Goal: Information Seeking & Learning: Learn about a topic

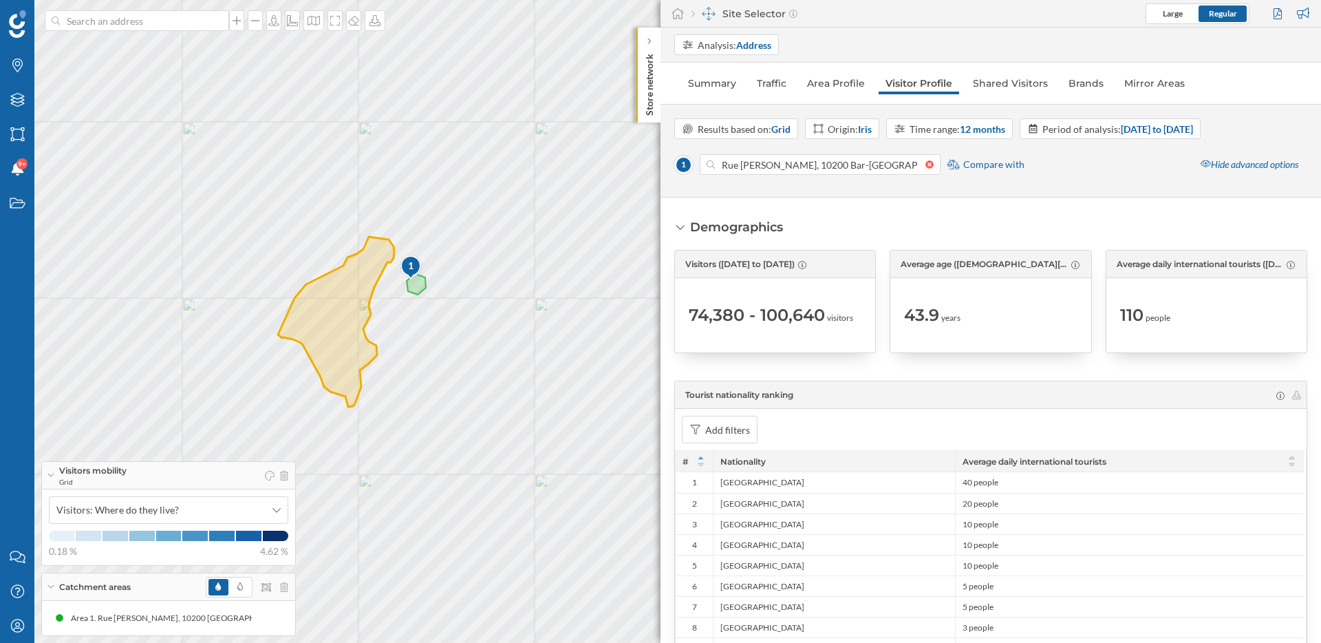
scroll to position [2838, 0]
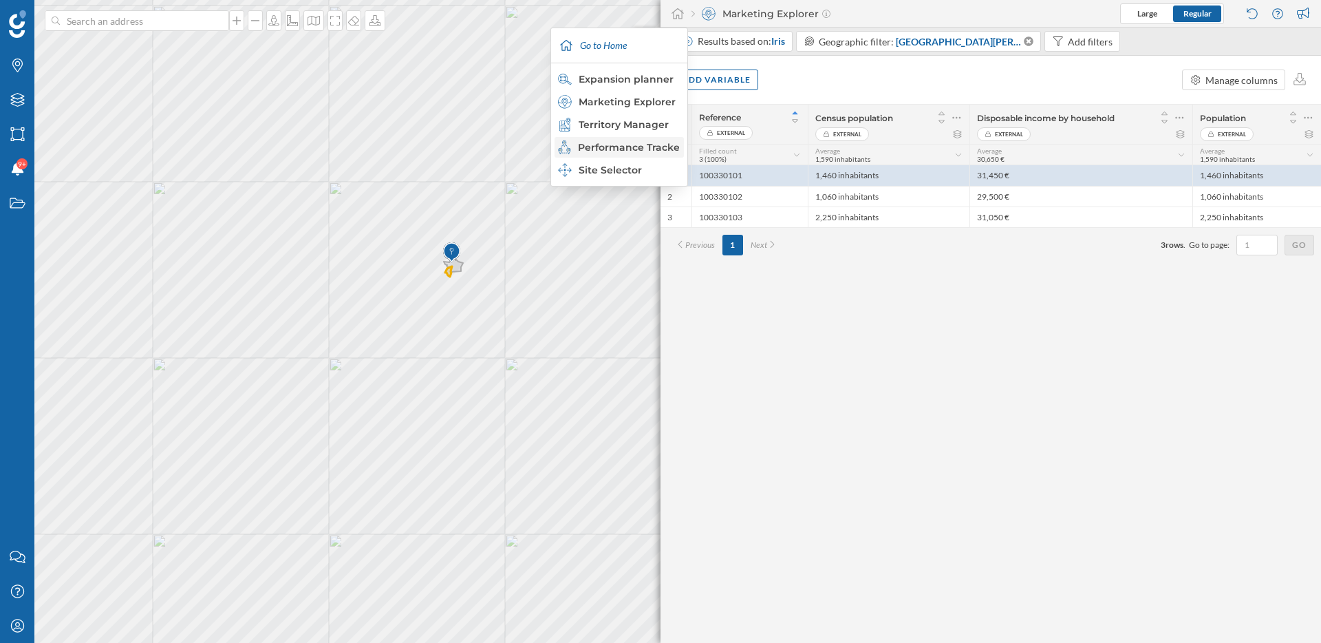
click at [628, 149] on div "Performance Tracker" at bounding box center [618, 147] width 121 height 14
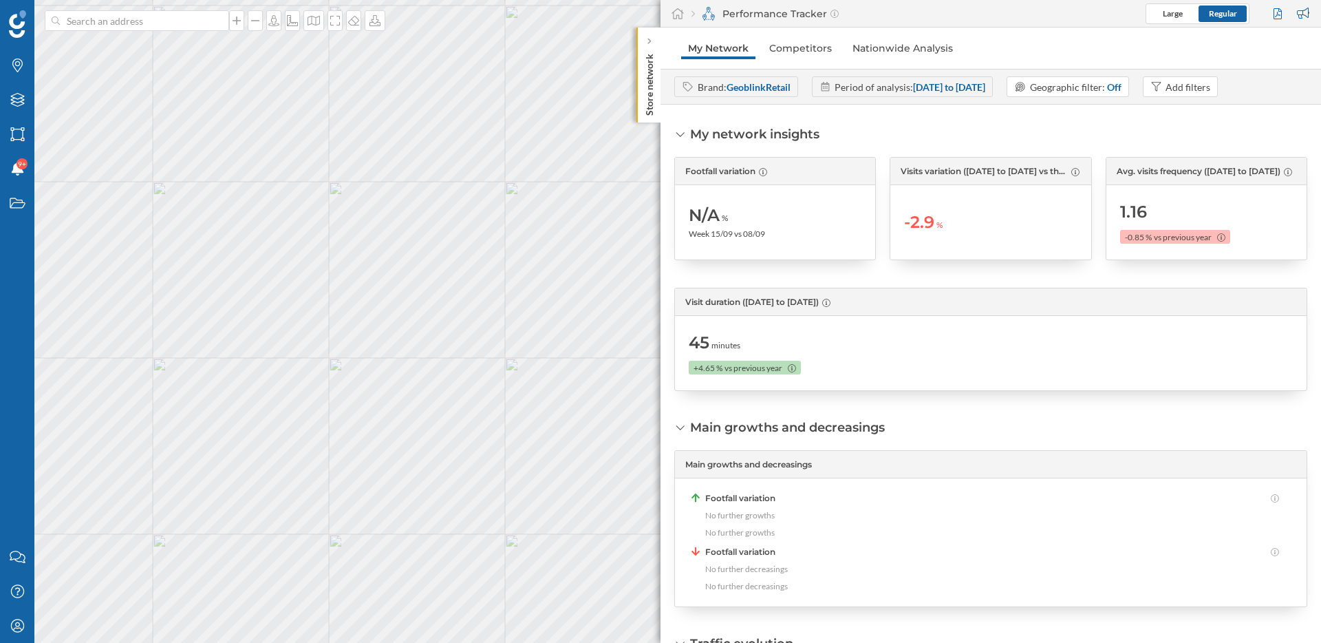
drag, startPoint x: 692, startPoint y: 236, endPoint x: 779, endPoint y: 236, distance: 87.4
click at [779, 236] on div "N/A % Week 15/09 vs 08/09" at bounding box center [775, 222] width 173 height 61
click at [986, 84] on strong "23/09/2024 to 21/09/2025" at bounding box center [949, 87] width 72 height 12
click at [1211, 90] on div "Add filters" at bounding box center [1188, 87] width 45 height 14
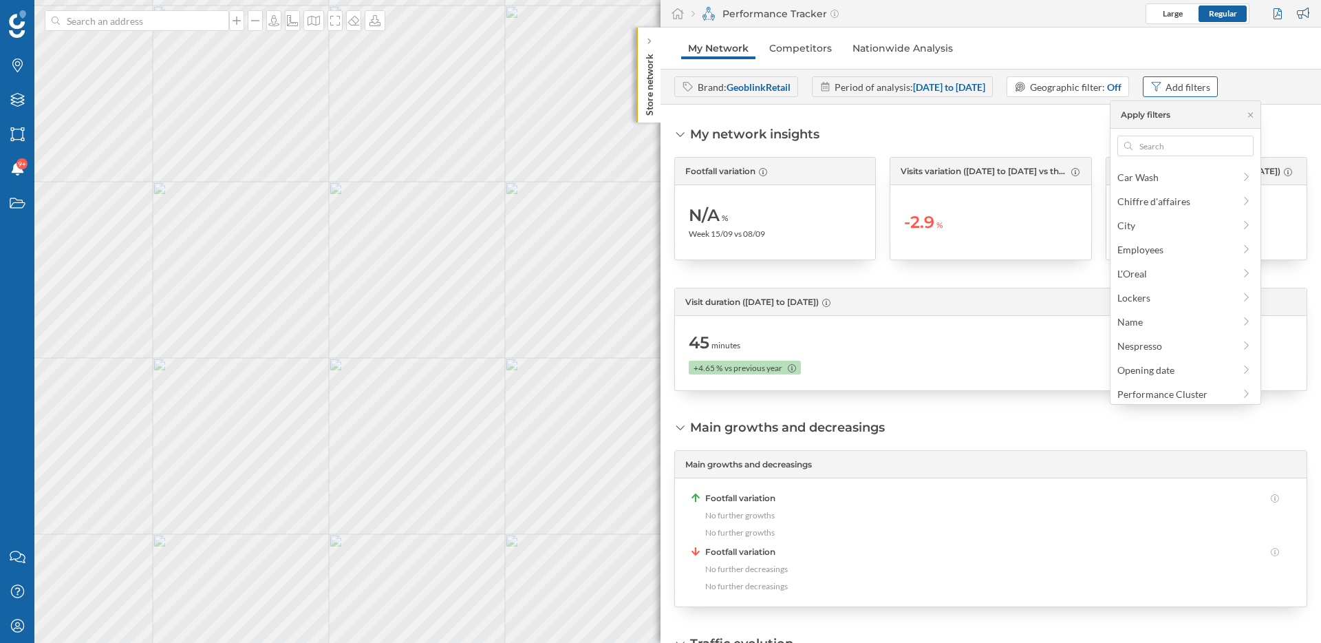
click at [1211, 90] on div "Add filters" at bounding box center [1188, 87] width 45 height 14
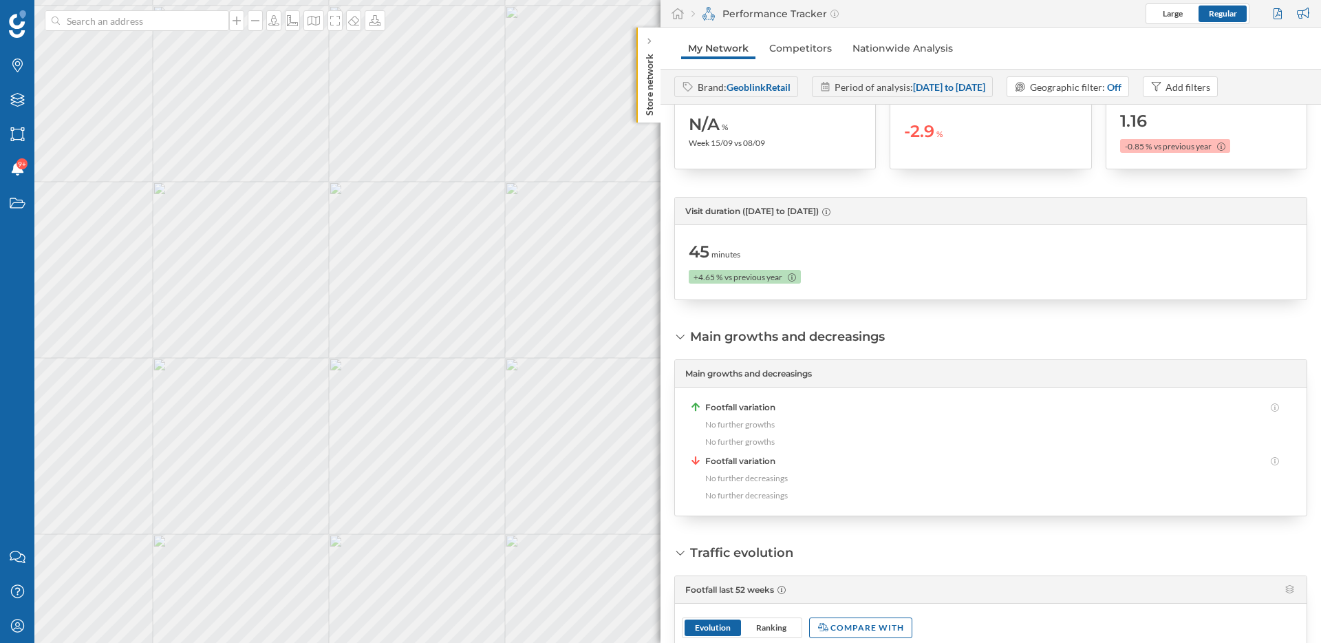
scroll to position [224, 0]
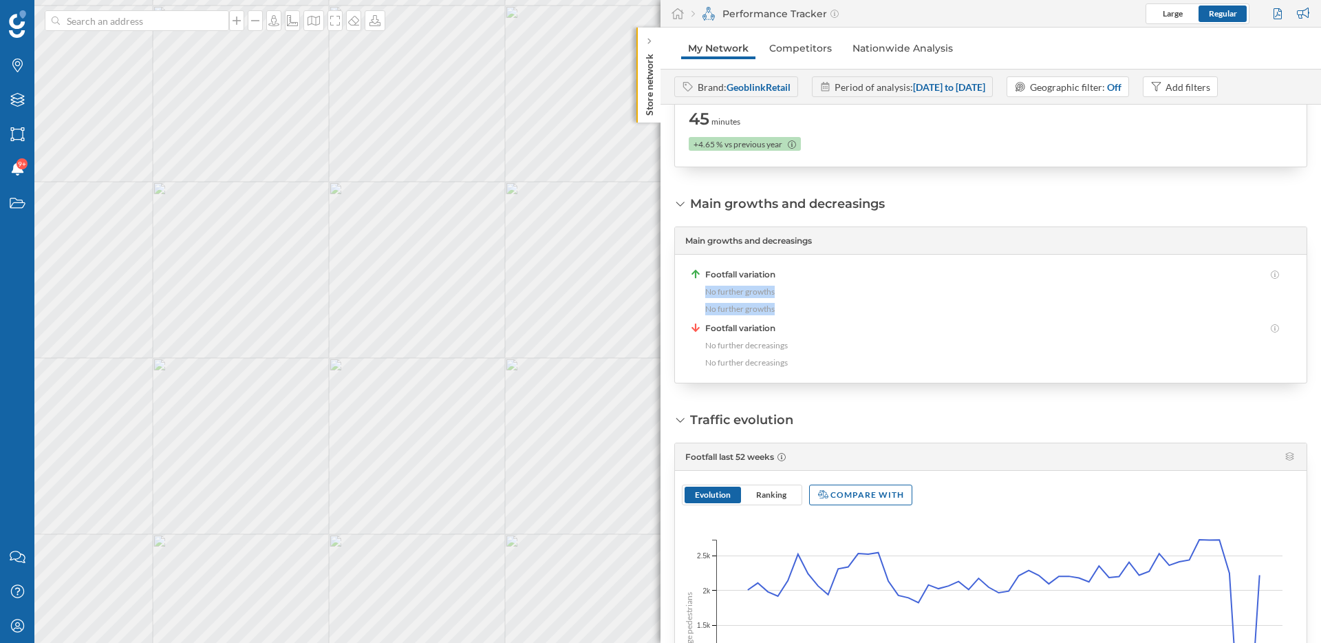
drag, startPoint x: 704, startPoint y: 295, endPoint x: 774, endPoint y: 316, distance: 73.4
click at [774, 316] on div "Footfall variation No further growths No further growths Footfall variation No …" at bounding box center [991, 318] width 604 height 100
drag, startPoint x: 745, startPoint y: 348, endPoint x: 814, endPoint y: 349, distance: 69.5
click at [814, 349] on div "No further decreasings" at bounding box center [992, 345] width 574 height 14
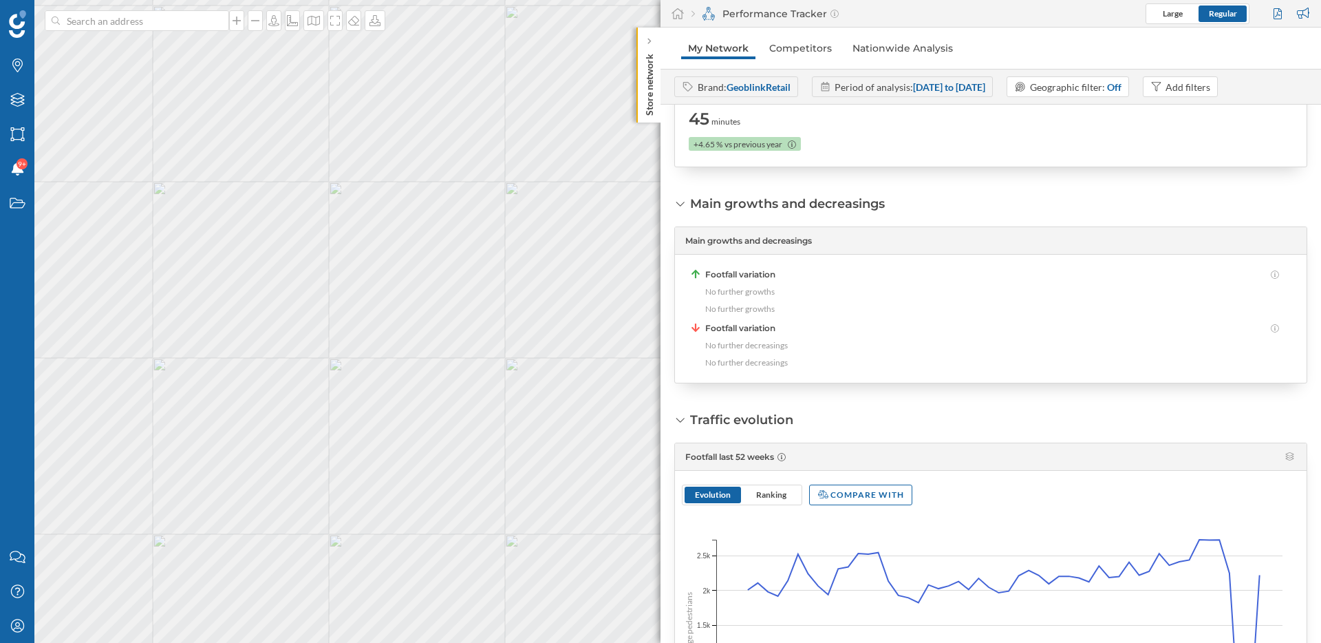
click at [814, 349] on div "No further decreasings" at bounding box center [992, 345] width 574 height 14
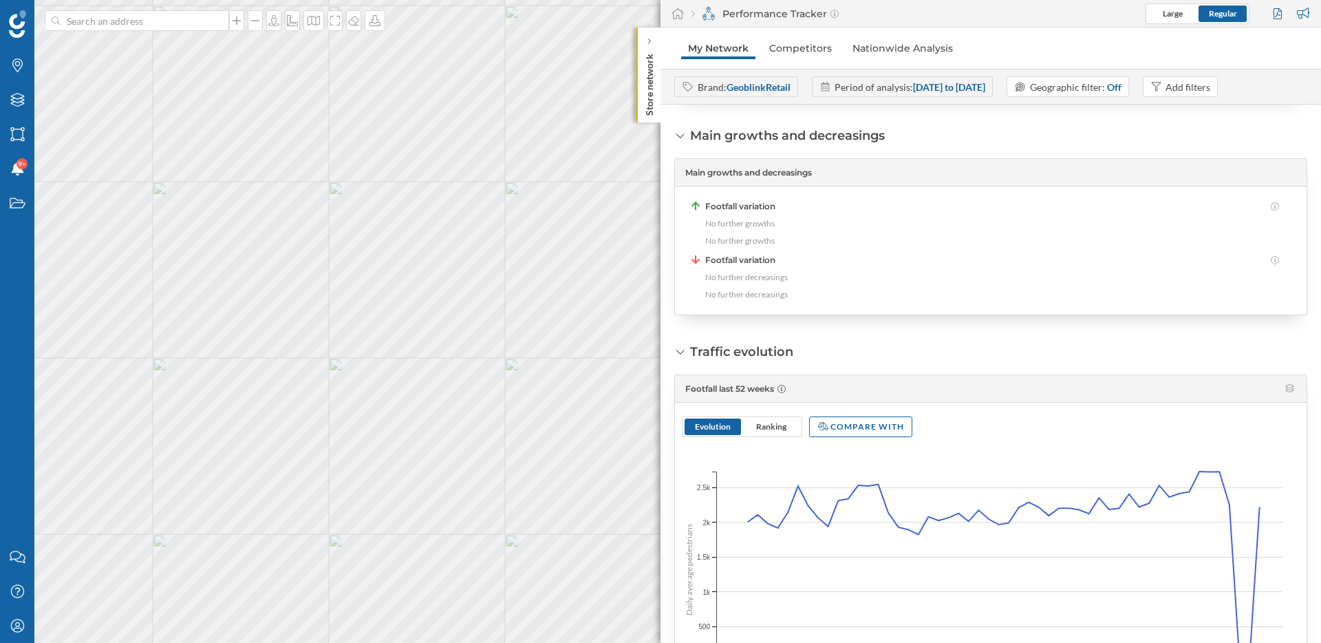
scroll to position [0, 0]
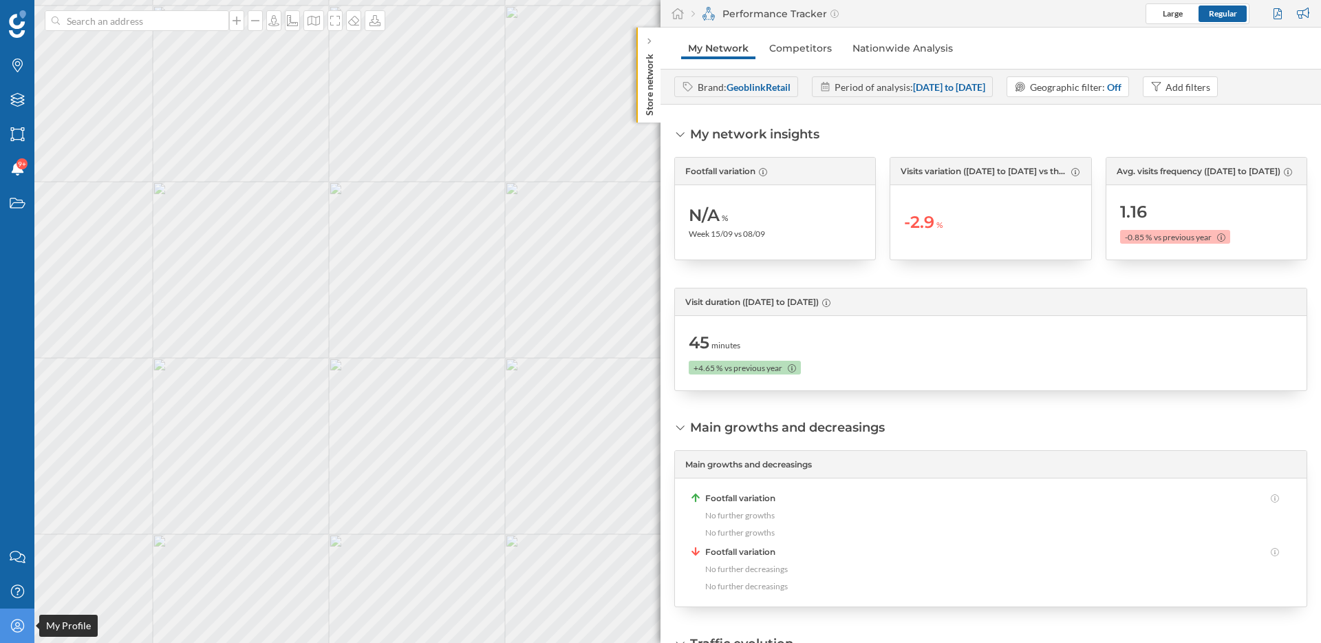
click at [20, 626] on icon "My Profile" at bounding box center [17, 626] width 17 height 14
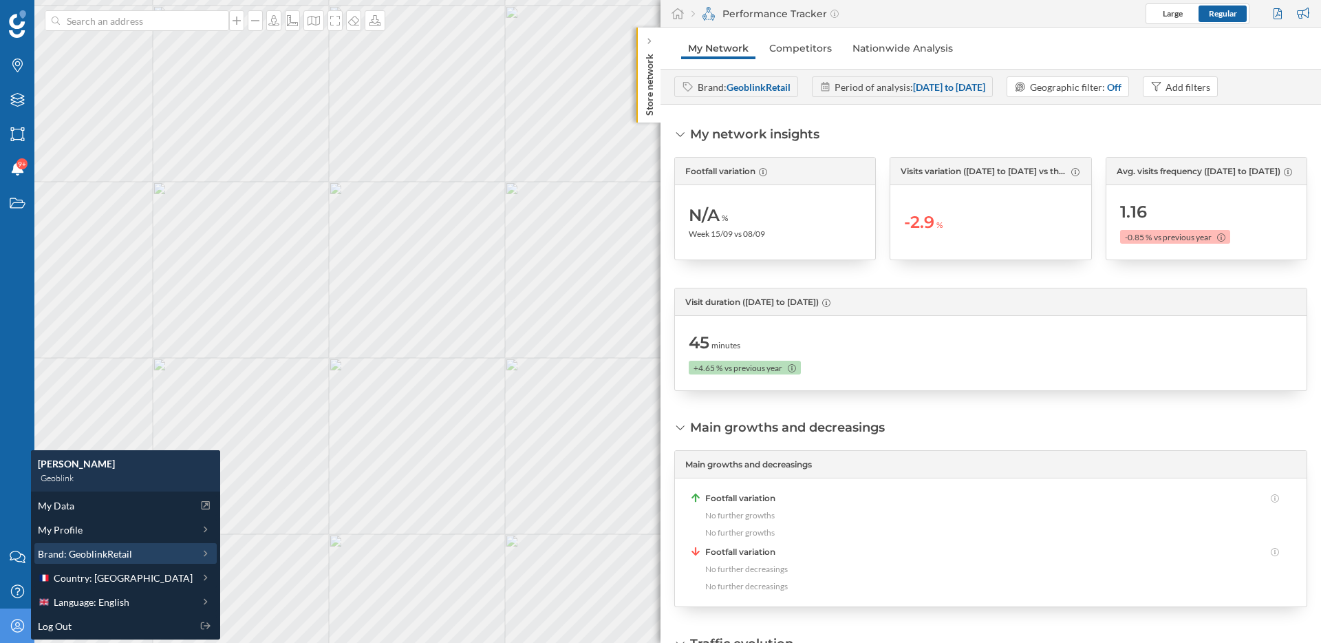
click at [94, 549] on span "Brand: GeoblinkRetail" at bounding box center [85, 553] width 94 height 14
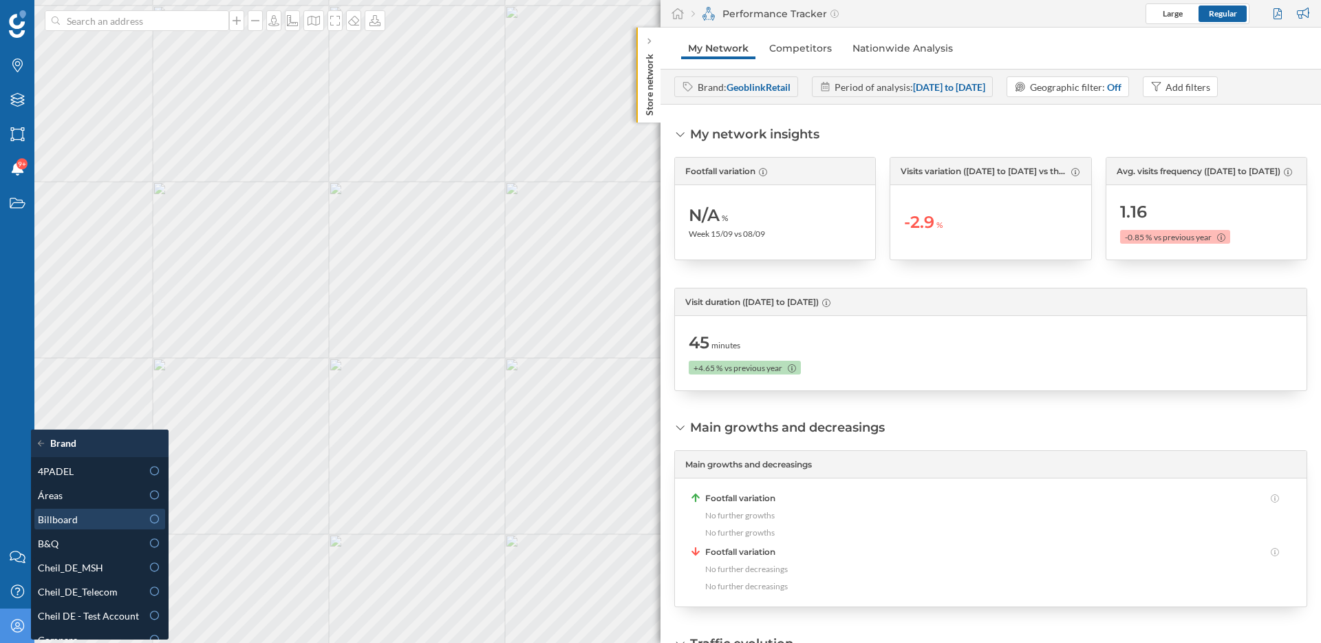
click at [108, 515] on div "Billboard" at bounding box center [90, 519] width 104 height 14
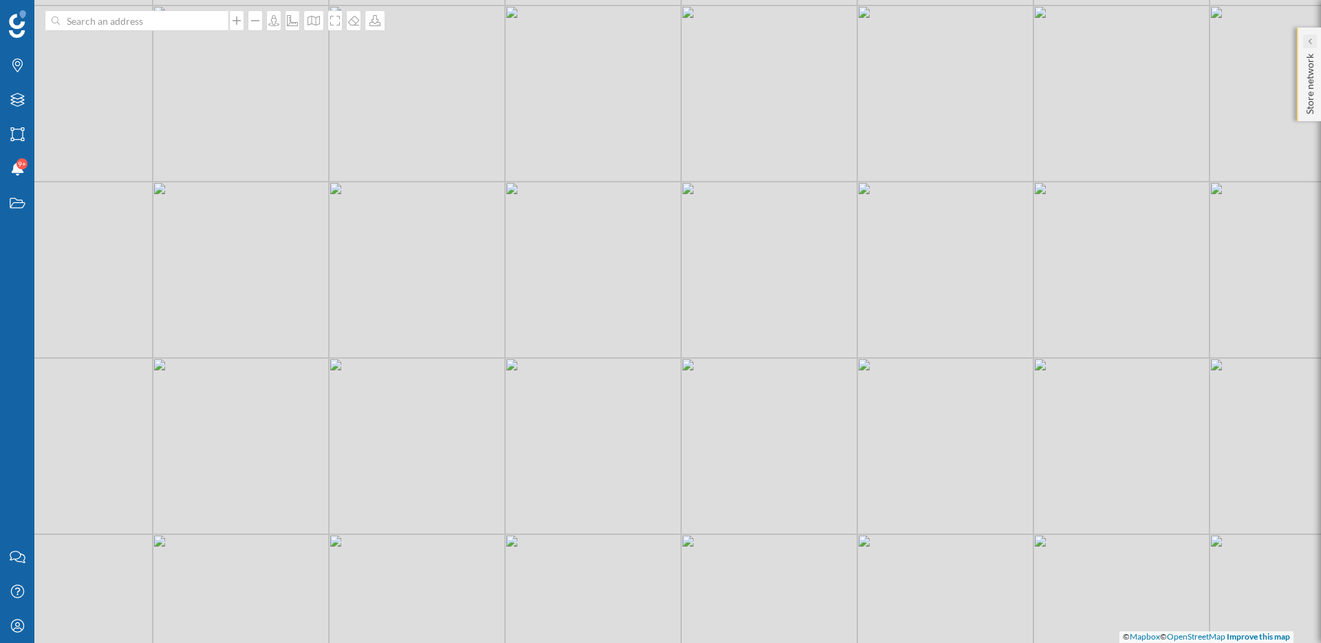
click at [1311, 45] on icon at bounding box center [1310, 41] width 4 height 14
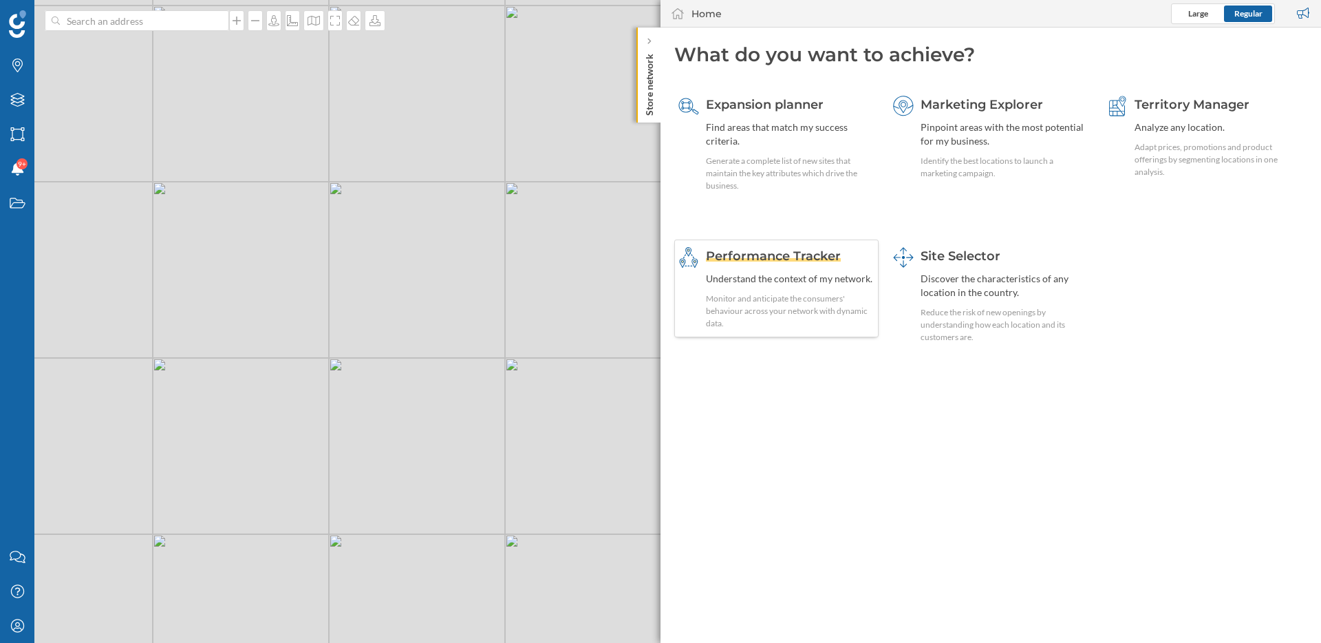
click at [829, 306] on div "Monitor and anticipate the consumers' behaviour across your network with dynami…" at bounding box center [790, 310] width 169 height 37
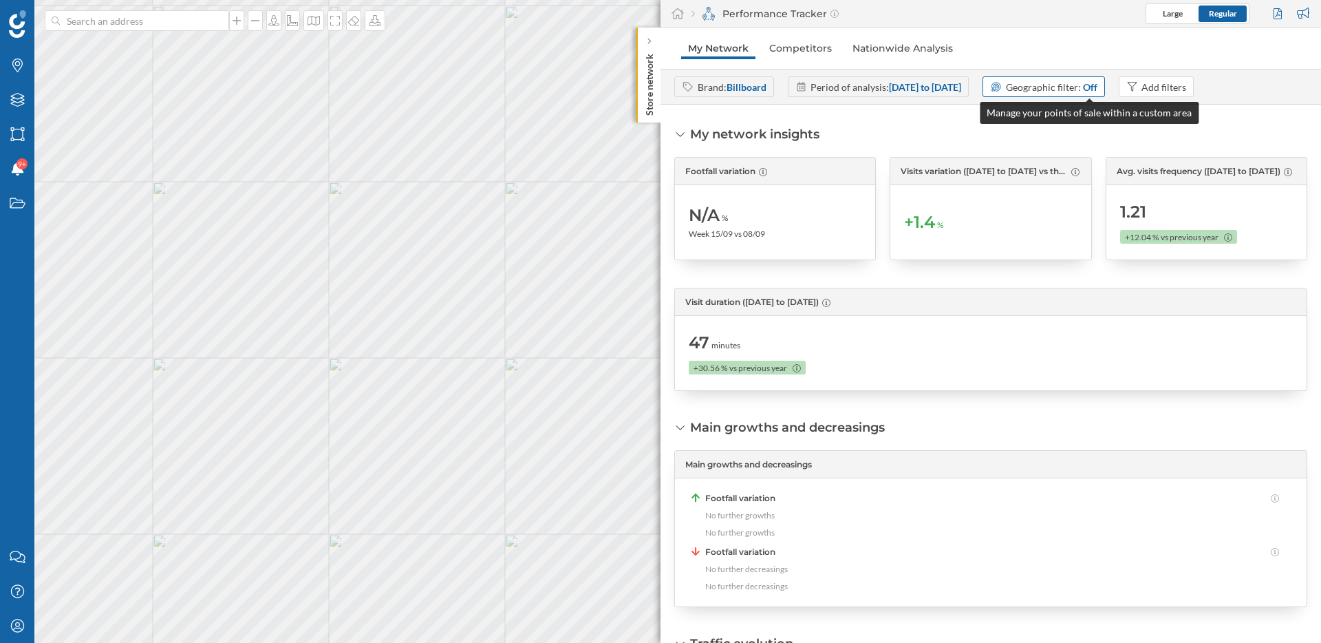
click at [1081, 85] on span "Geographic filter:" at bounding box center [1043, 87] width 75 height 12
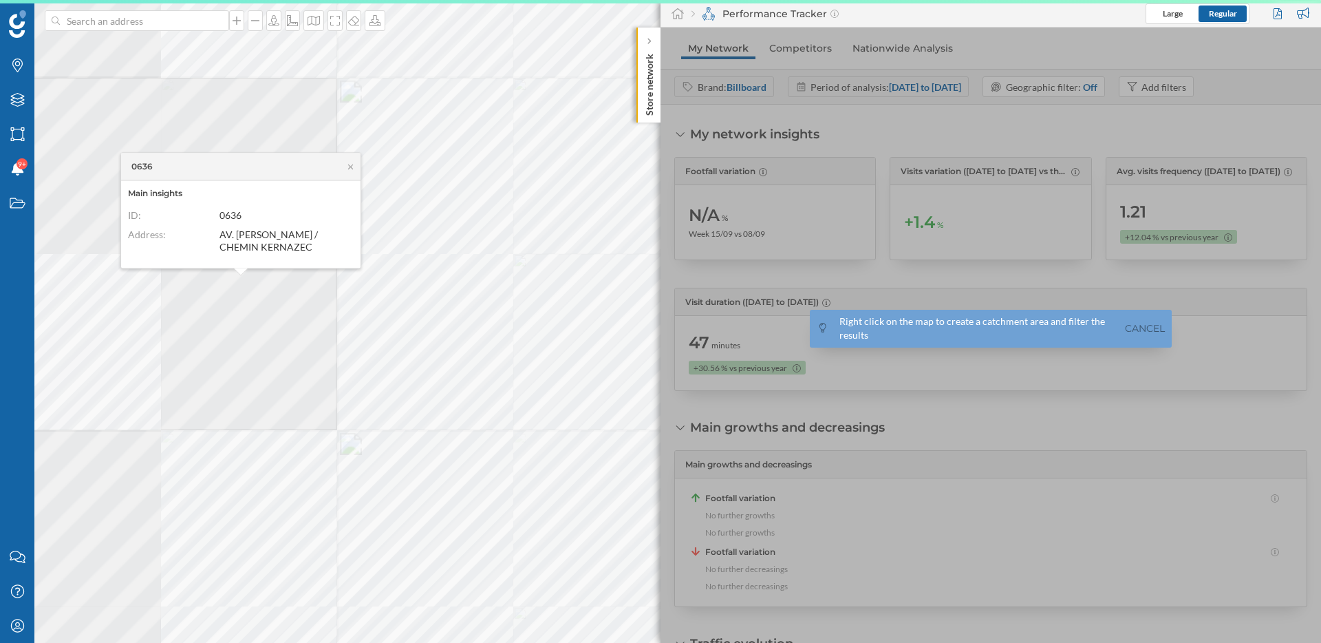
click at [251, 268] on div "0636 Main insights ID: 0636 Address: AV. JEAN MOULIN / CHEMIN KERNAZEC" at bounding box center [240, 210] width 241 height 116
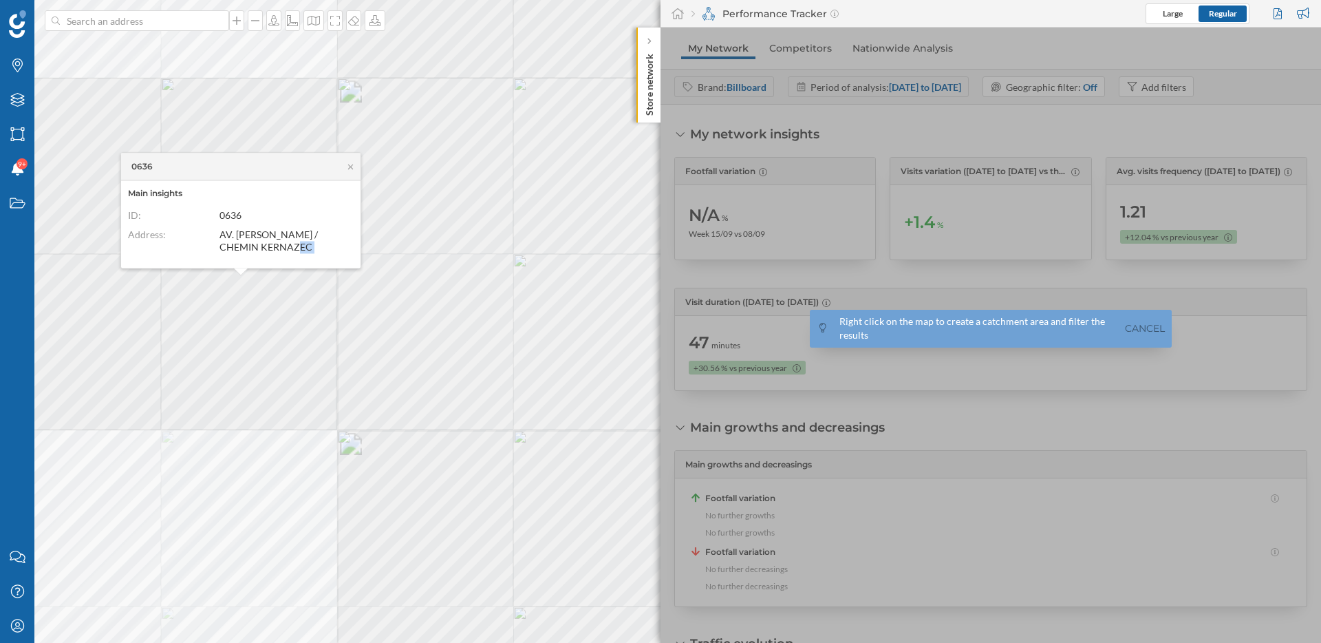
click at [251, 268] on div "0636 Main insights ID: 0636 Address: AV. JEAN MOULIN / CHEMIN KERNAZEC" at bounding box center [240, 210] width 241 height 116
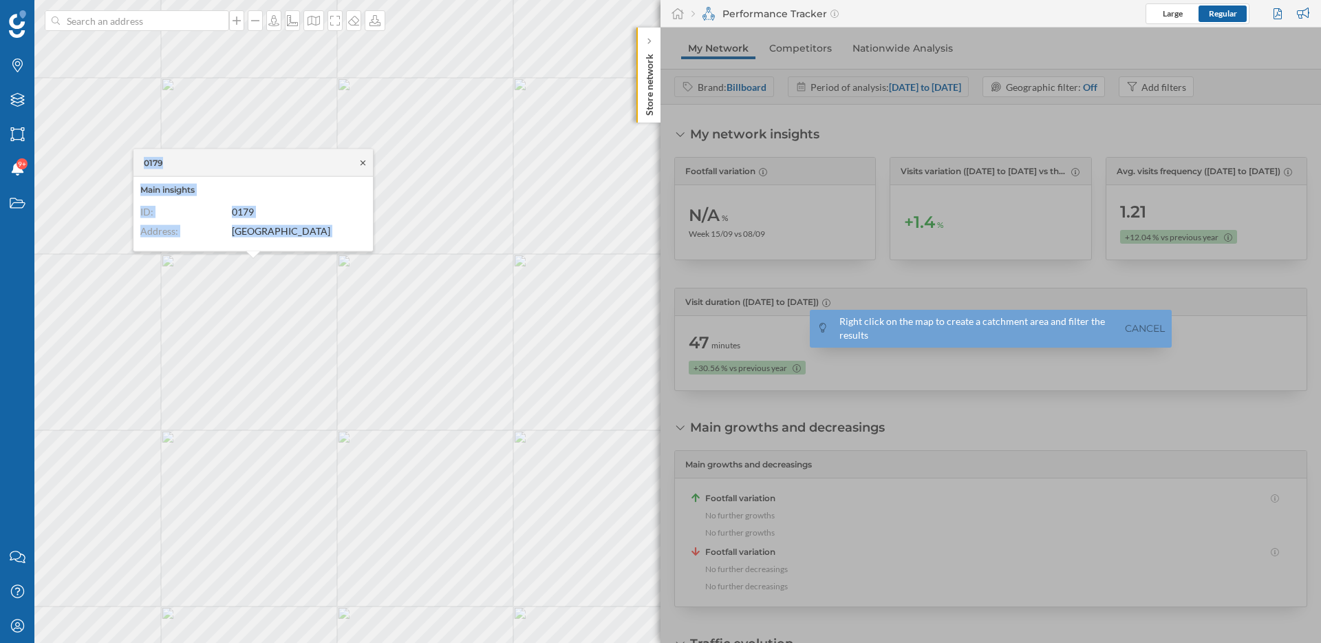
click at [361, 164] on icon at bounding box center [363, 162] width 5 height 5
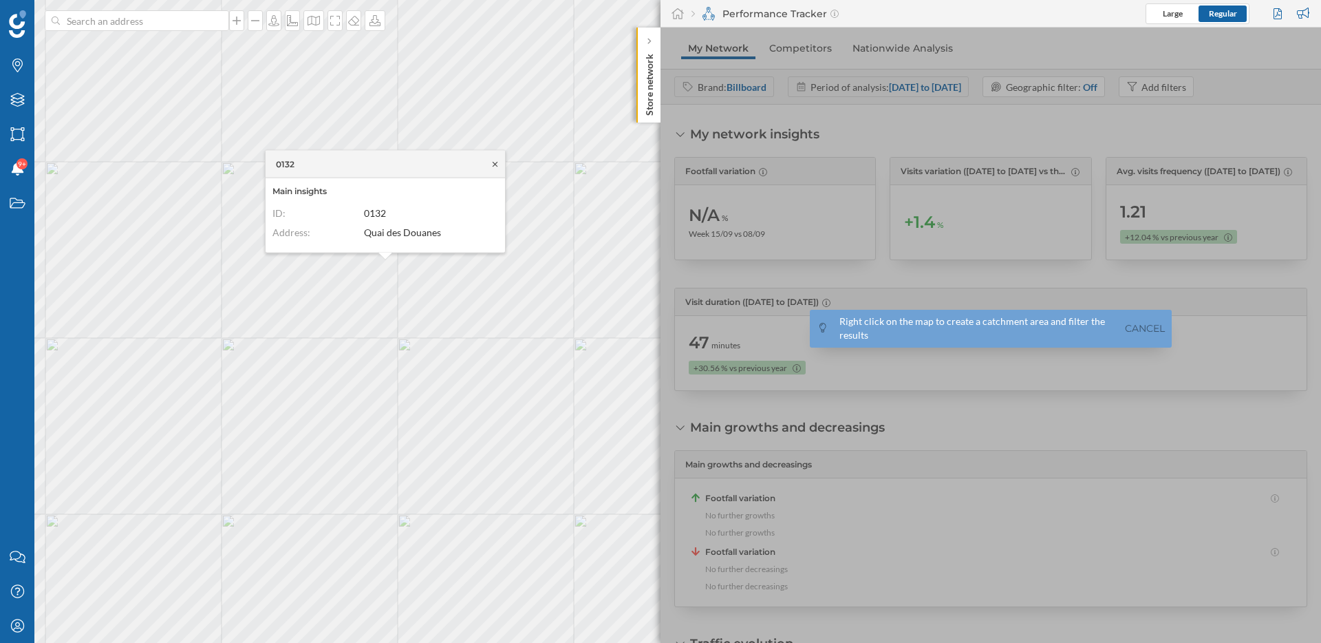
click at [496, 162] on icon at bounding box center [495, 164] width 10 height 8
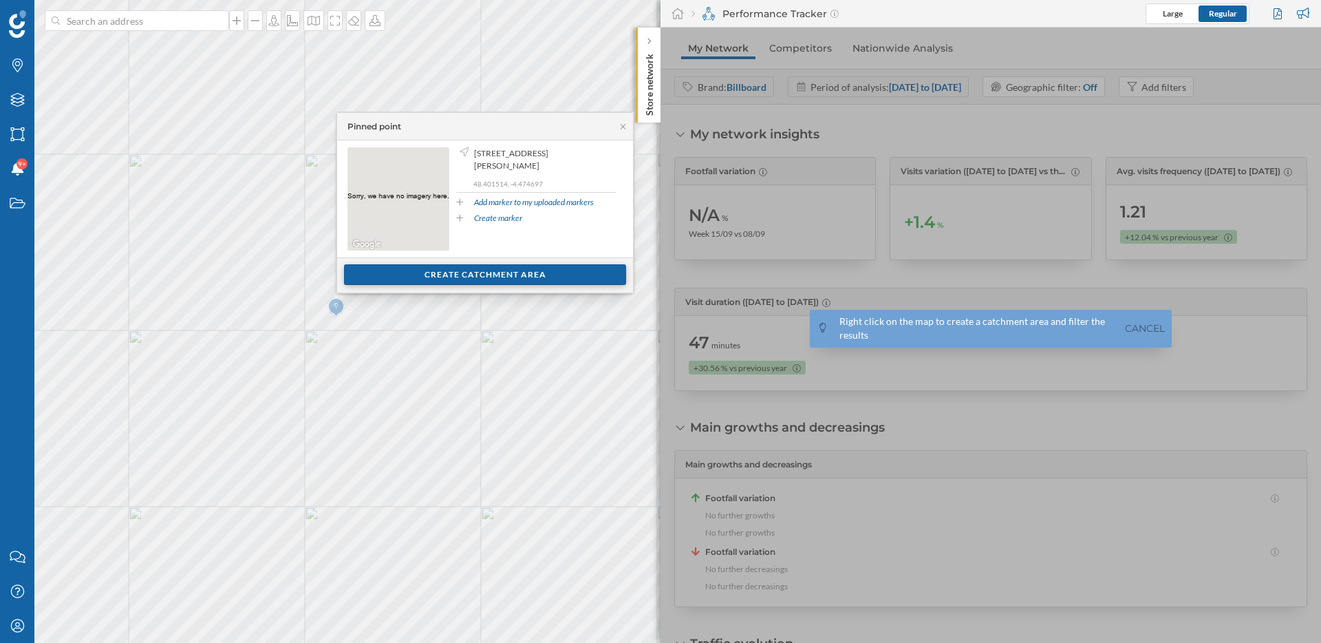
click at [493, 278] on div "Create catchment area" at bounding box center [485, 274] width 282 height 21
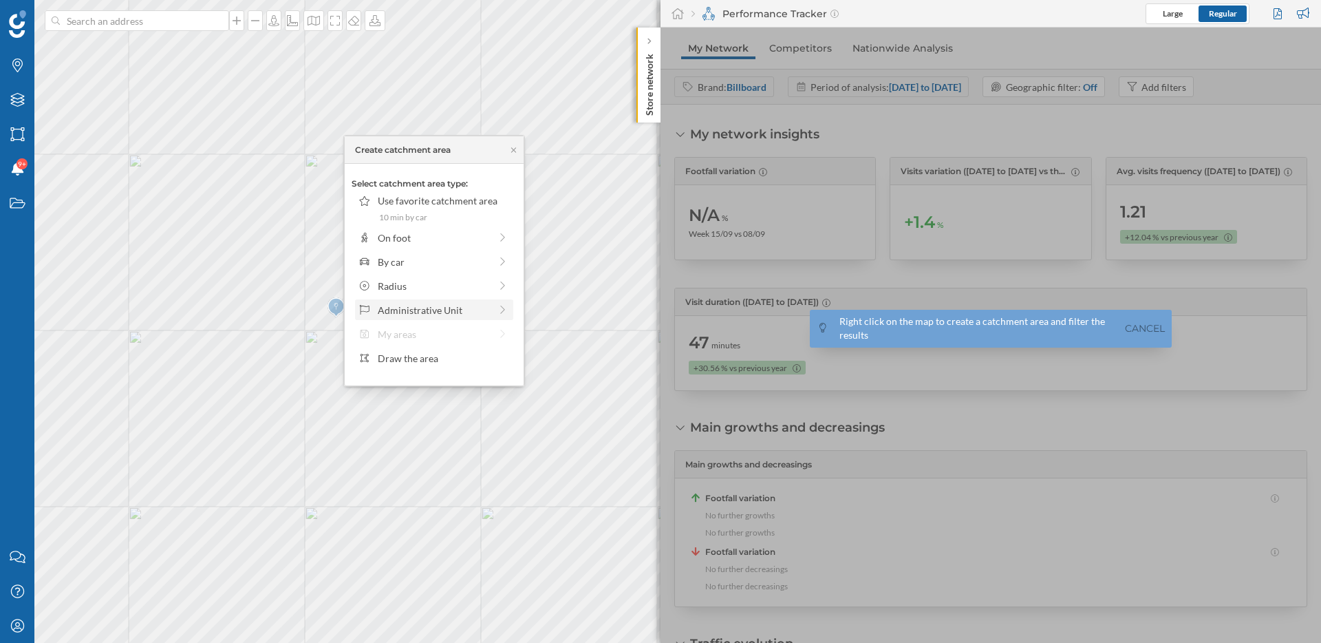
click at [442, 303] on div "Administrative Unit" at bounding box center [434, 310] width 112 height 14
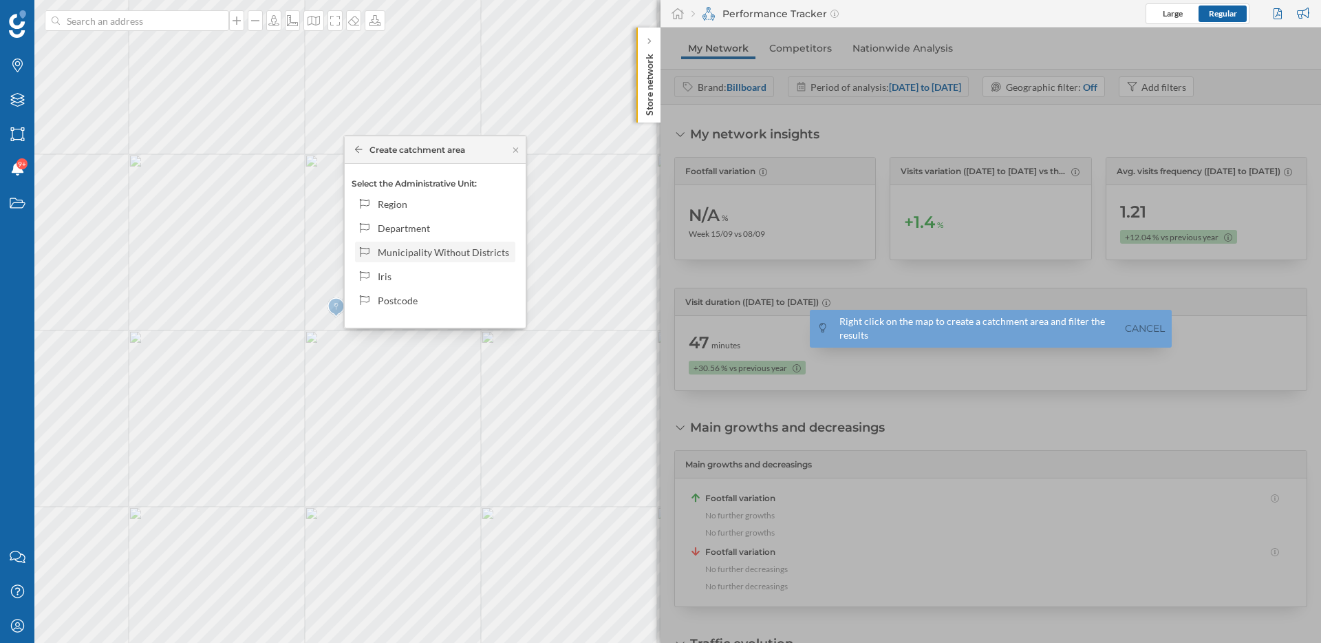
click at [414, 257] on div "Municipality Without Districts" at bounding box center [444, 252] width 133 height 14
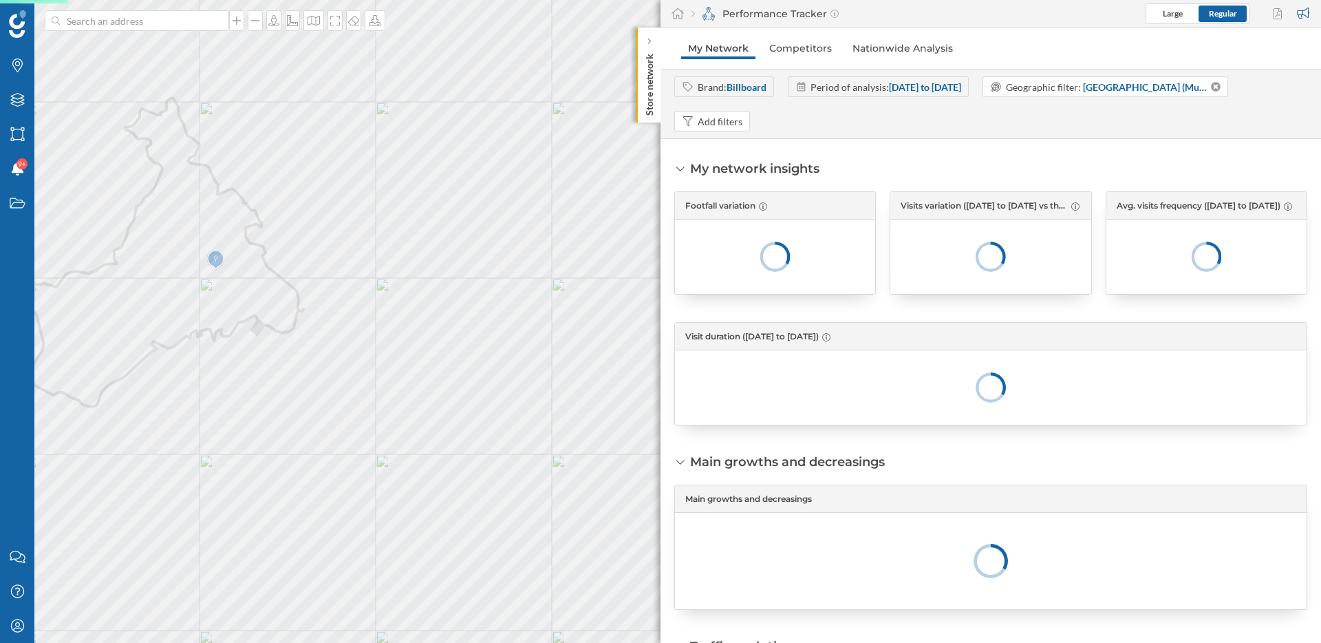
click at [926, 142] on div "My network insights Footfall variation Visits variation (15/09/2025 to 21/09/20…" at bounding box center [991, 391] width 661 height 504
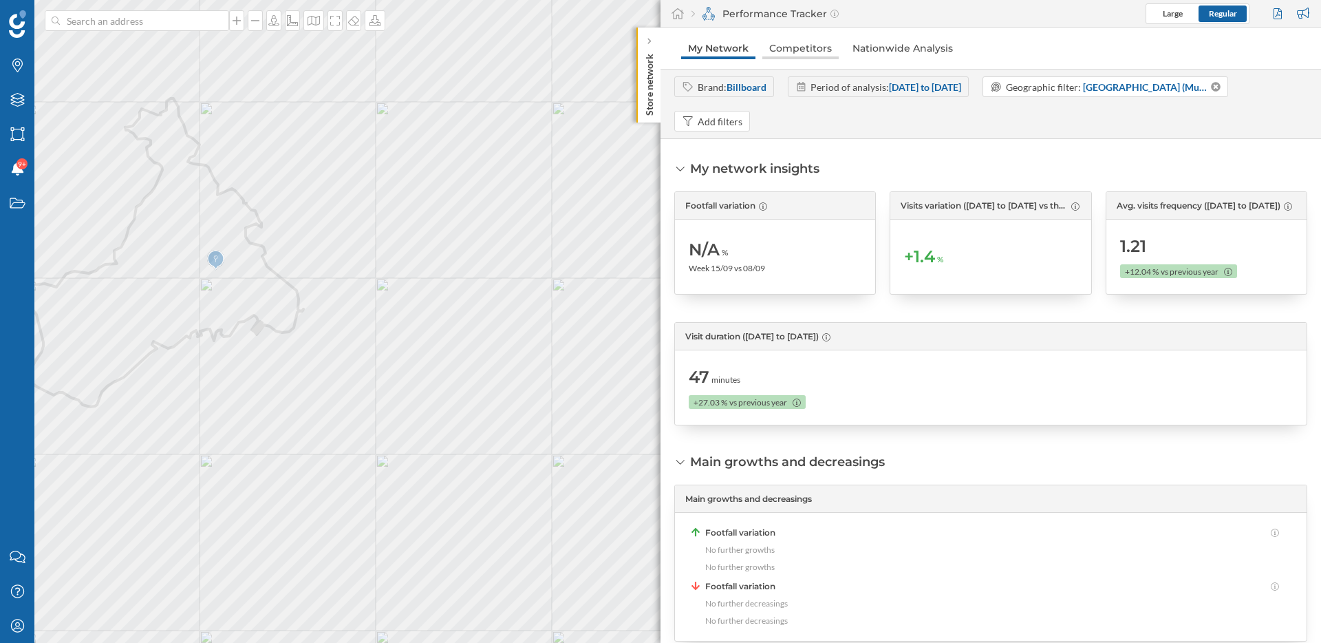
click at [811, 50] on link "Competitors" at bounding box center [801, 48] width 76 height 22
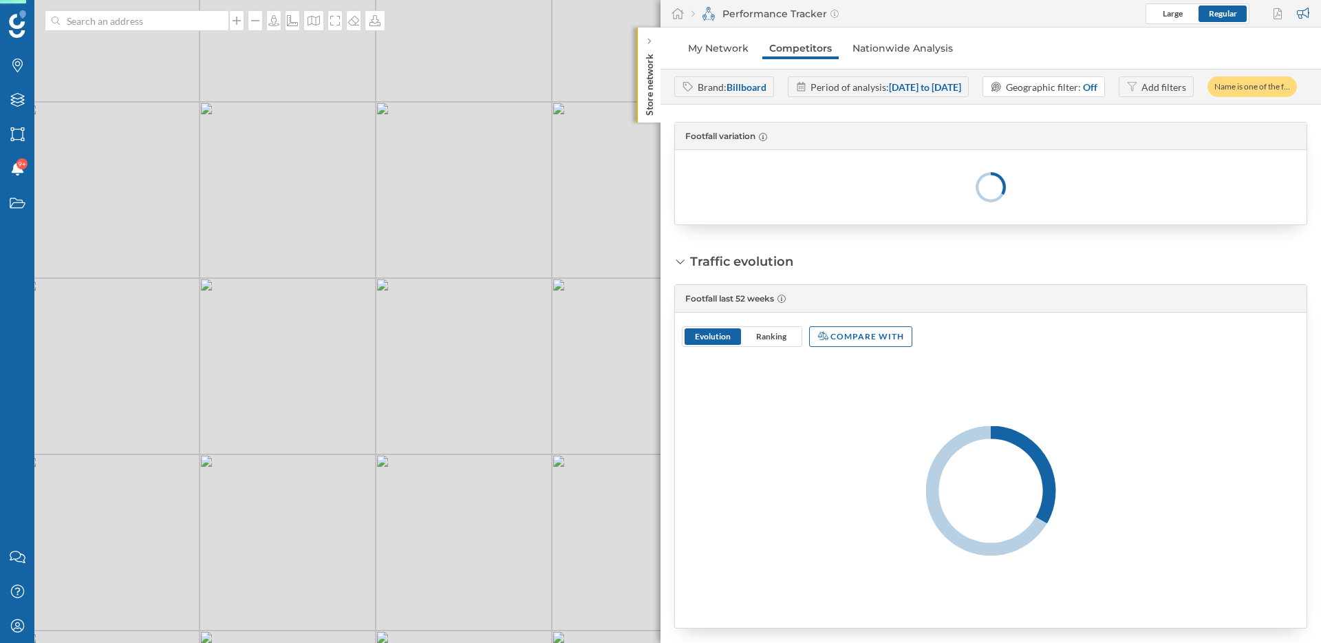
scroll to position [83, 0]
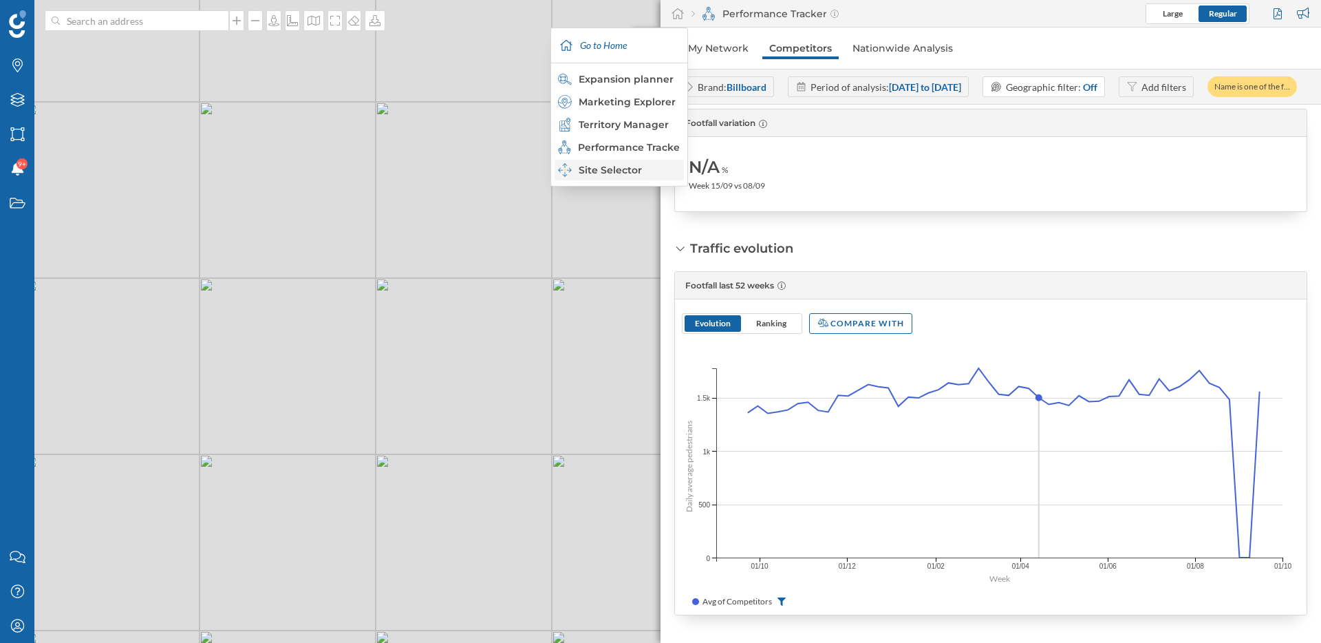
click at [607, 167] on div "Site Selector" at bounding box center [618, 170] width 121 height 14
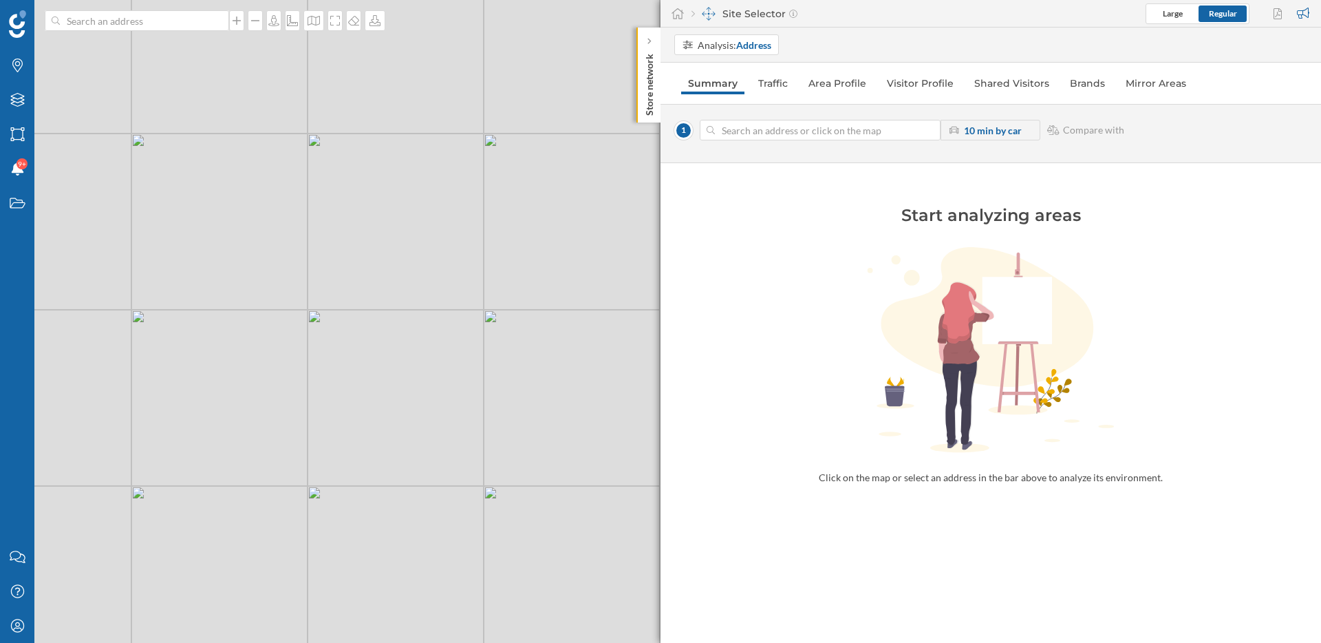
click at [639, 502] on div "© Mapbox © OpenStreetMap Improve this map" at bounding box center [660, 321] width 1321 height 643
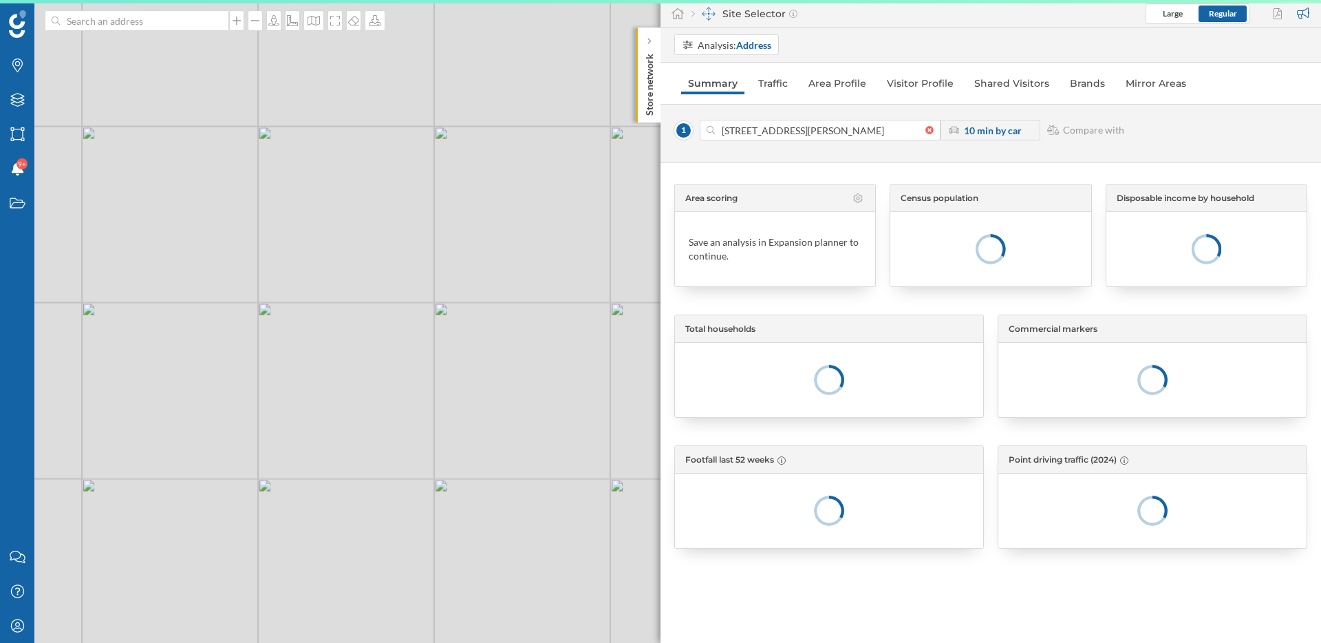
drag, startPoint x: 612, startPoint y: 385, endPoint x: 449, endPoint y: 359, distance: 165.3
click at [449, 359] on div "© Mapbox © OpenStreetMap Improve this map" at bounding box center [660, 321] width 1321 height 643
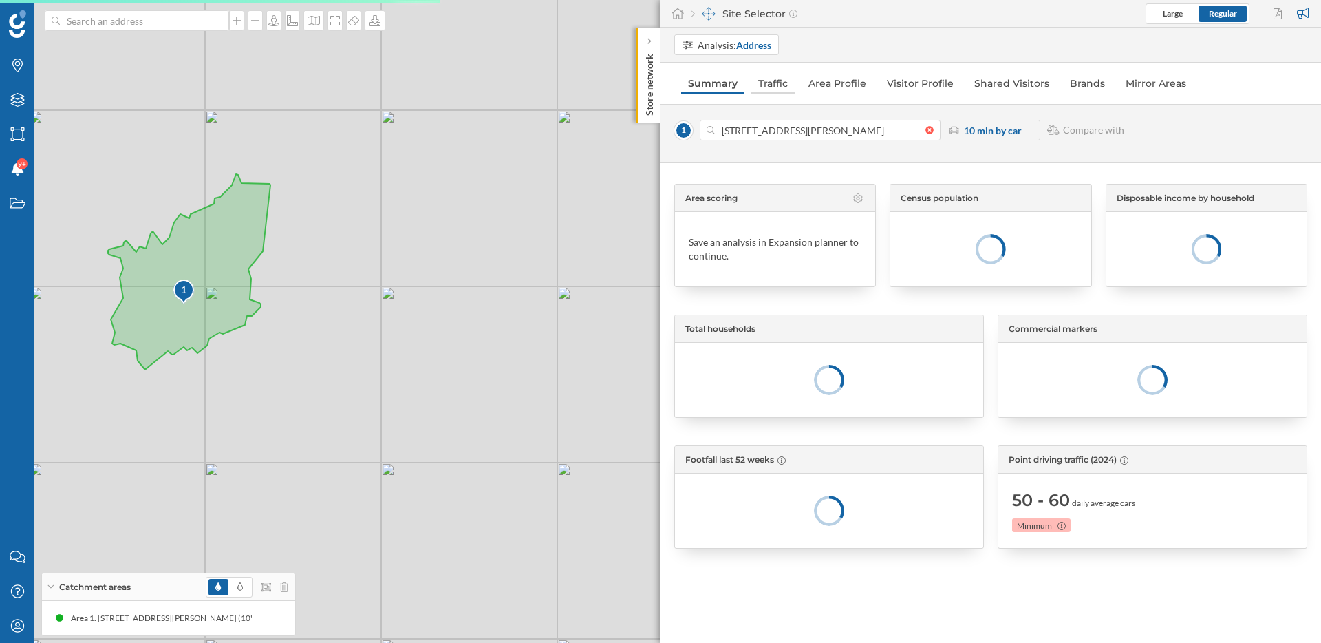
click at [772, 85] on link "Traffic" at bounding box center [773, 83] width 43 height 22
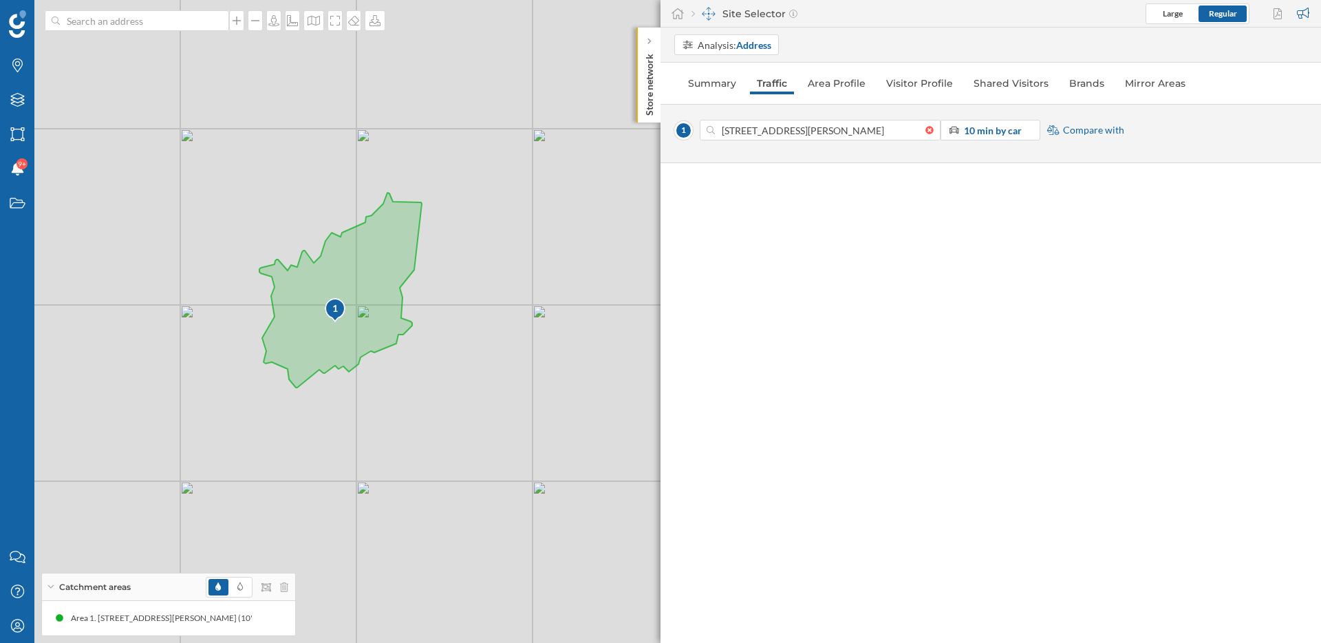
click at [1099, 131] on span "Compare with" at bounding box center [1093, 130] width 61 height 14
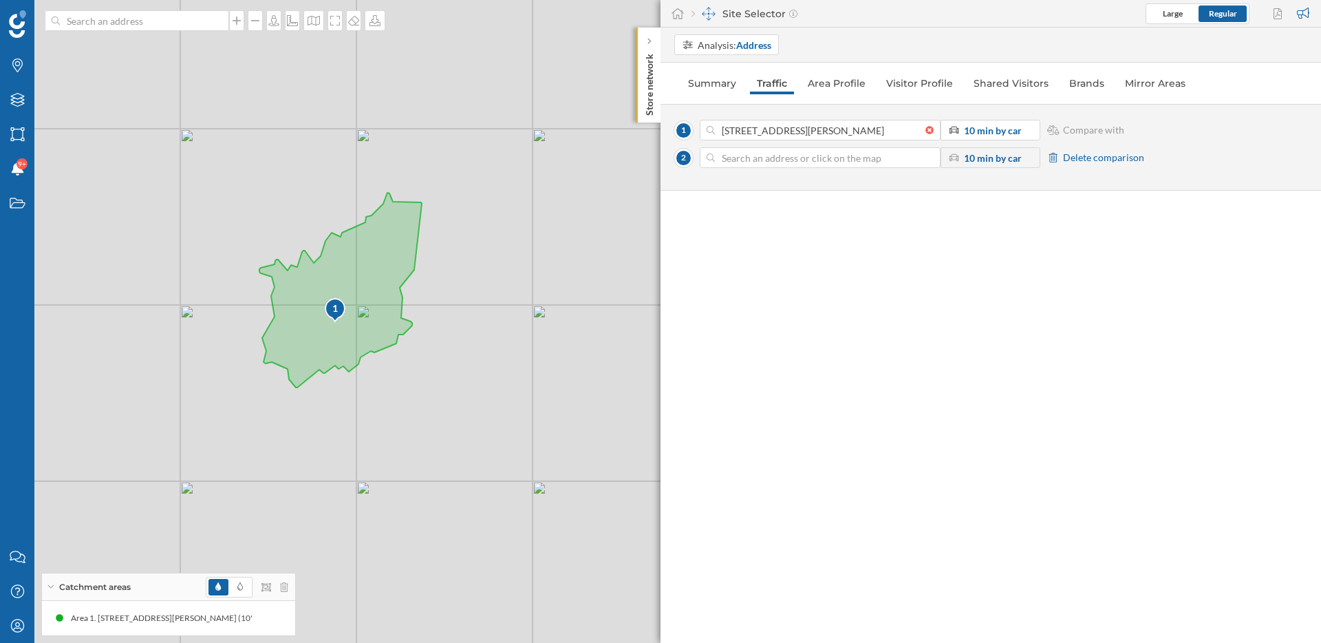
click at [1070, 158] on span "Delete comparison" at bounding box center [1103, 158] width 81 height 14
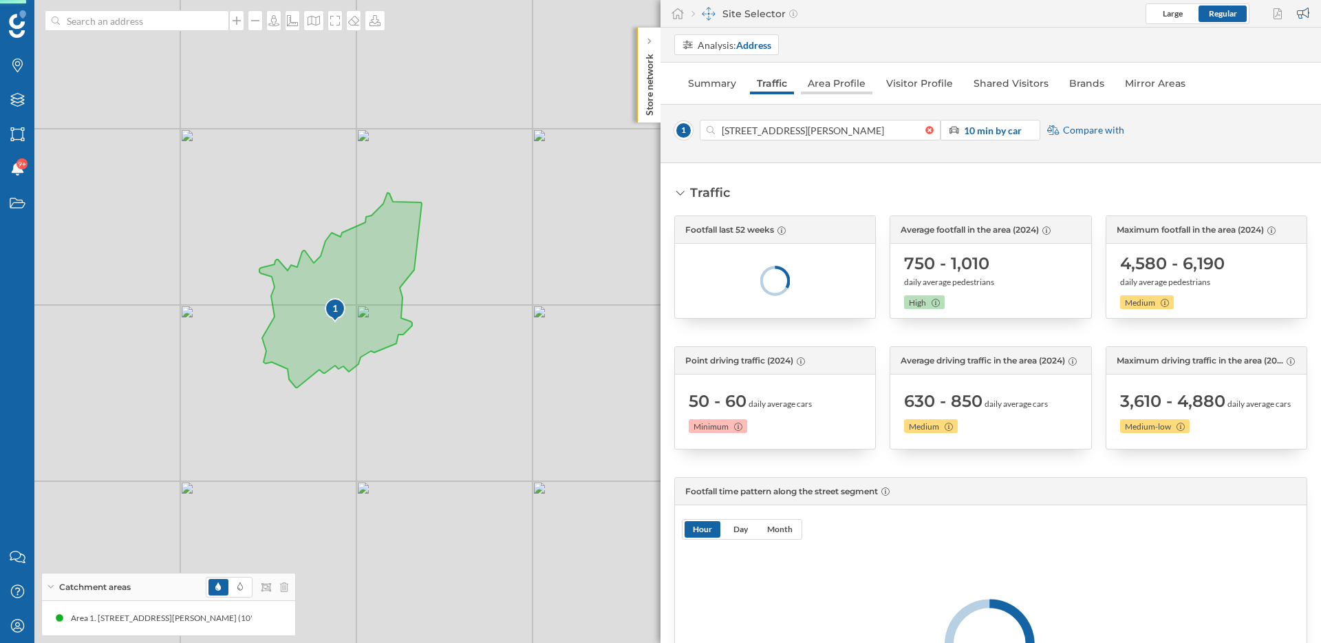
click at [841, 72] on link "Area Profile" at bounding box center [837, 83] width 72 height 22
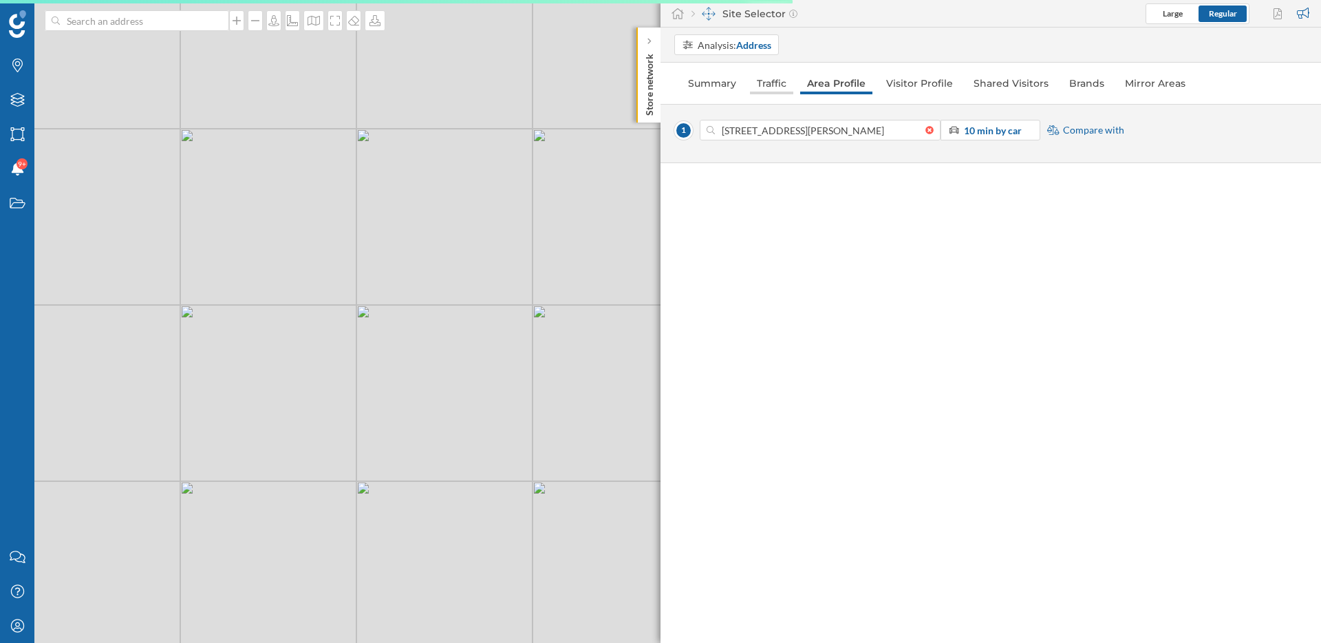
click at [774, 83] on link "Traffic" at bounding box center [771, 83] width 43 height 22
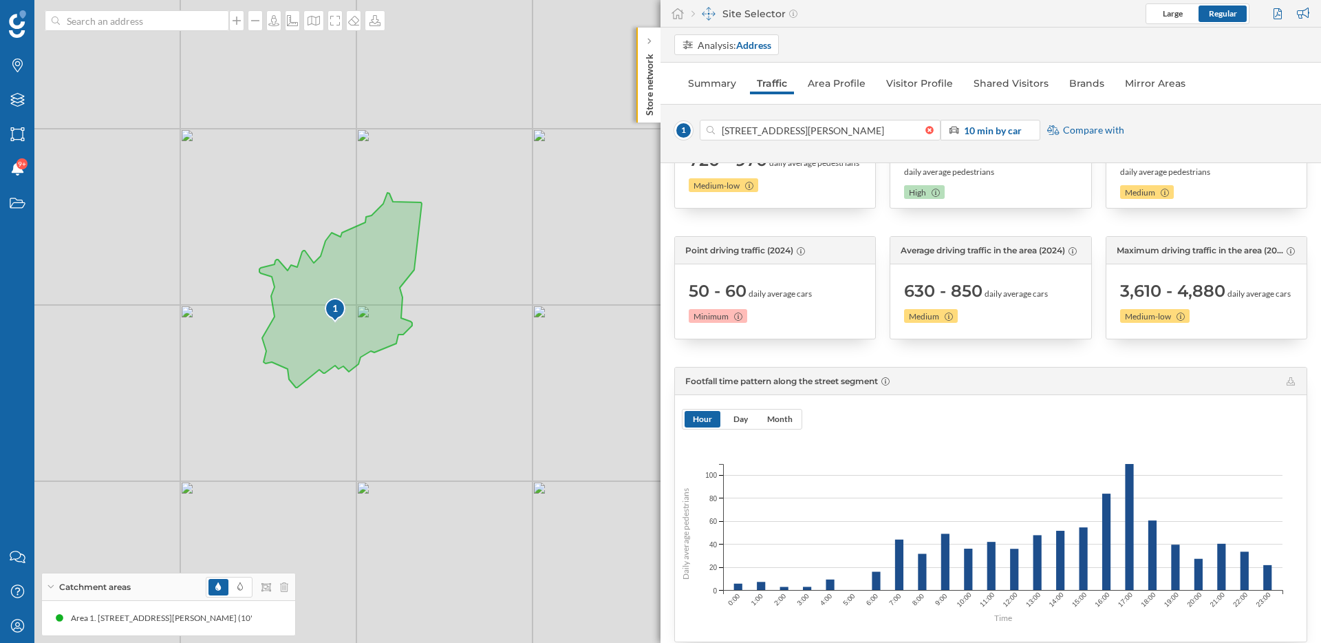
scroll to position [0, 0]
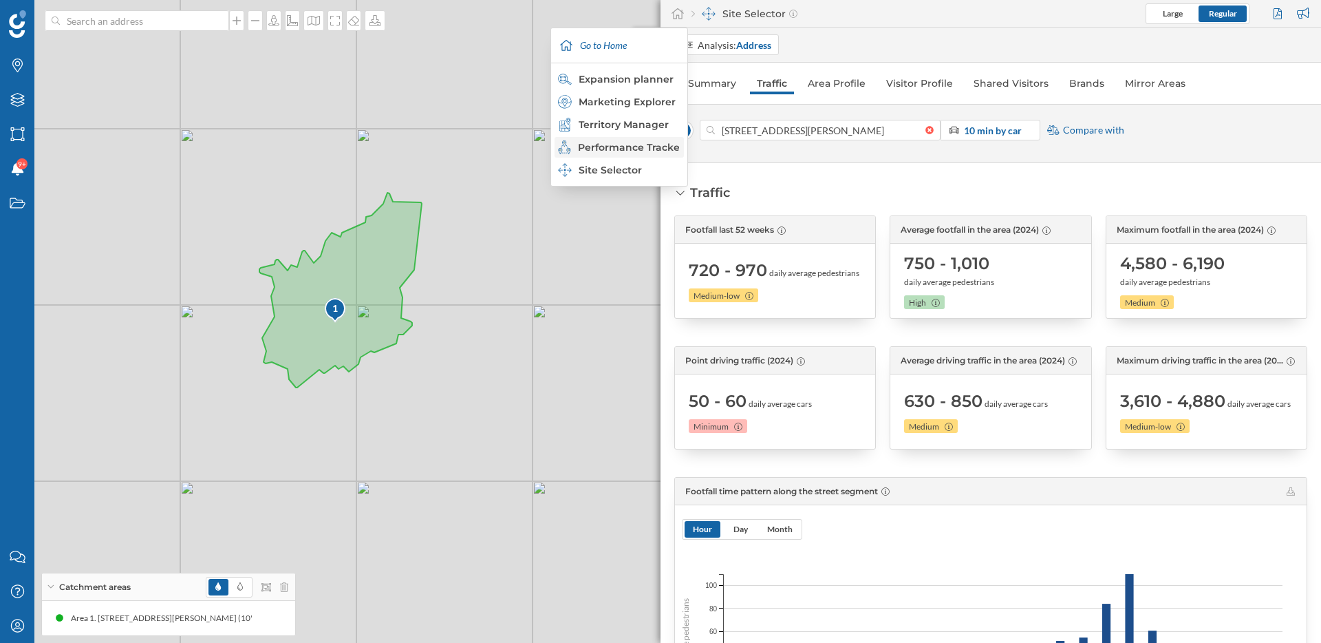
click at [645, 149] on div "Performance Tracker" at bounding box center [618, 147] width 121 height 14
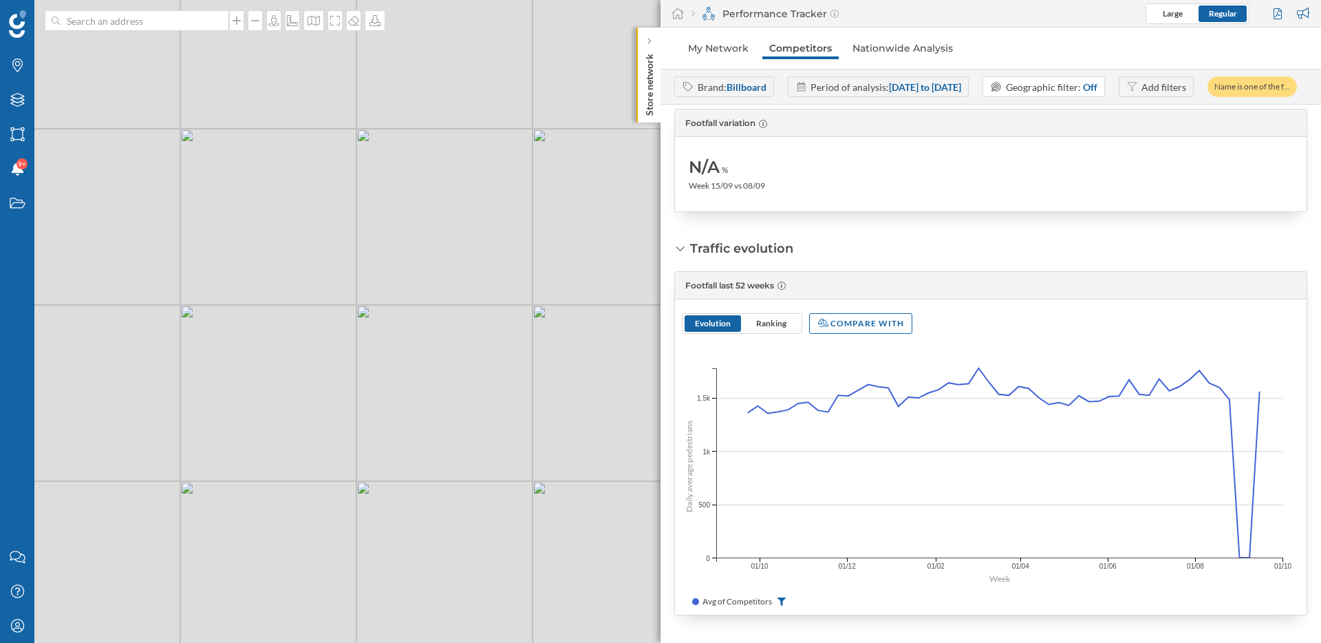
scroll to position [54, 0]
drag, startPoint x: 690, startPoint y: 208, endPoint x: 805, endPoint y: 206, distance: 115.0
click at [805, 204] on div "N/A % Week 15/09 vs 08/09" at bounding box center [991, 174] width 604 height 61
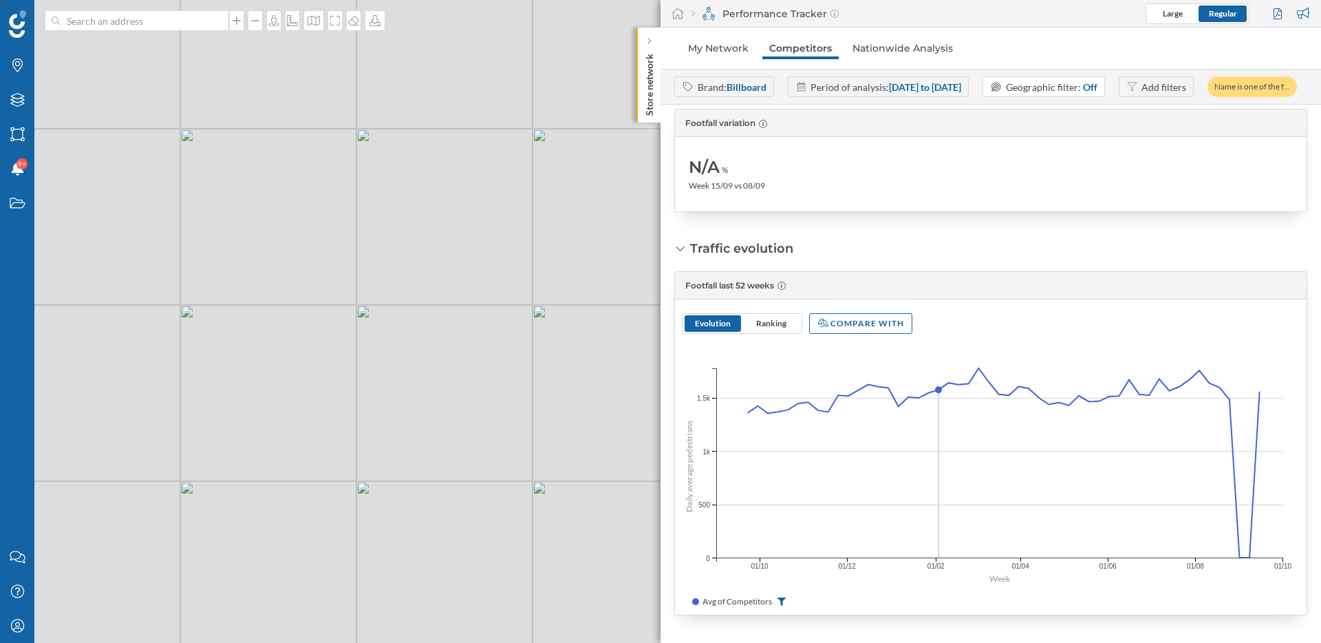
click at [782, 604] on div "Avg of Competitors" at bounding box center [991, 603] width 632 height 23
click at [784, 606] on icon at bounding box center [782, 601] width 8 height 8
click at [727, 53] on link "My Network" at bounding box center [718, 48] width 74 height 22
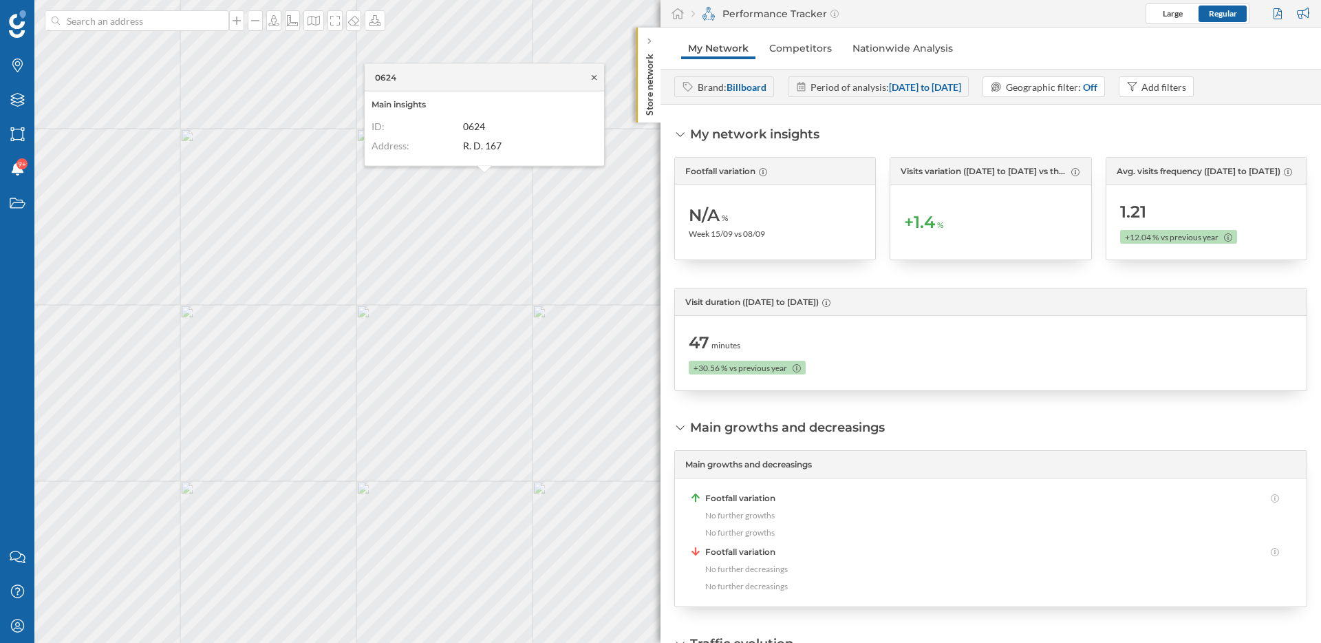
click at [595, 78] on icon at bounding box center [594, 77] width 10 height 8
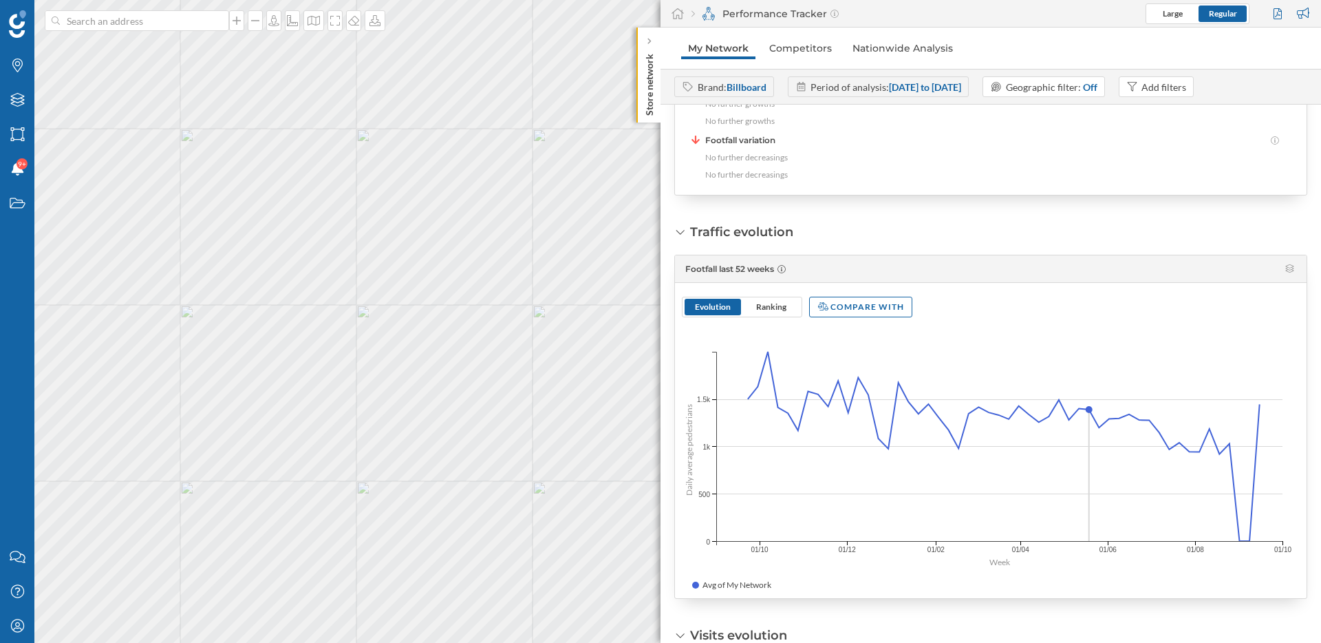
scroll to position [565, 0]
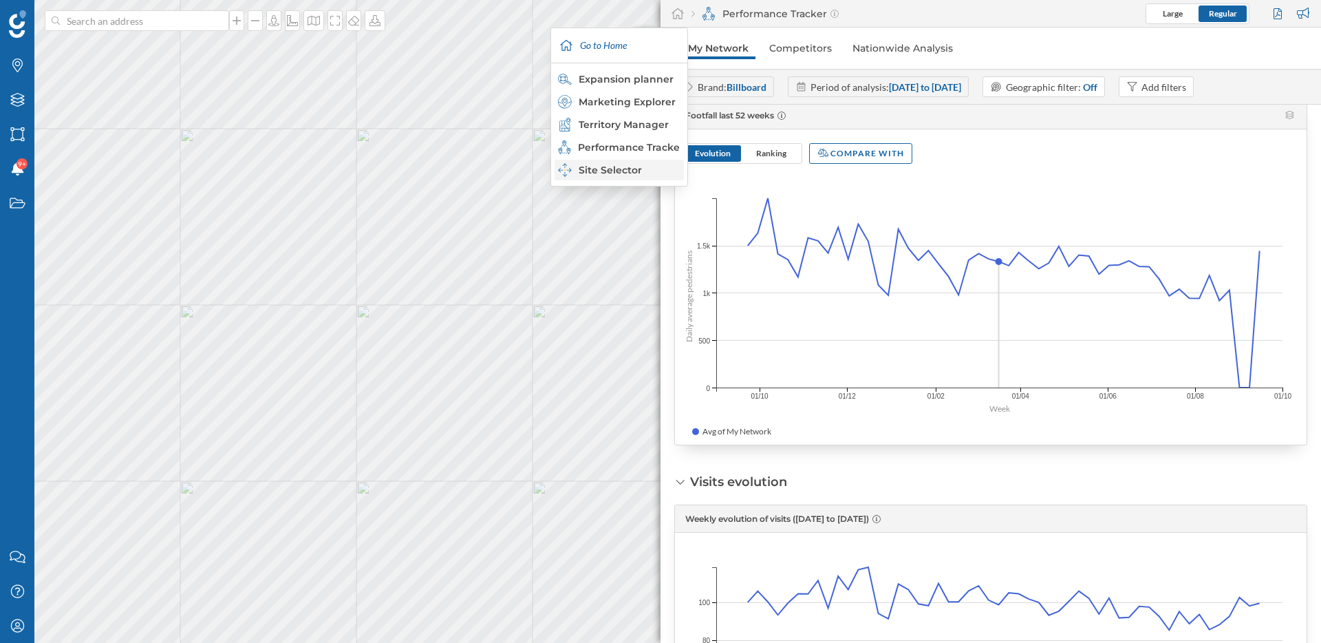
click at [606, 173] on div "Site Selector" at bounding box center [618, 170] width 121 height 14
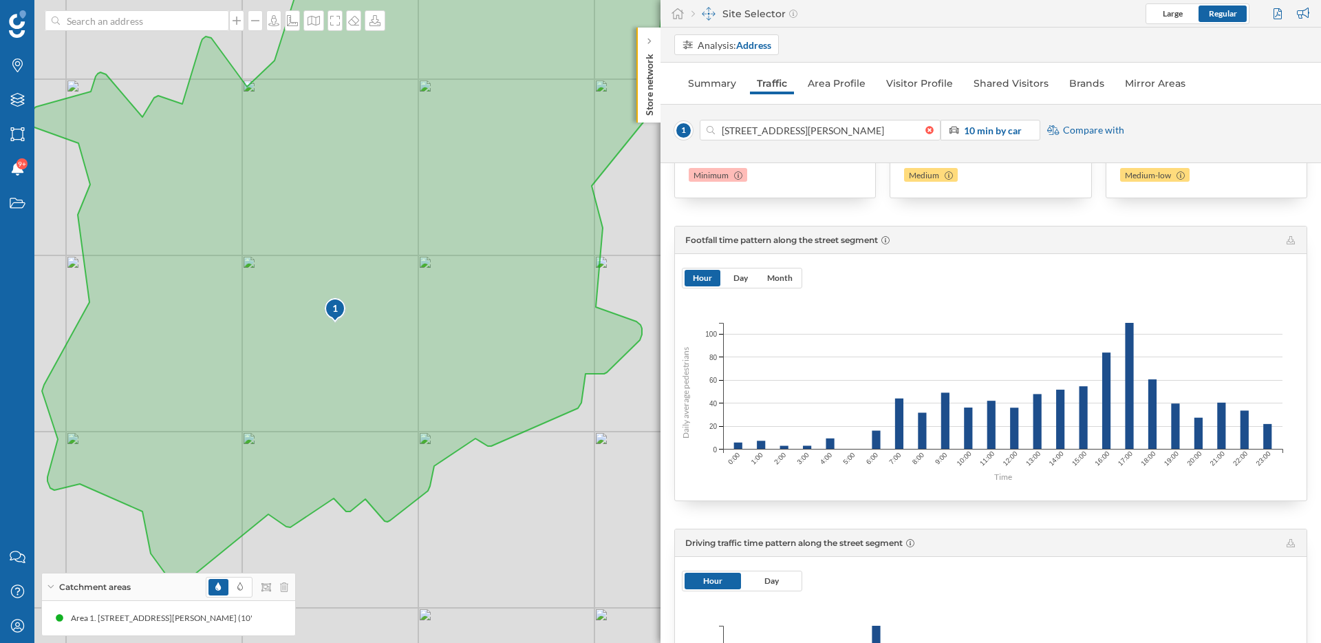
scroll to position [0, 0]
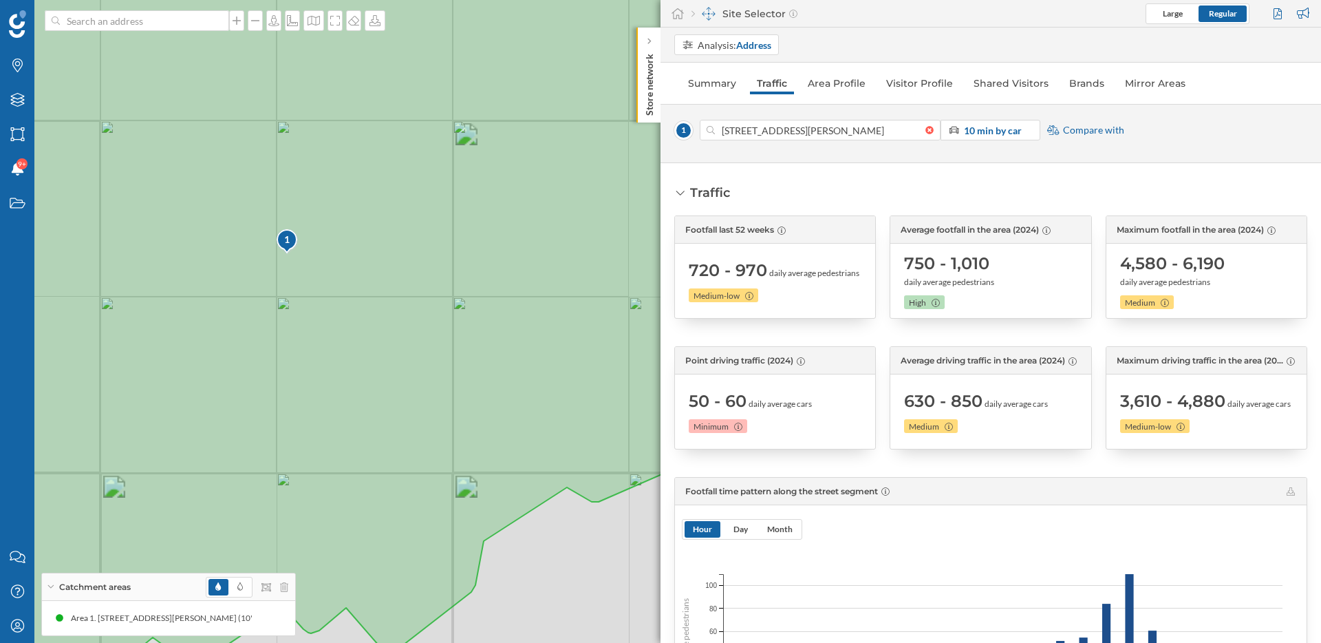
click at [286, 259] on icon at bounding box center [383, 321] width 1036 height 777
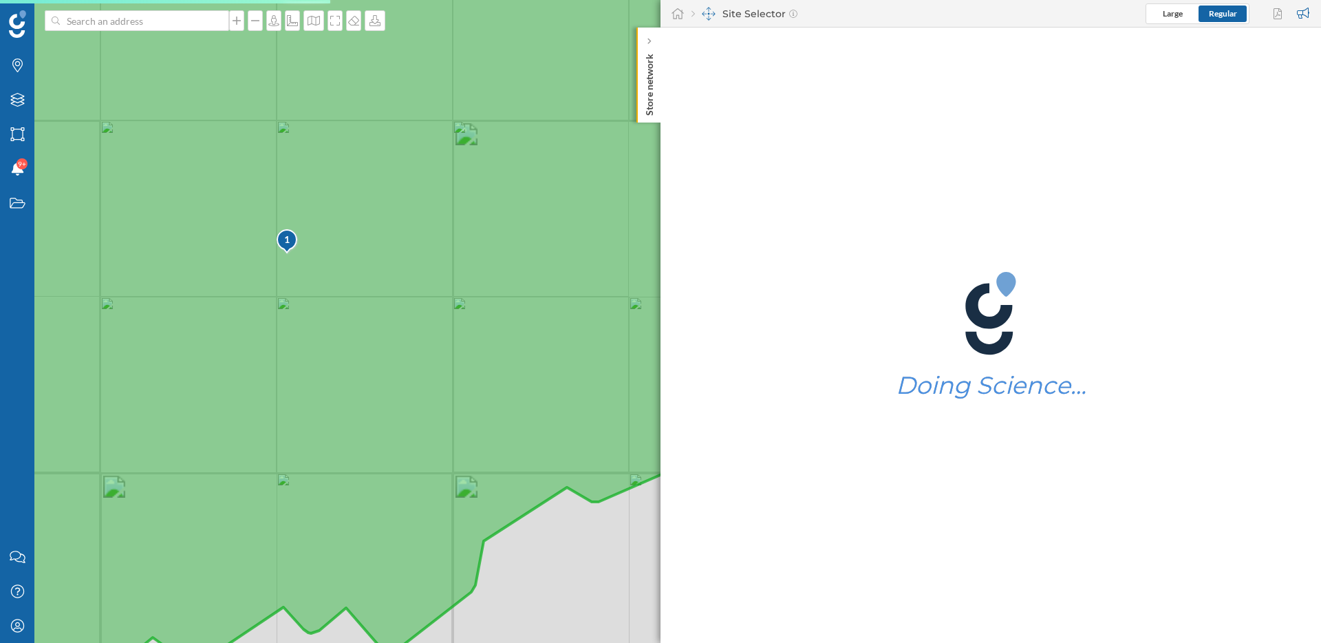
click at [289, 245] on div "1 © Mapbox © OpenStreetMap Improve this map" at bounding box center [660, 321] width 1321 height 643
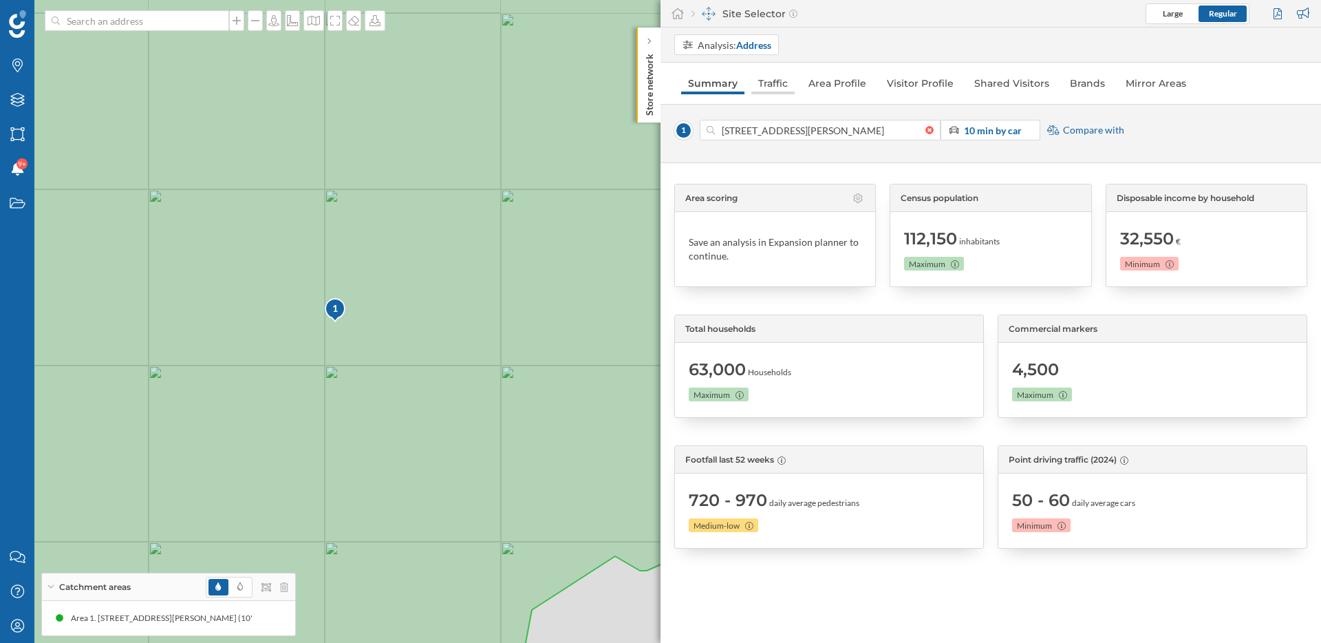
click at [767, 88] on link "Traffic" at bounding box center [773, 83] width 43 height 22
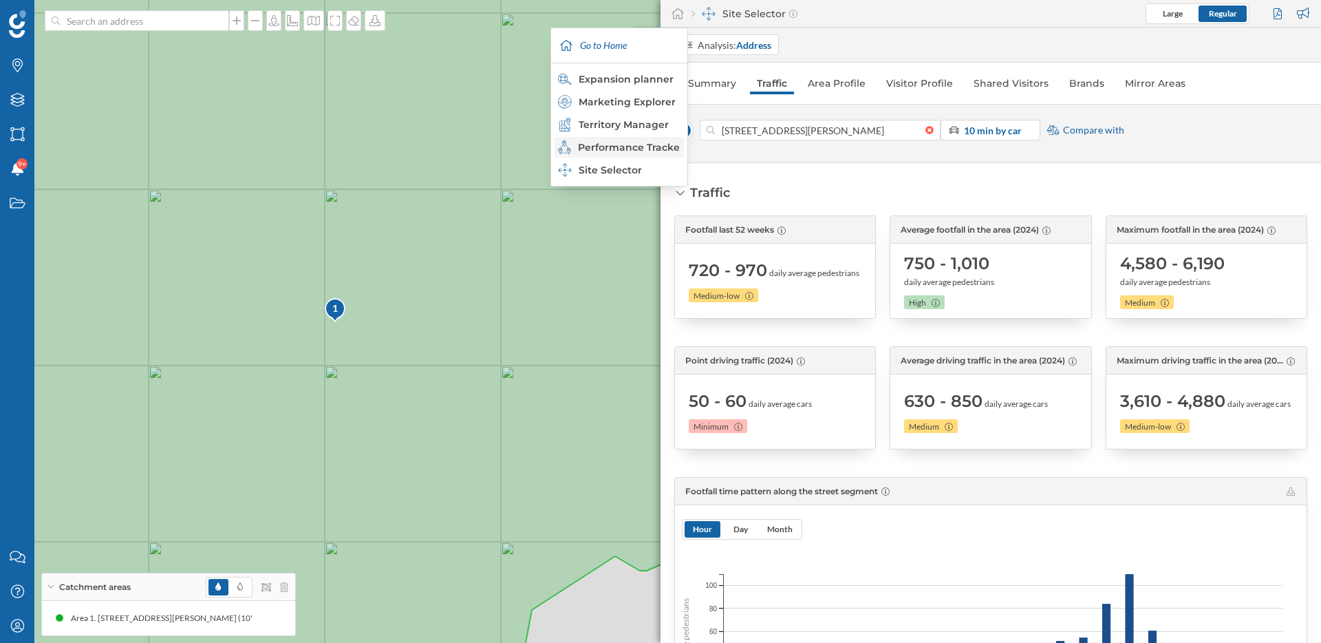
click at [652, 143] on div "Performance Tracker" at bounding box center [618, 147] width 121 height 14
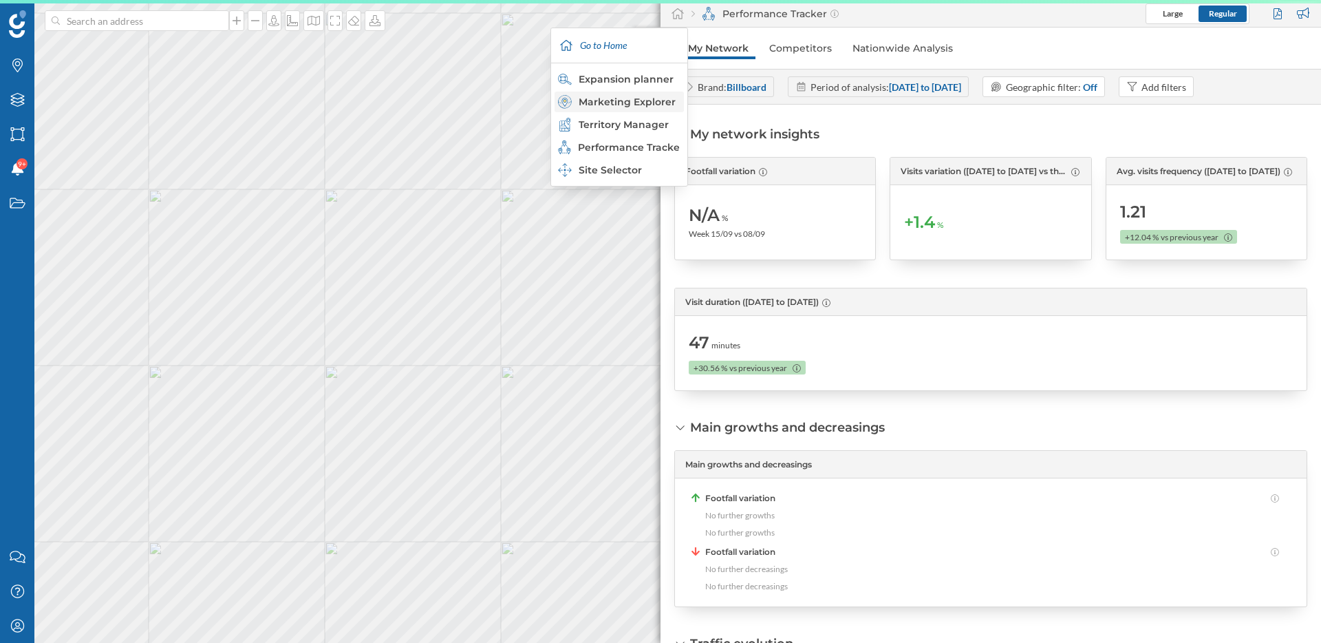
click at [640, 99] on div "Marketing Explorer" at bounding box center [618, 102] width 121 height 14
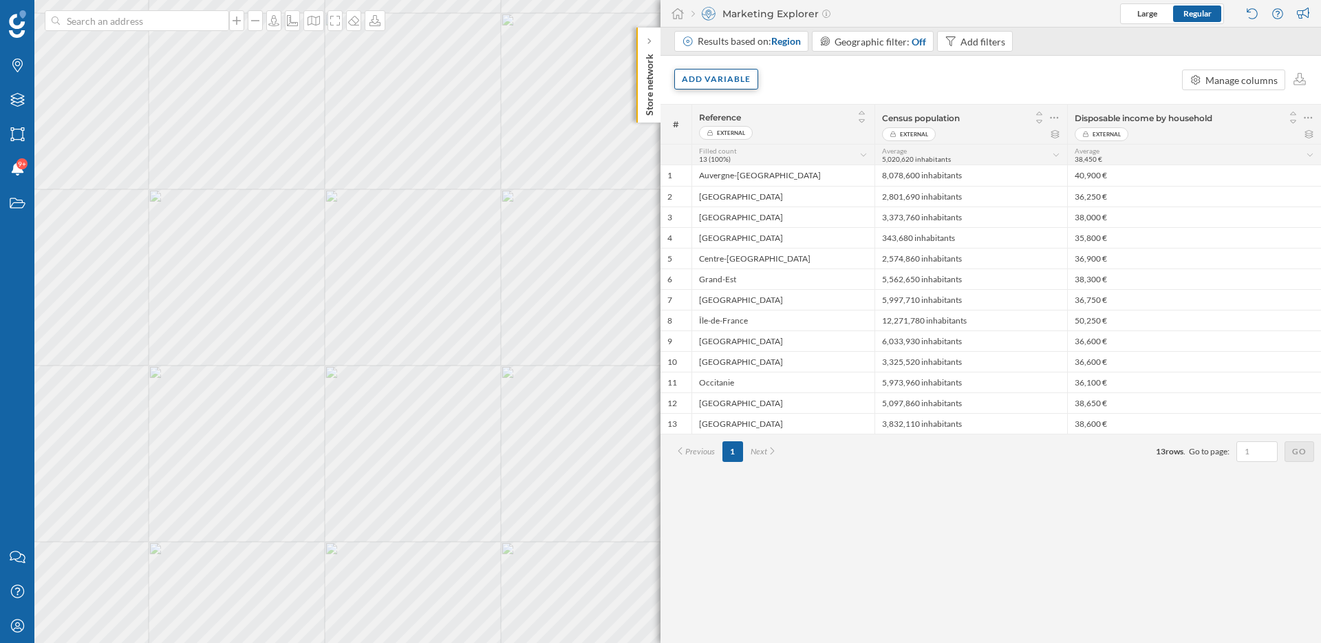
click at [737, 82] on div "Add variable" at bounding box center [716, 79] width 84 height 21
click at [734, 130] on div "External variables" at bounding box center [750, 136] width 137 height 14
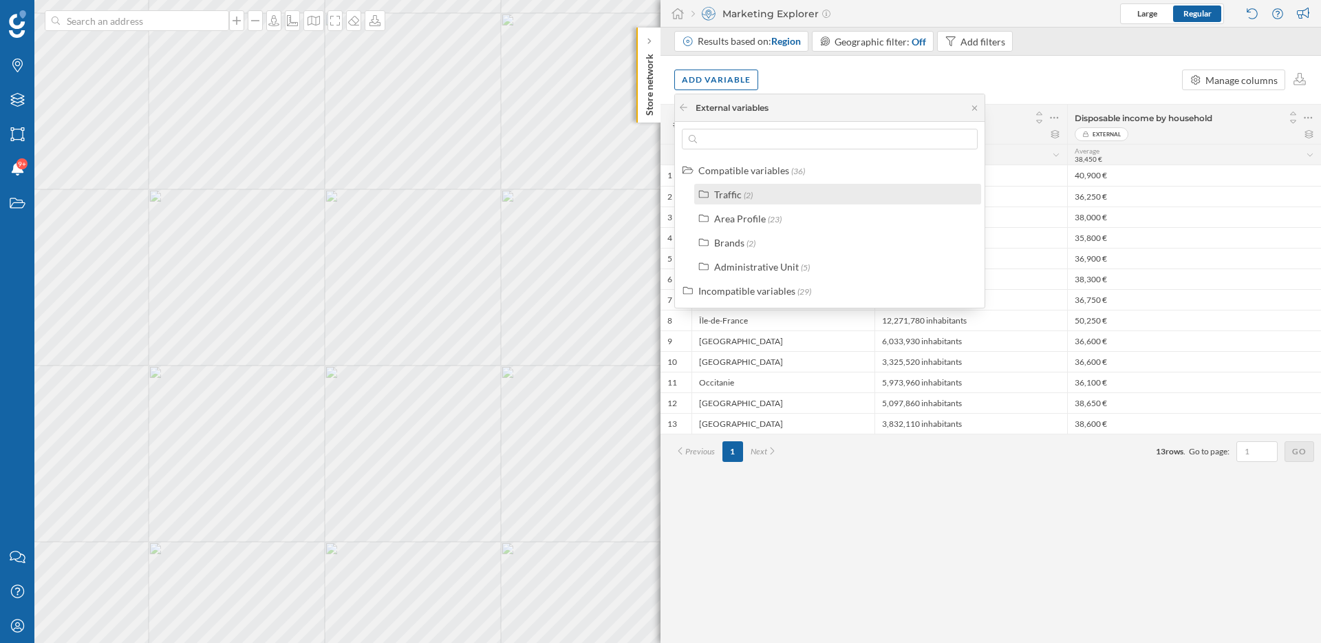
click at [765, 192] on div "Traffic (2)" at bounding box center [843, 194] width 259 height 14
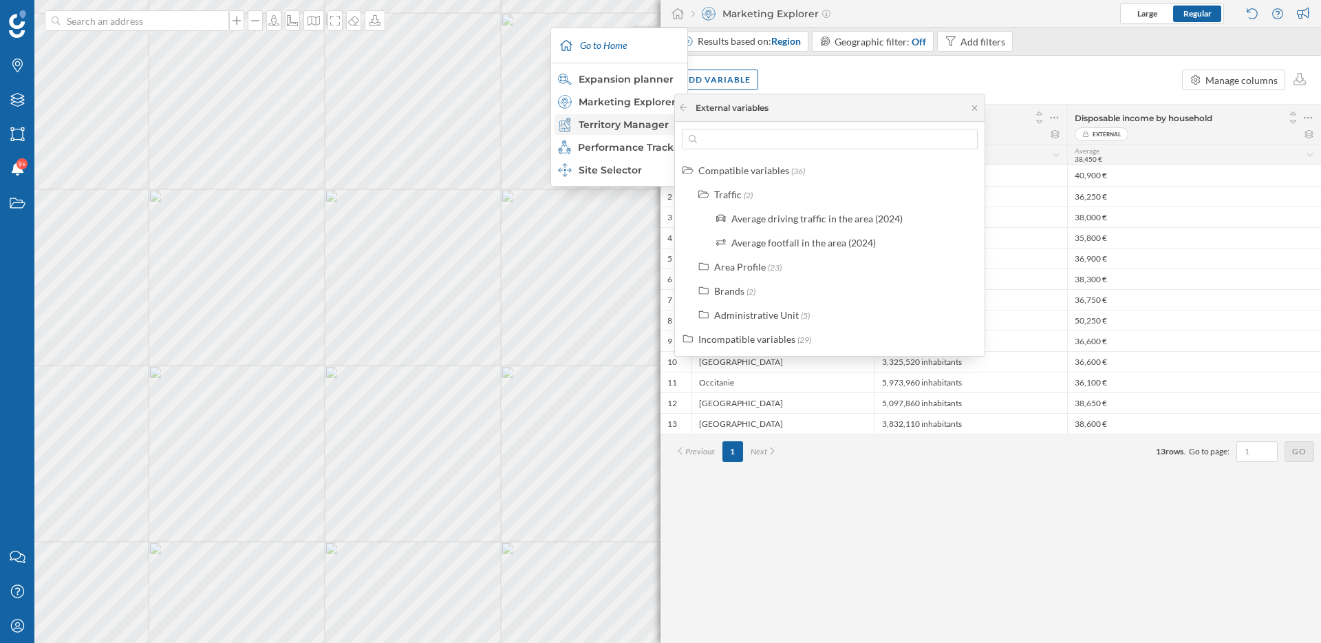
click at [624, 125] on div "Territory Manager" at bounding box center [618, 125] width 121 height 14
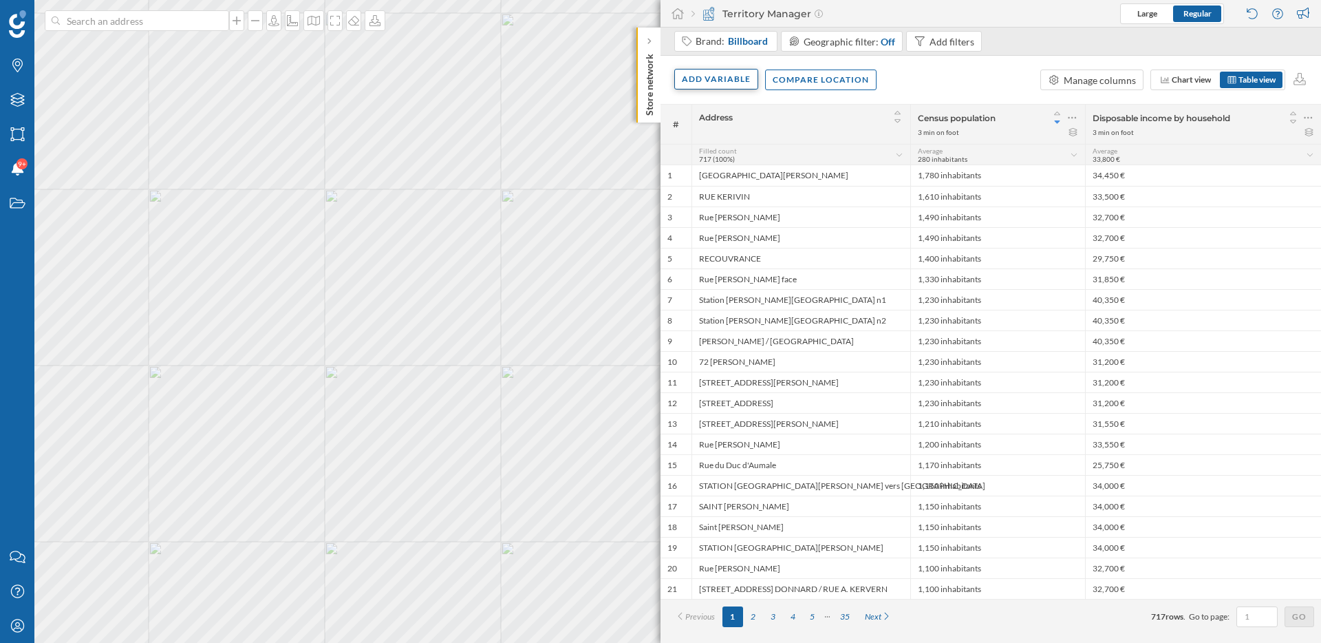
click at [694, 89] on div "Add variable" at bounding box center [716, 79] width 83 height 21
click at [719, 131] on div "External variables" at bounding box center [750, 136] width 137 height 14
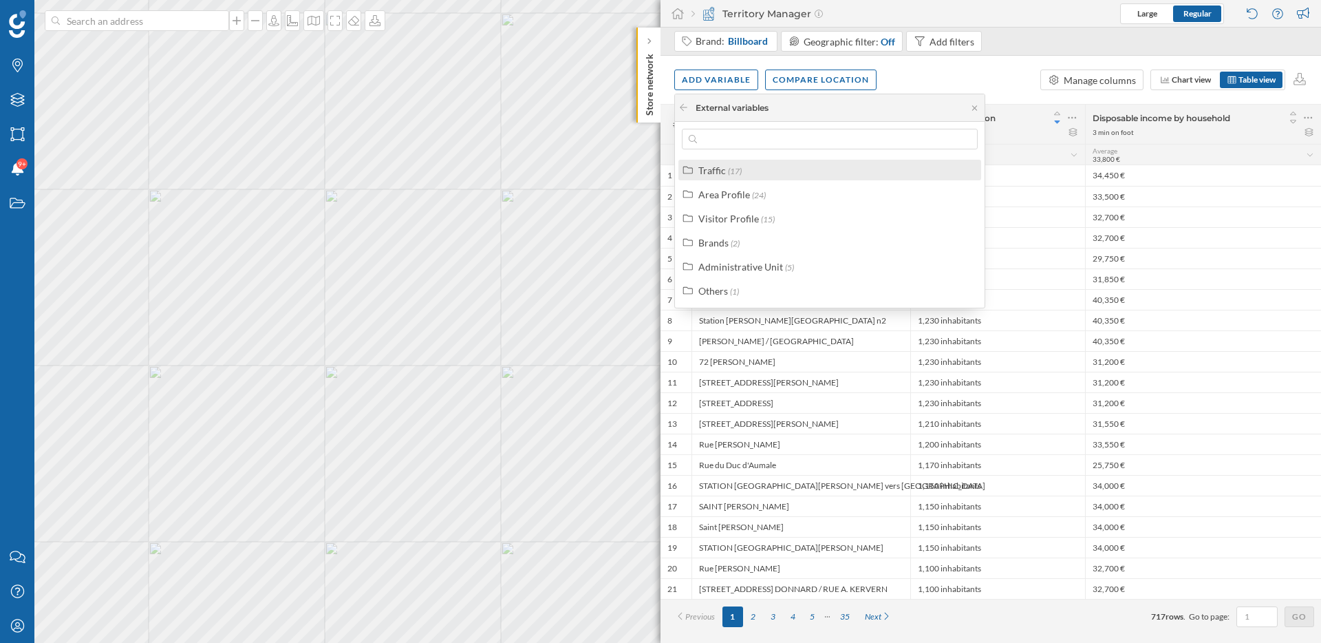
click at [716, 176] on label "Traffic (17)" at bounding box center [720, 170] width 43 height 14
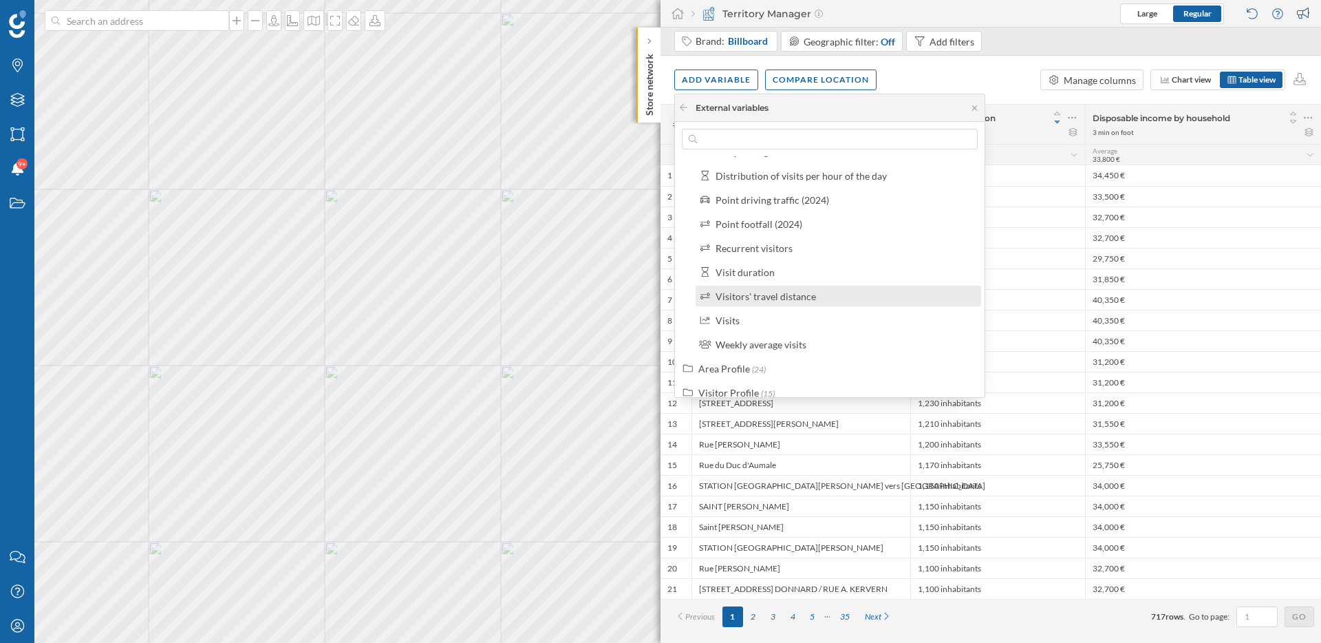
scroll to position [222, 0]
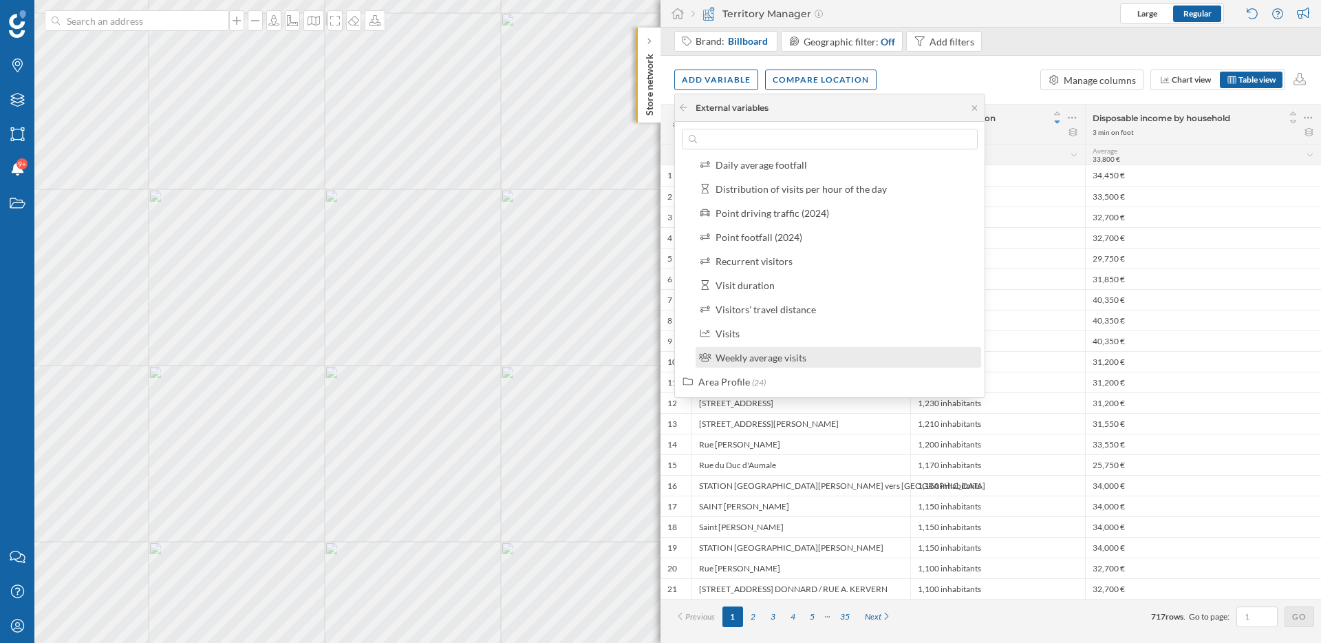
click at [789, 361] on div "Weekly average visits" at bounding box center [761, 358] width 91 height 12
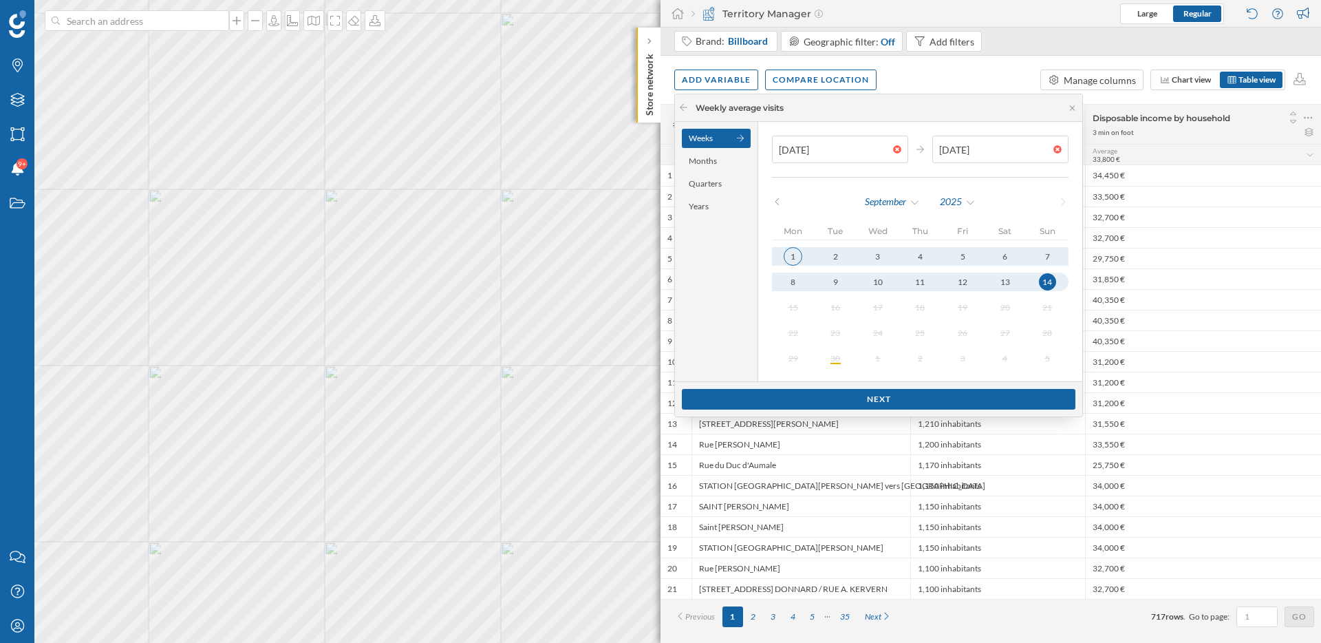
type input "07/09/2025"
click at [791, 251] on div "1" at bounding box center [793, 256] width 19 height 19
click at [1039, 253] on div "7" at bounding box center [1047, 256] width 17 height 17
click at [962, 401] on div "Next" at bounding box center [879, 398] width 394 height 21
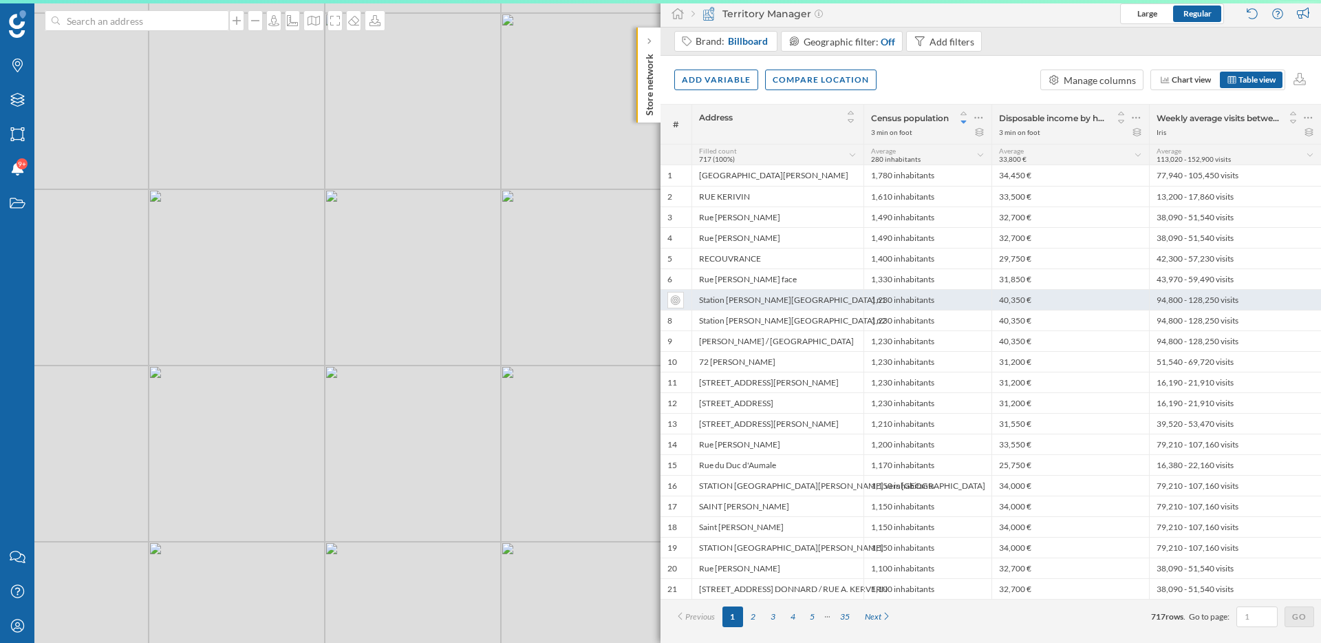
scroll to position [0, 0]
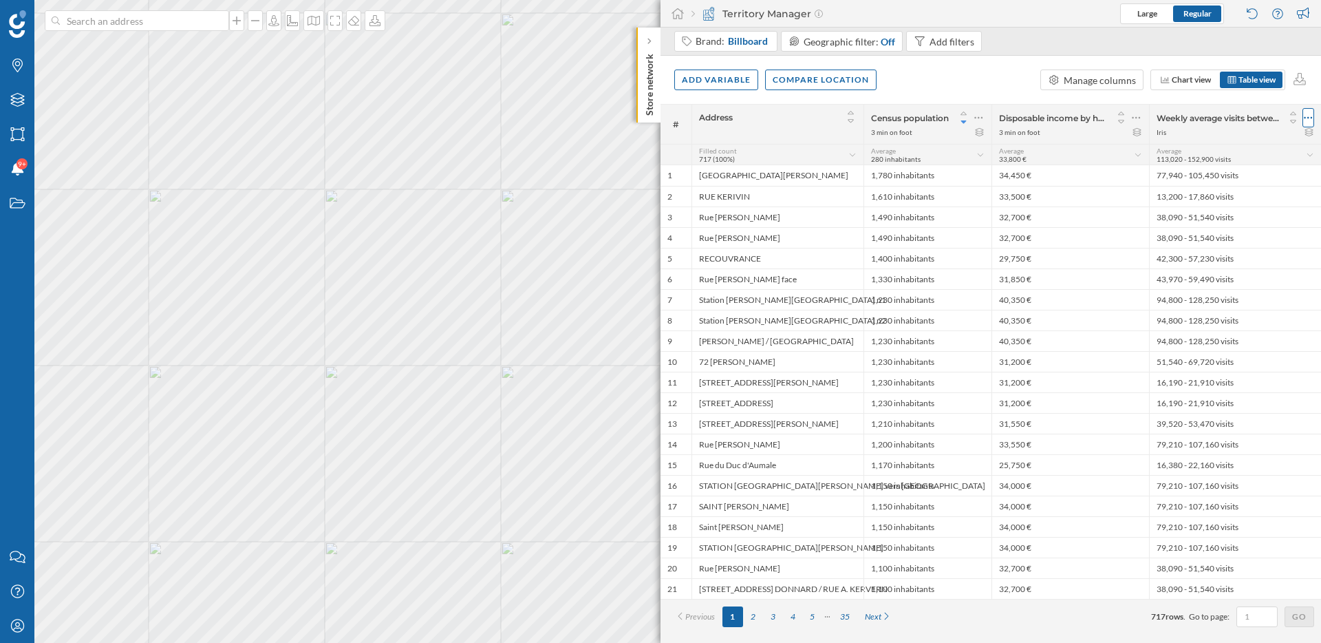
click at [1312, 111] on icon at bounding box center [1308, 118] width 9 height 14
click at [1206, 200] on div "Remove column" at bounding box center [1243, 200] width 125 height 14
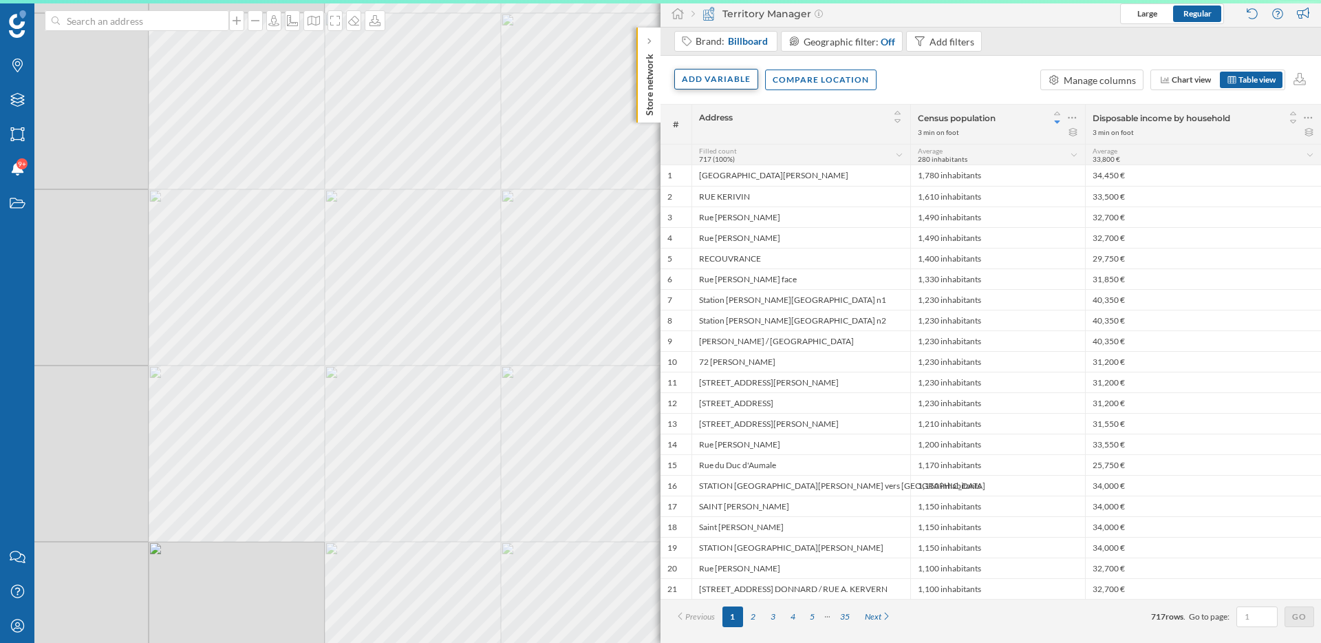
click at [734, 82] on div "Add variable" at bounding box center [716, 79] width 84 height 21
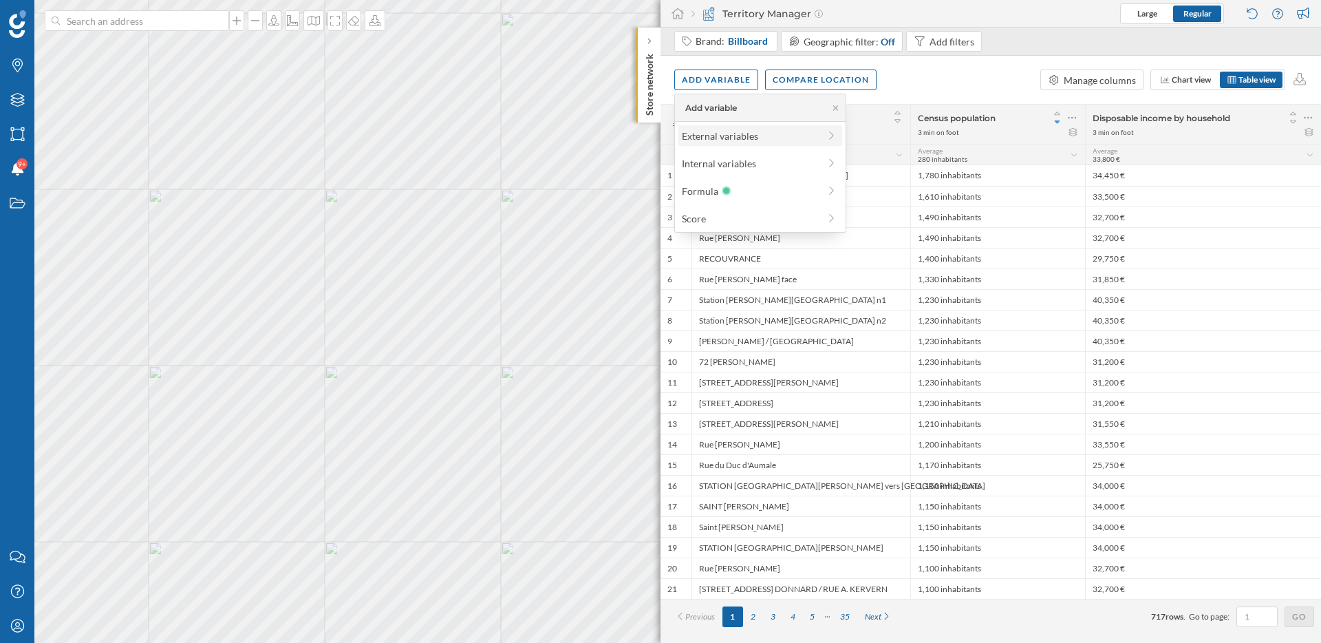
click at [740, 136] on div "External variables" at bounding box center [750, 136] width 137 height 14
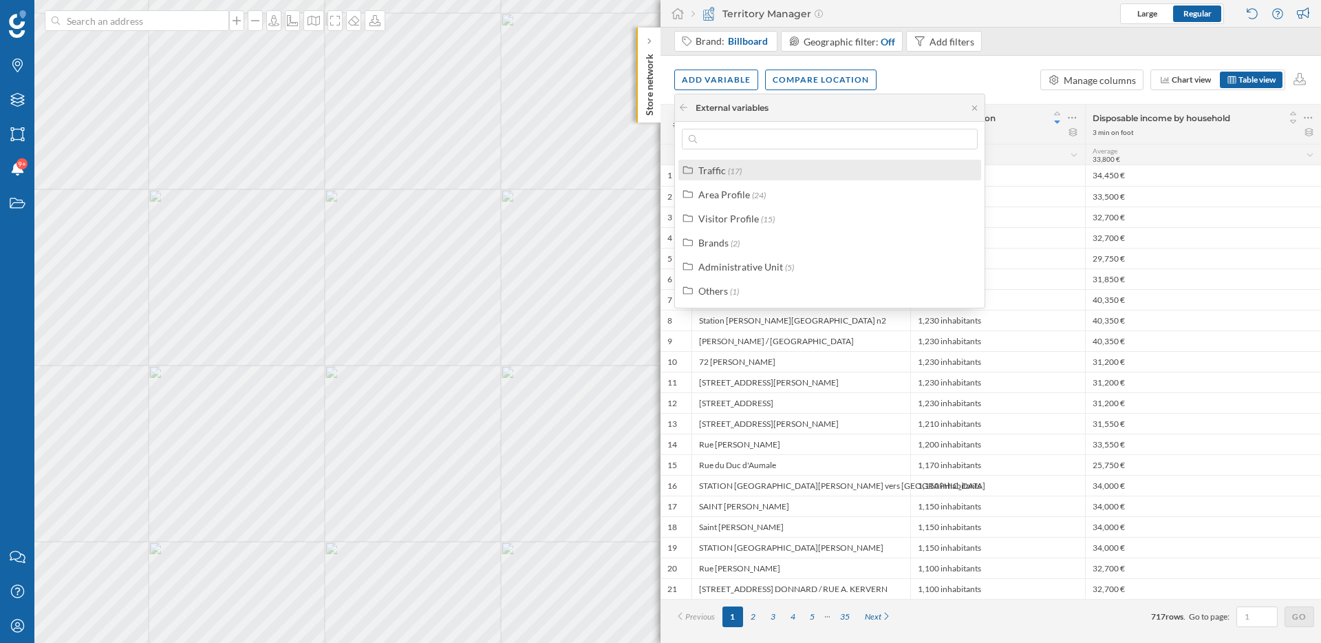
click at [718, 171] on div "Traffic" at bounding box center [713, 170] width 28 height 12
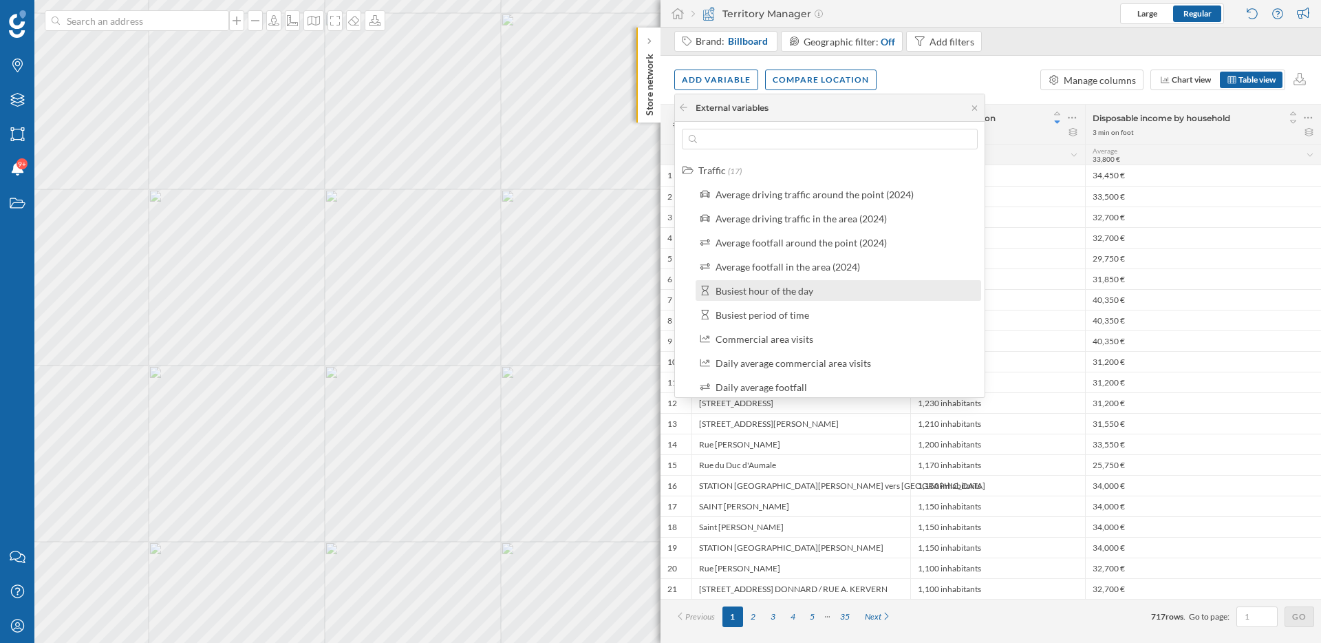
scroll to position [320, 0]
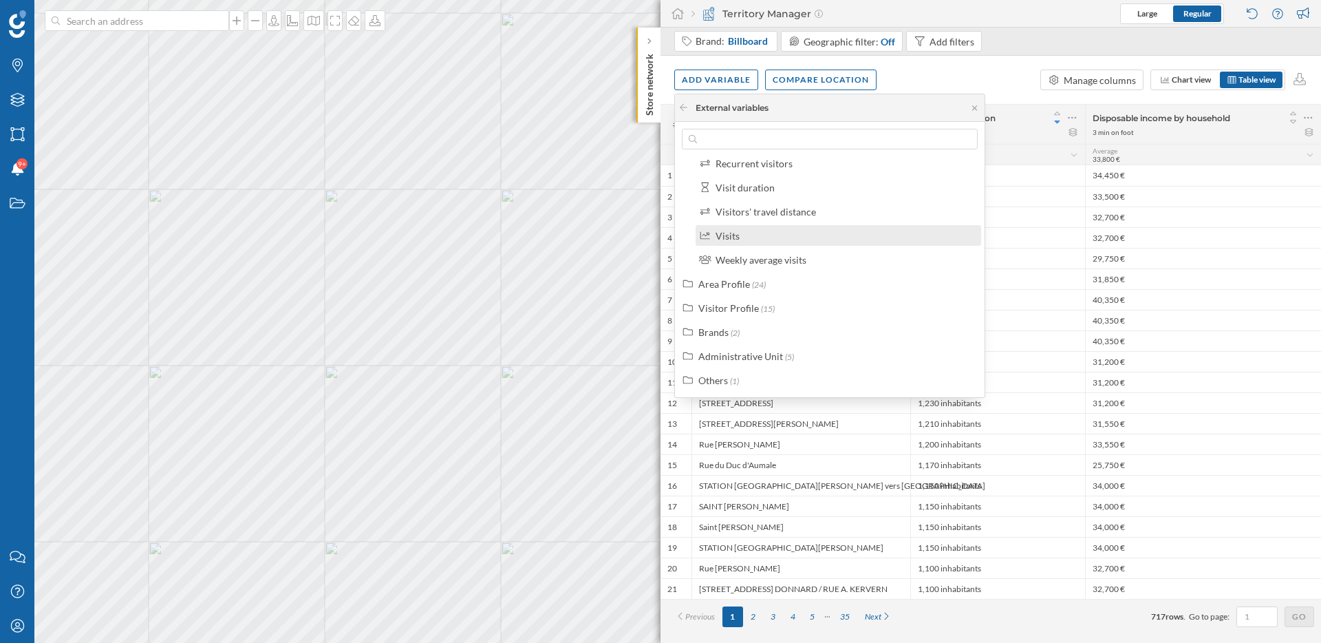
click at [736, 231] on div "Visits" at bounding box center [728, 236] width 24 height 12
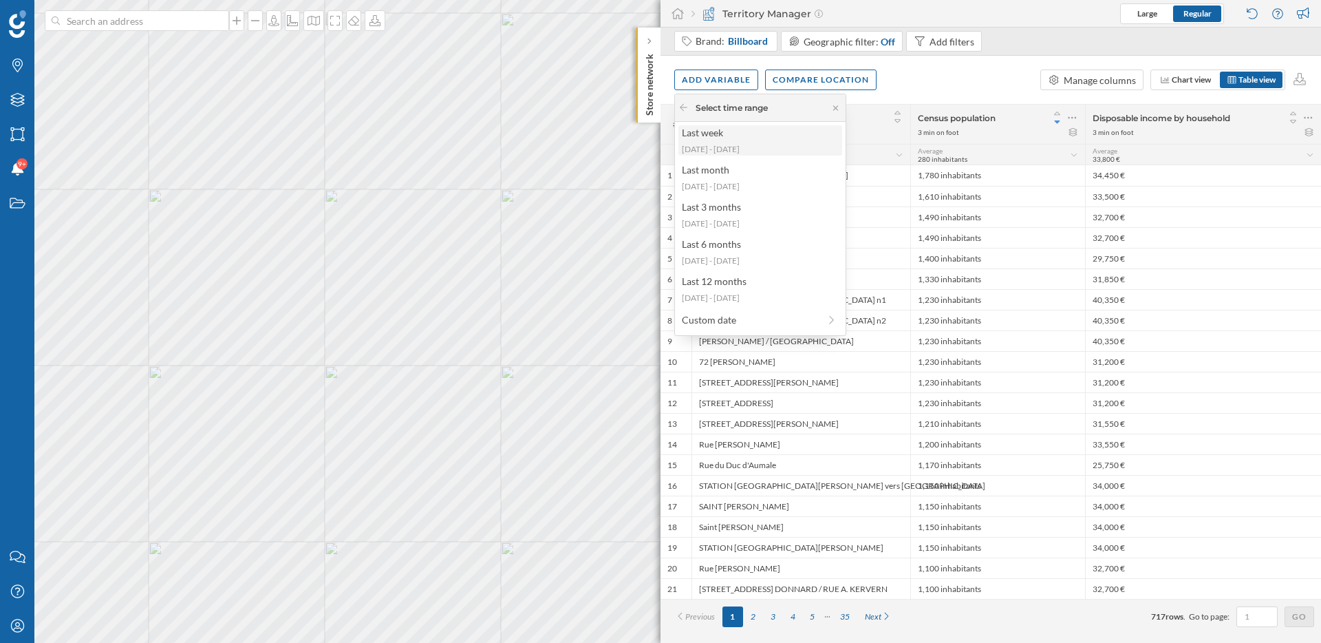
click at [741, 147] on div "2025-09-15 - 2025-09-21" at bounding box center [760, 149] width 156 height 12
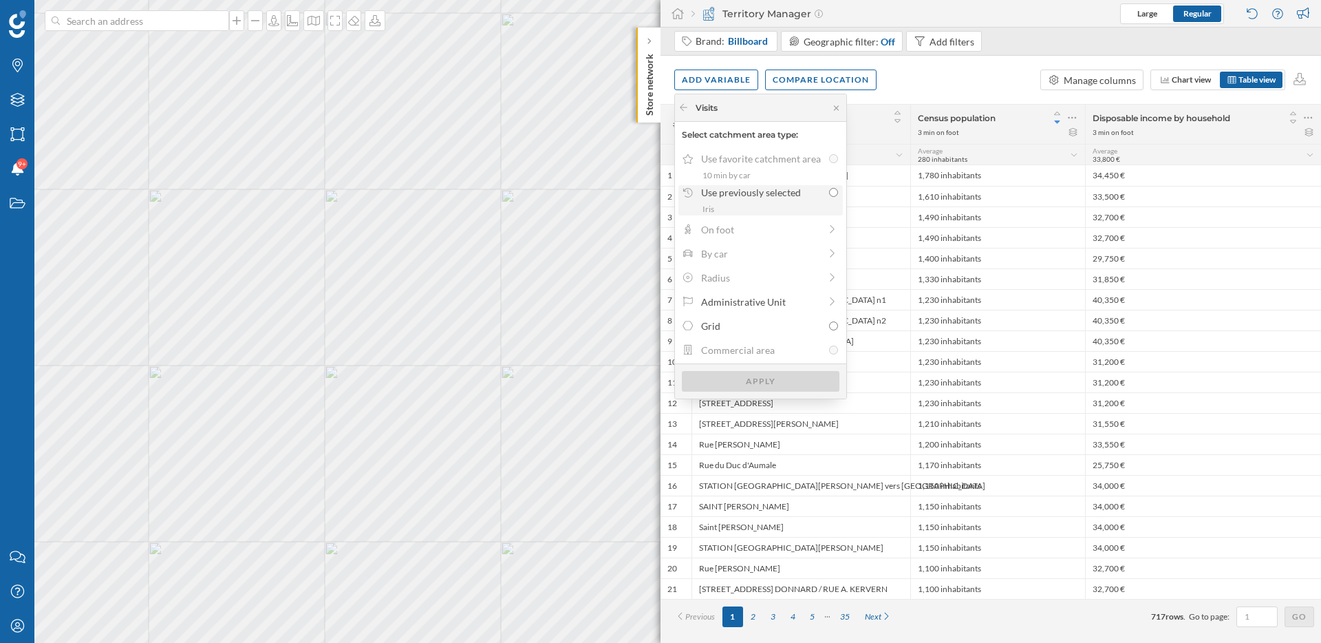
click at [771, 193] on div "Use previously selected" at bounding box center [762, 192] width 122 height 14
click at [829, 193] on input "Use previously selected Iris" at bounding box center [833, 192] width 9 height 9
radio input "true"
click at [802, 375] on div "Apply" at bounding box center [761, 380] width 158 height 21
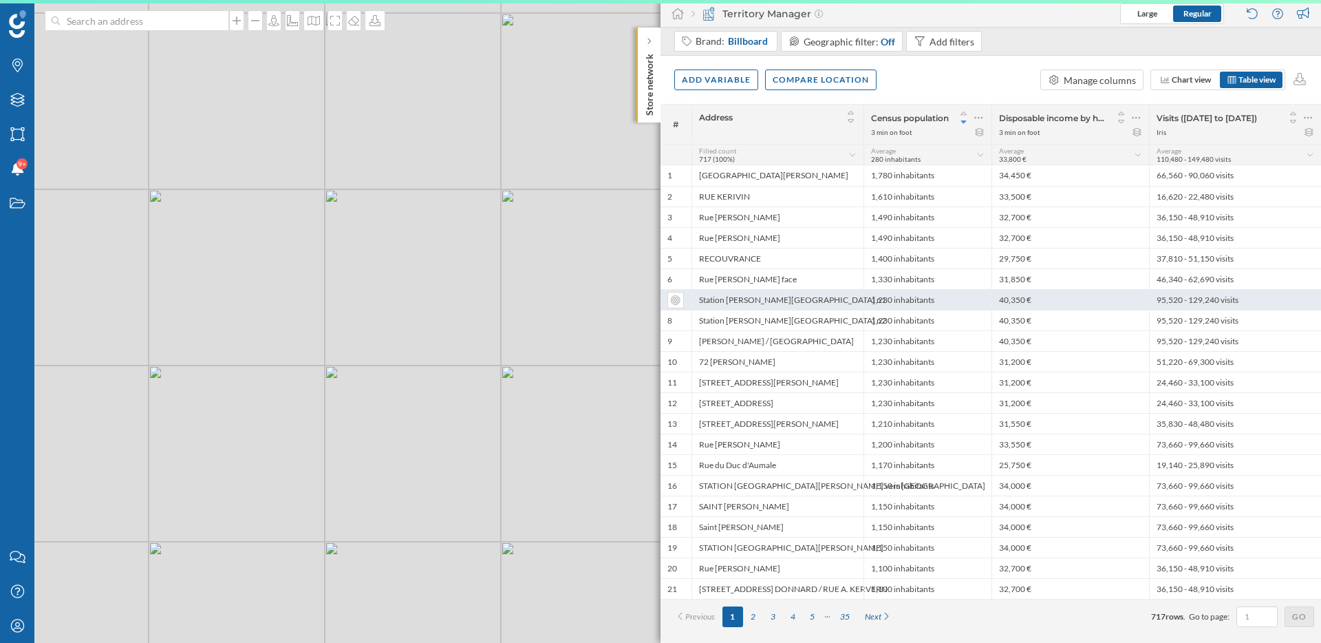
scroll to position [0, 0]
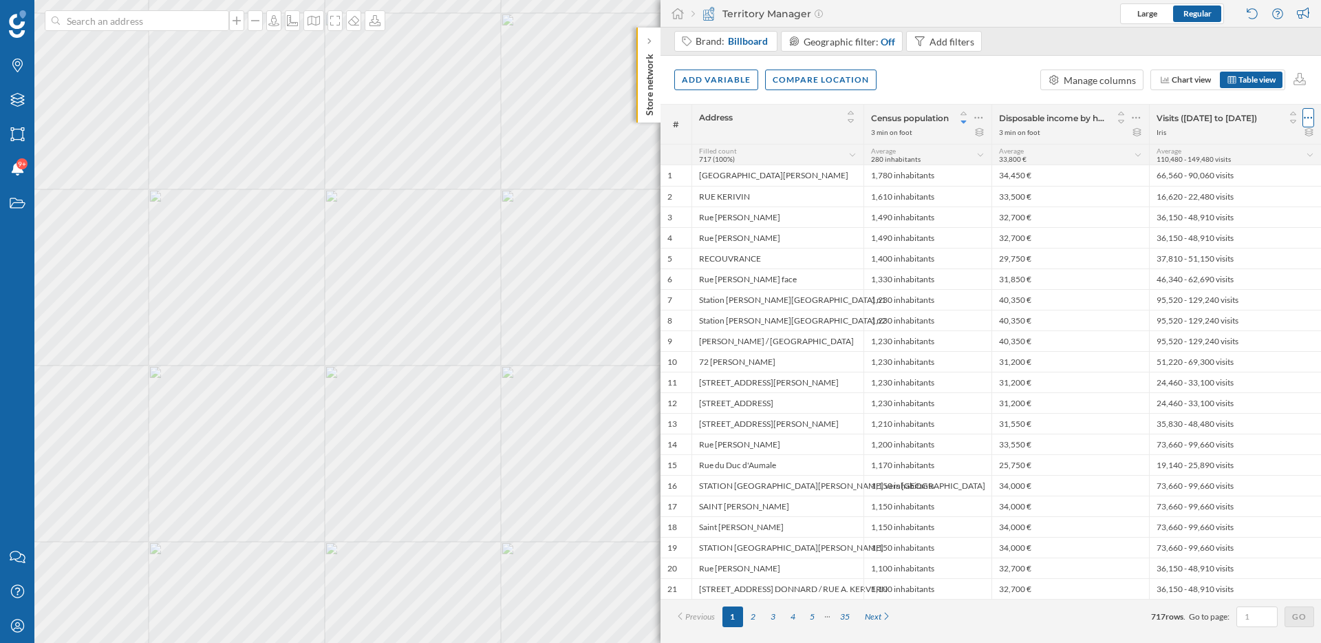
click at [1308, 116] on icon at bounding box center [1308, 118] width 9 height 14
click at [1193, 196] on div "Remove column" at bounding box center [1243, 200] width 125 height 14
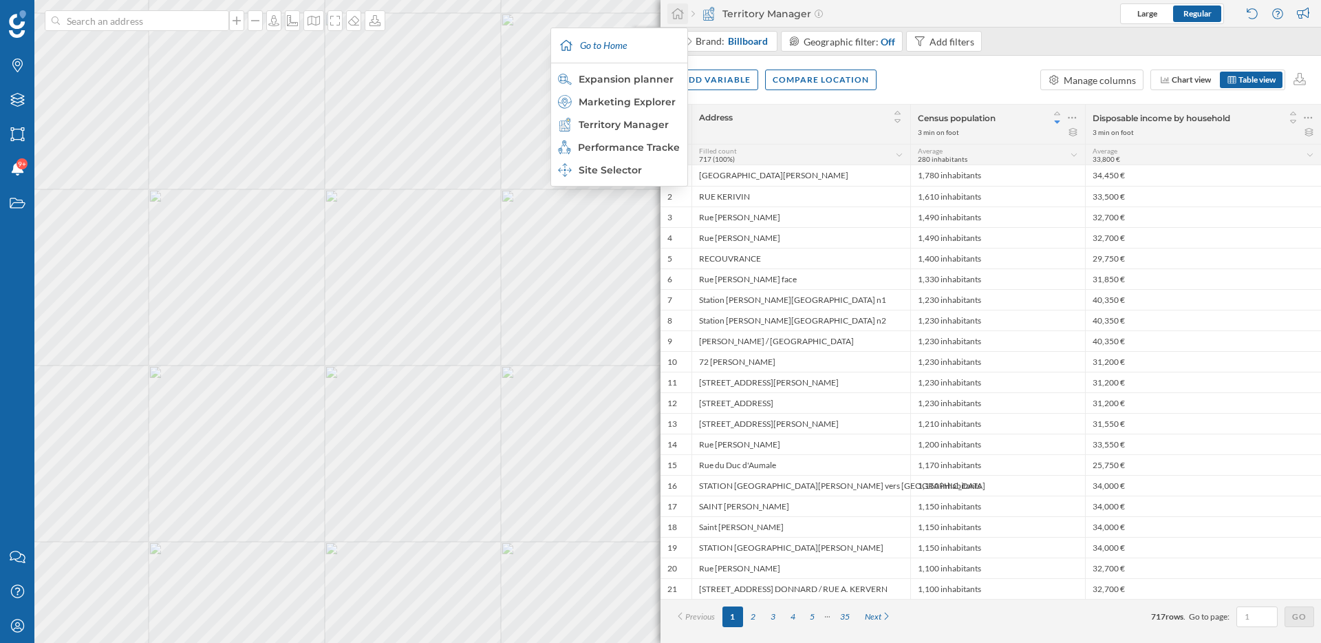
click at [681, 16] on icon at bounding box center [678, 14] width 14 height 12
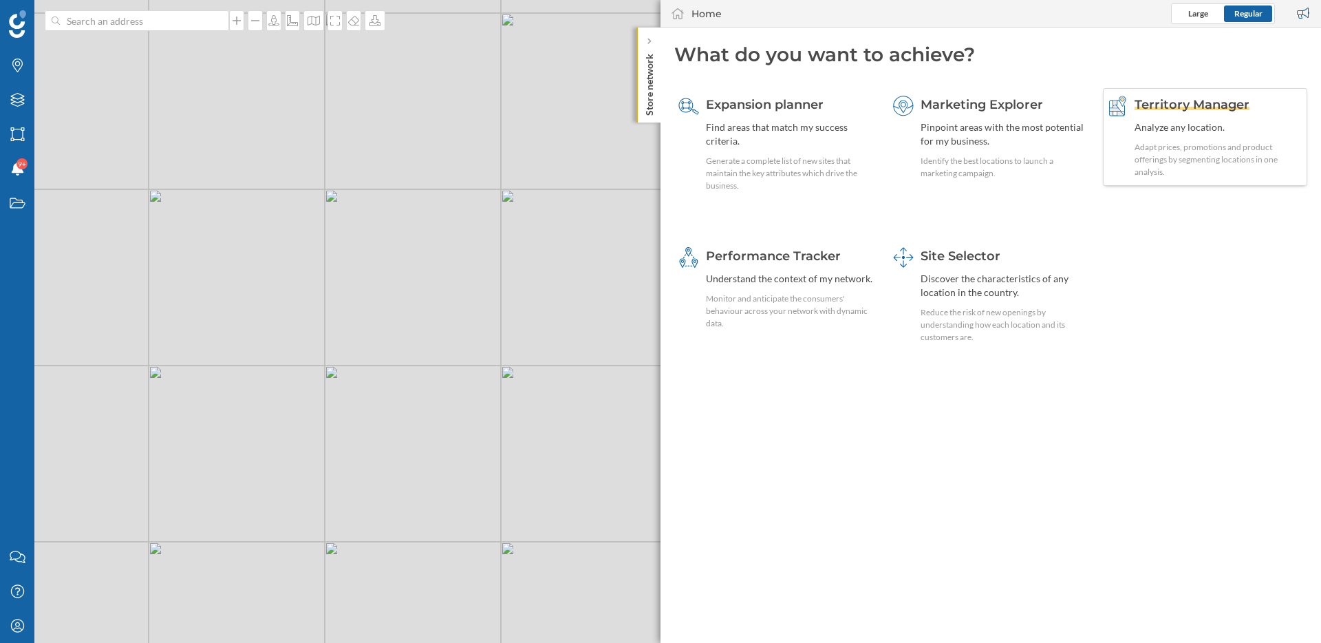
click at [1206, 118] on div "Territory Manager Analyze any location. Adapt prices, promotions and product of…" at bounding box center [1219, 137] width 169 height 83
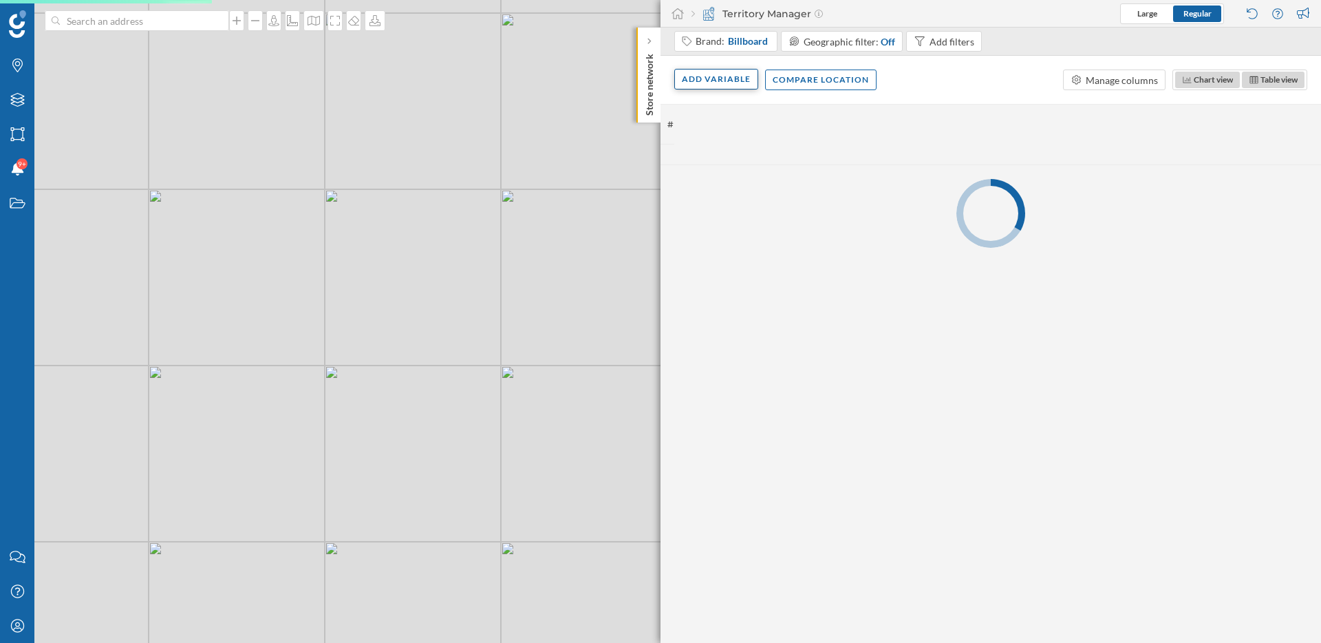
click at [728, 77] on div "Add variable" at bounding box center [716, 79] width 84 height 21
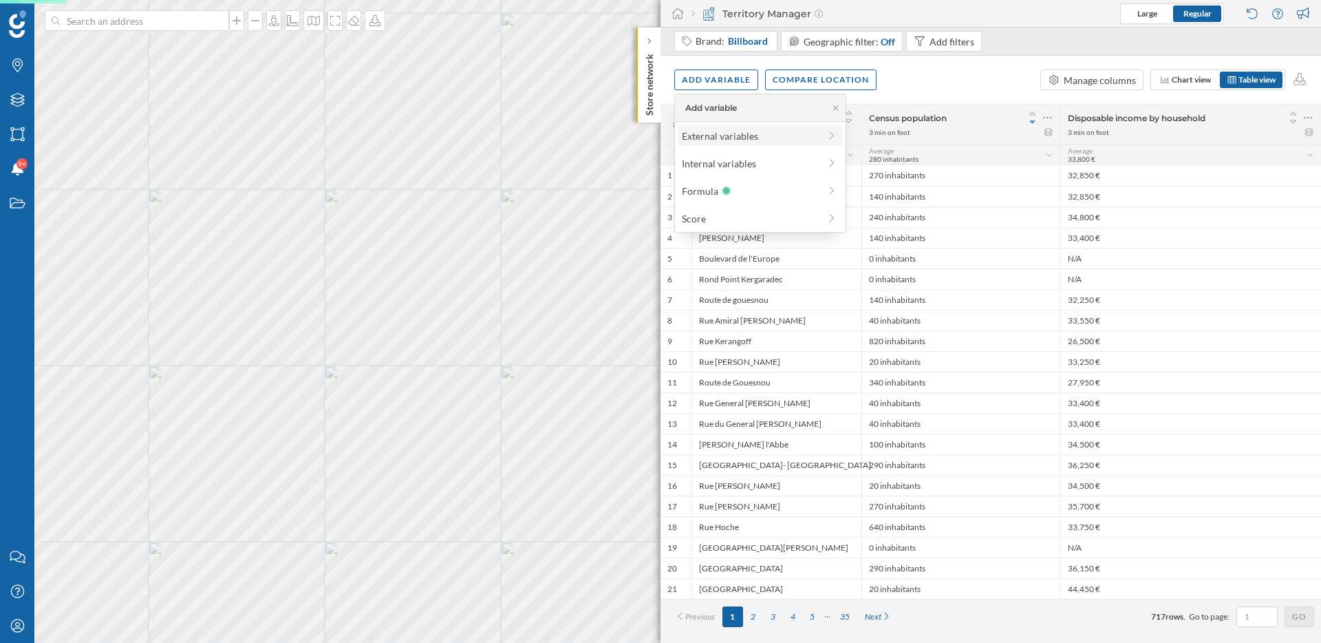
click at [725, 129] on div "External variables" at bounding box center [750, 136] width 137 height 14
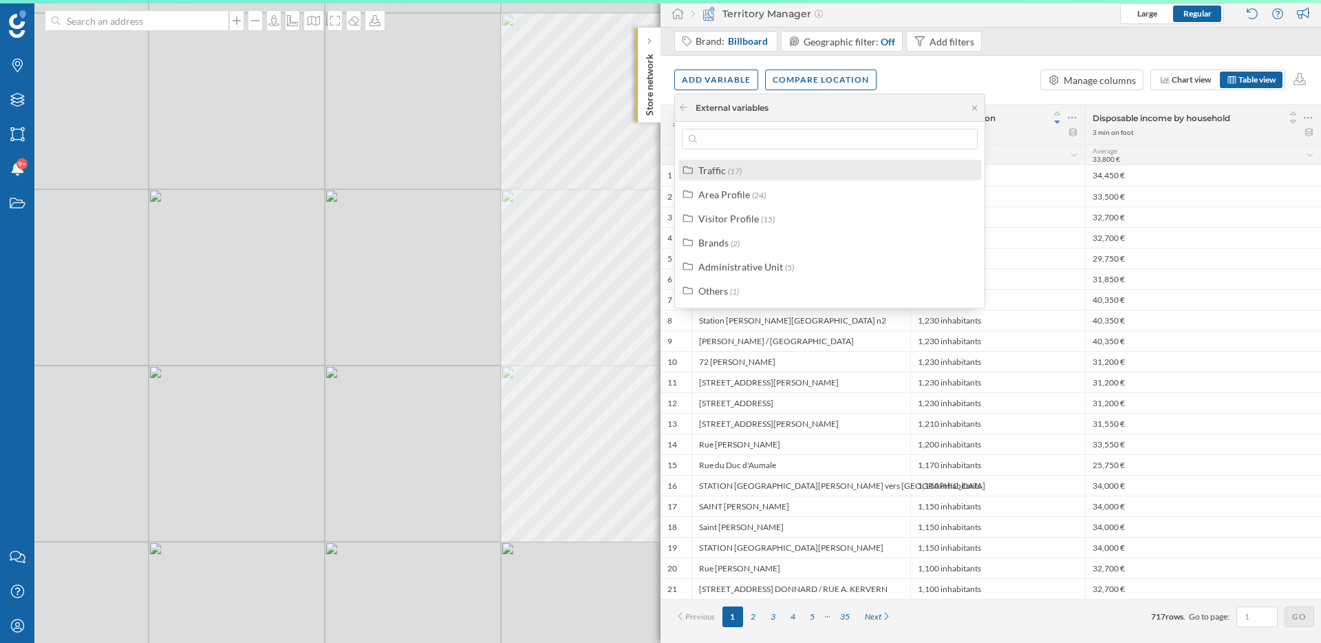
click at [734, 164] on label "Traffic (17)" at bounding box center [720, 170] width 43 height 14
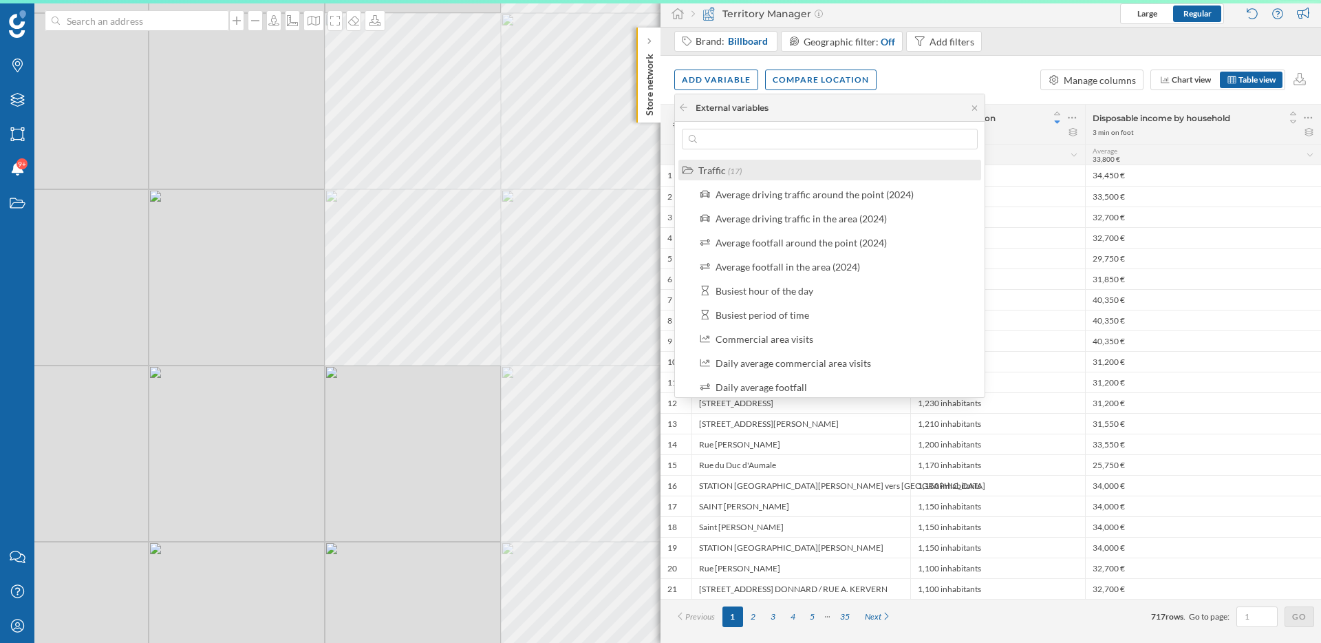
scroll to position [320, 0]
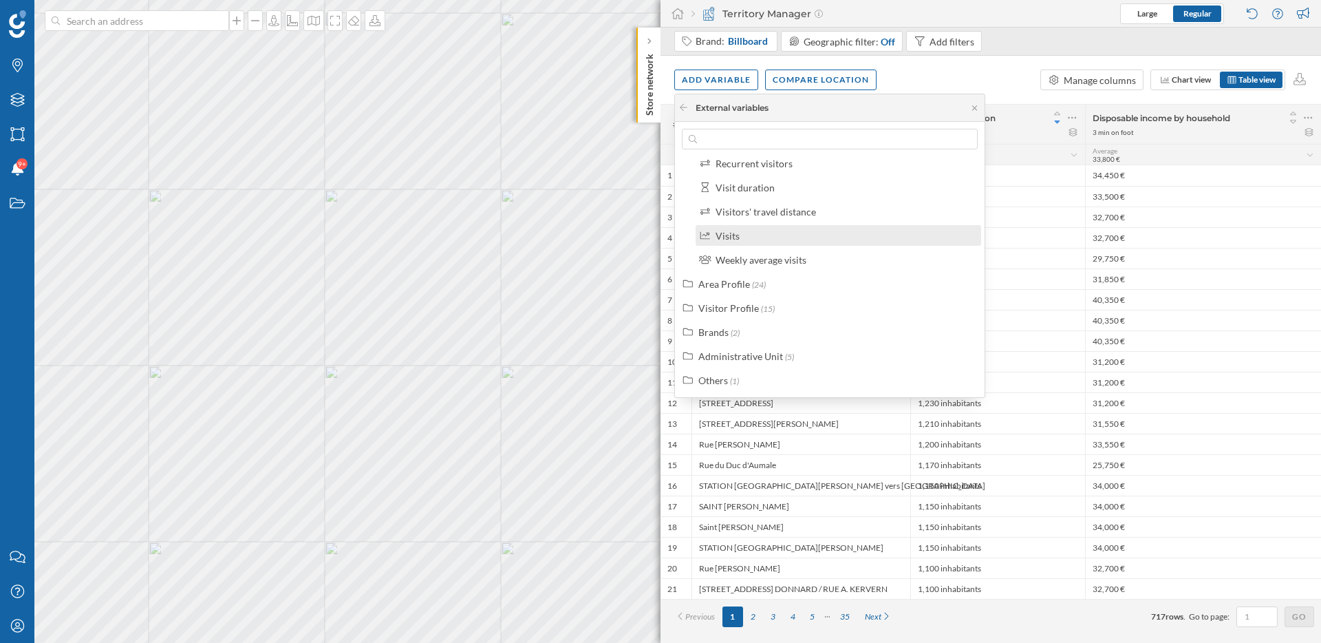
click at [759, 237] on div "Visits" at bounding box center [844, 235] width 257 height 14
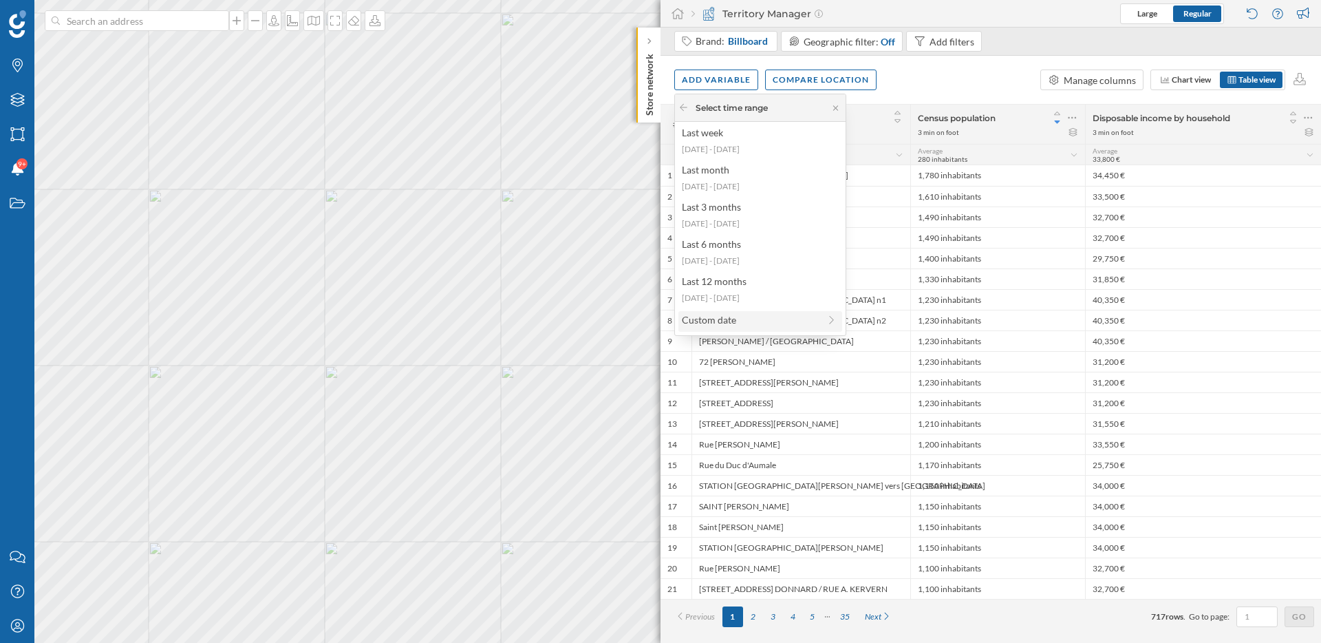
click at [763, 316] on div "Custom date" at bounding box center [750, 319] width 137 height 14
click at [742, 137] on div "1 week" at bounding box center [750, 136] width 137 height 14
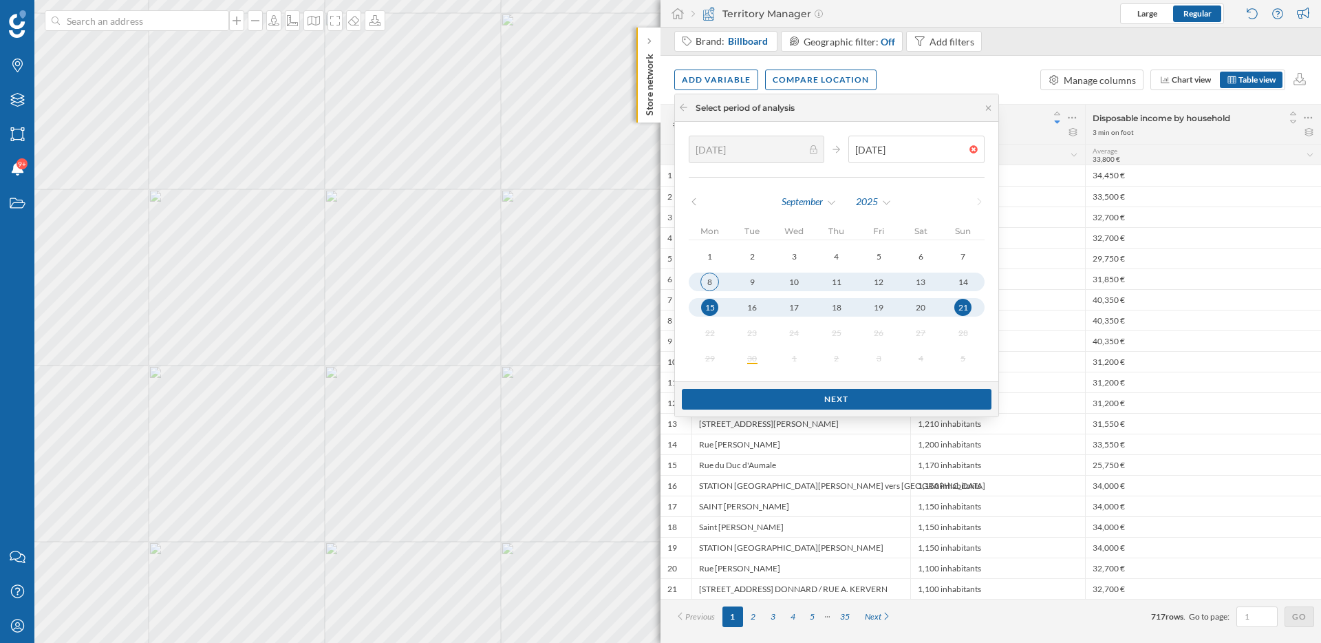
type input "08/09/2025"
type input "14/09/2025"
click at [712, 283] on div "8" at bounding box center [709, 281] width 17 height 17
click at [846, 398] on div "Next" at bounding box center [837, 398] width 310 height 21
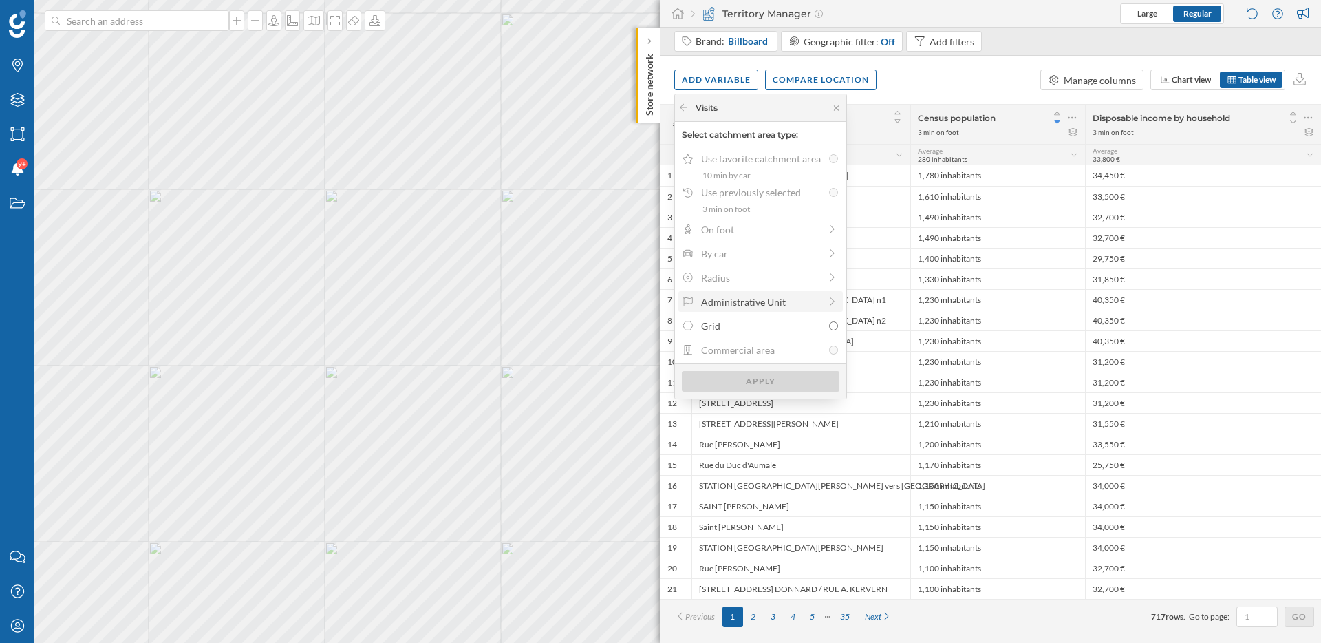
click at [757, 303] on div "Administrative Unit" at bounding box center [760, 302] width 118 height 14
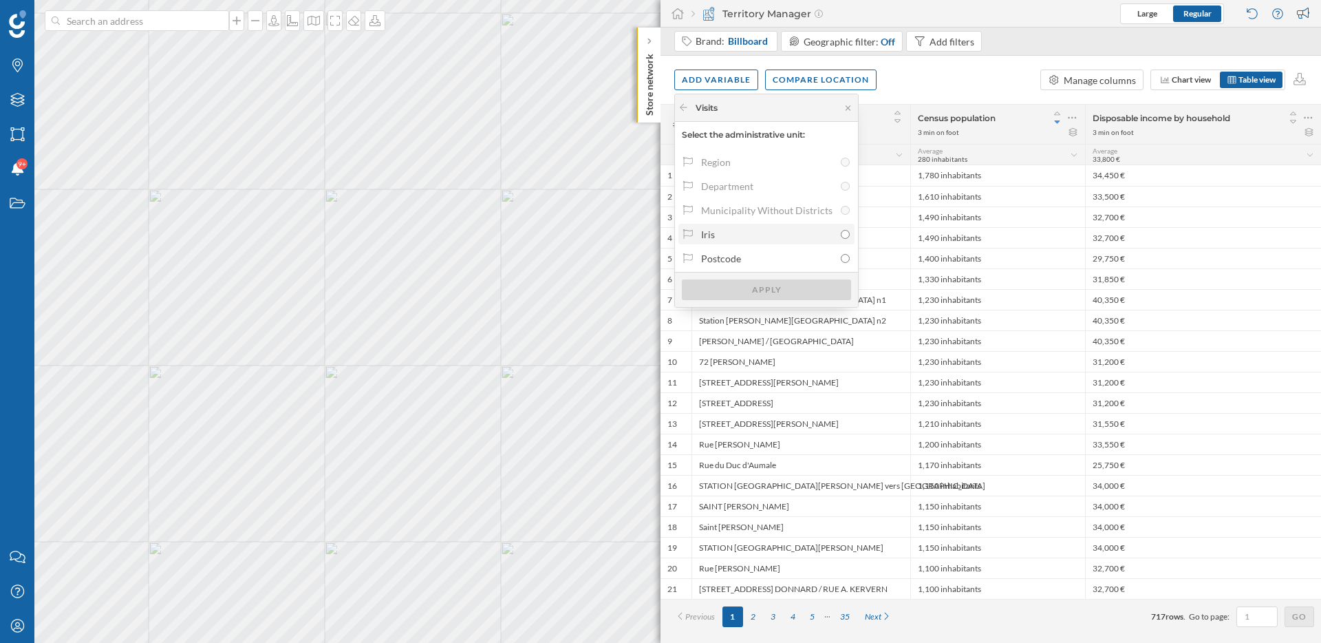
click at [756, 238] on div "Iris" at bounding box center [767, 234] width 133 height 14
click at [841, 238] on input "Iris" at bounding box center [845, 234] width 9 height 9
radio input "true"
click at [770, 289] on div "Apply" at bounding box center [766, 289] width 169 height 21
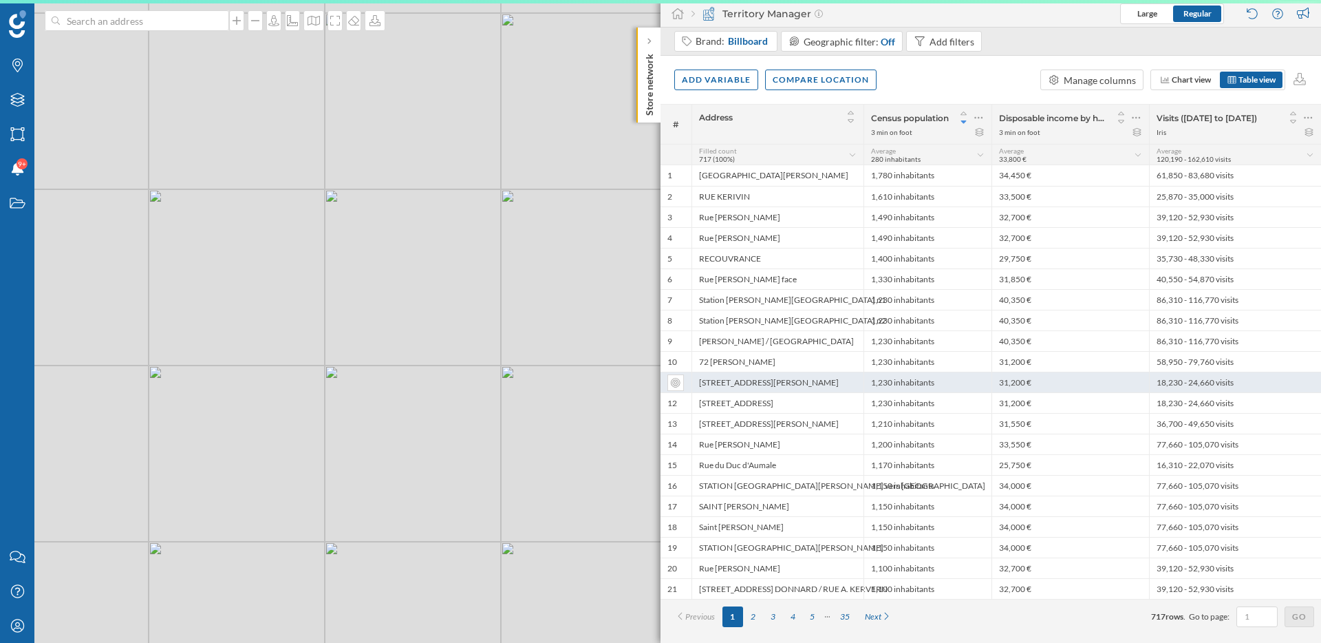
scroll to position [0, 0]
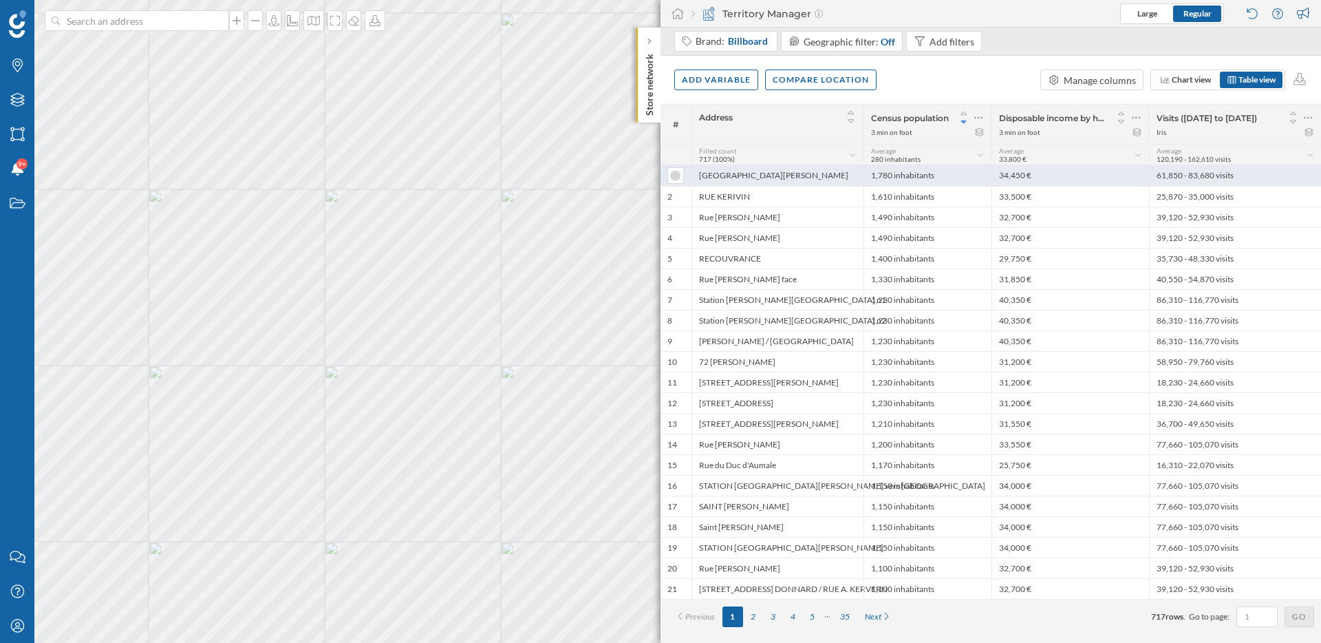
click at [814, 168] on div "Rue Saint-Martin" at bounding box center [778, 175] width 172 height 21
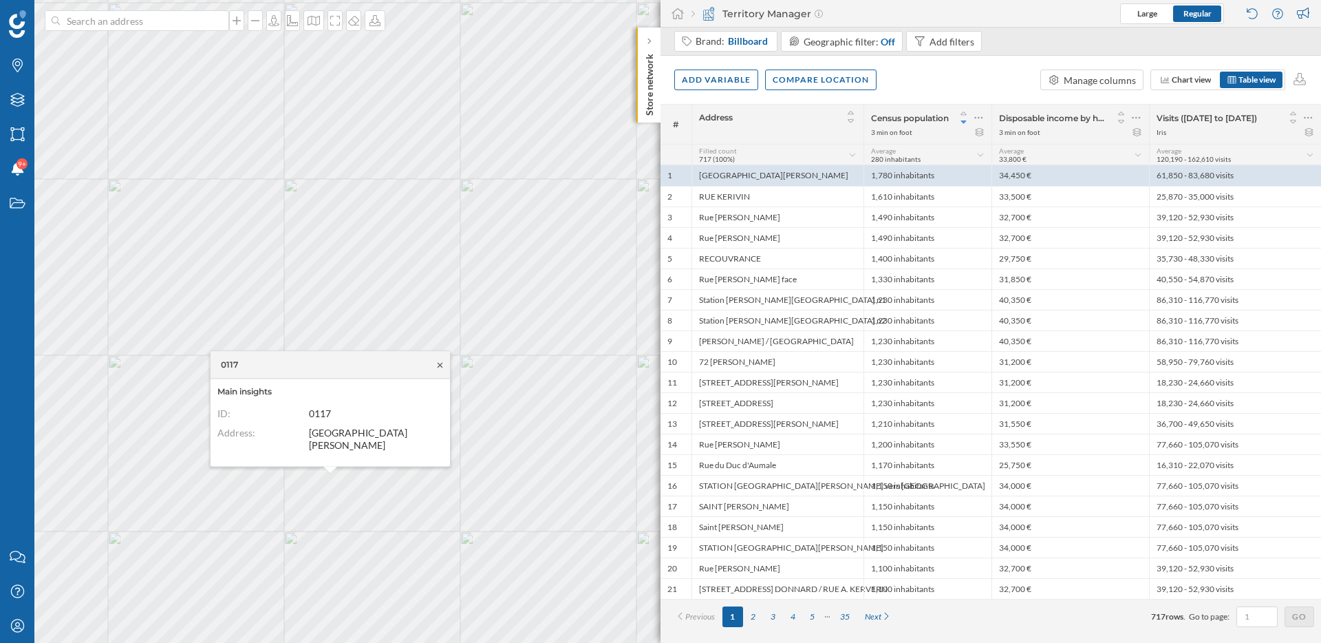
click at [441, 367] on icon at bounding box center [440, 364] width 5 height 5
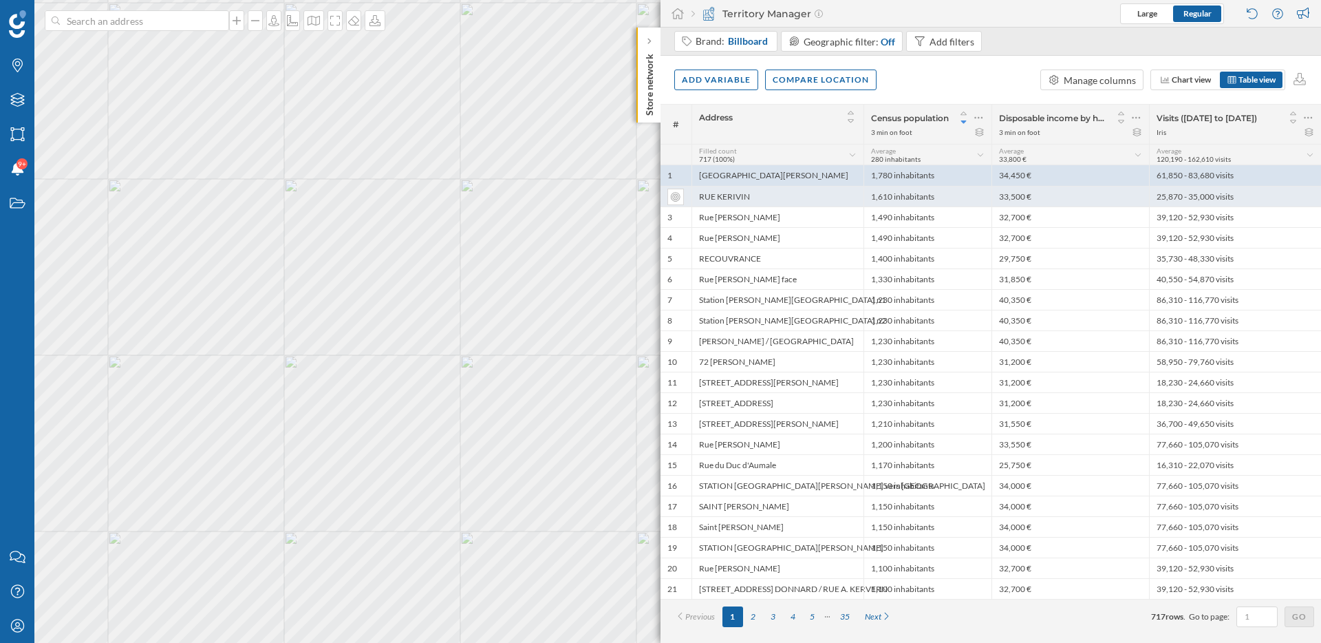
click at [1164, 193] on div "25,870 - 35,000 visits" at bounding box center [1235, 196] width 172 height 21
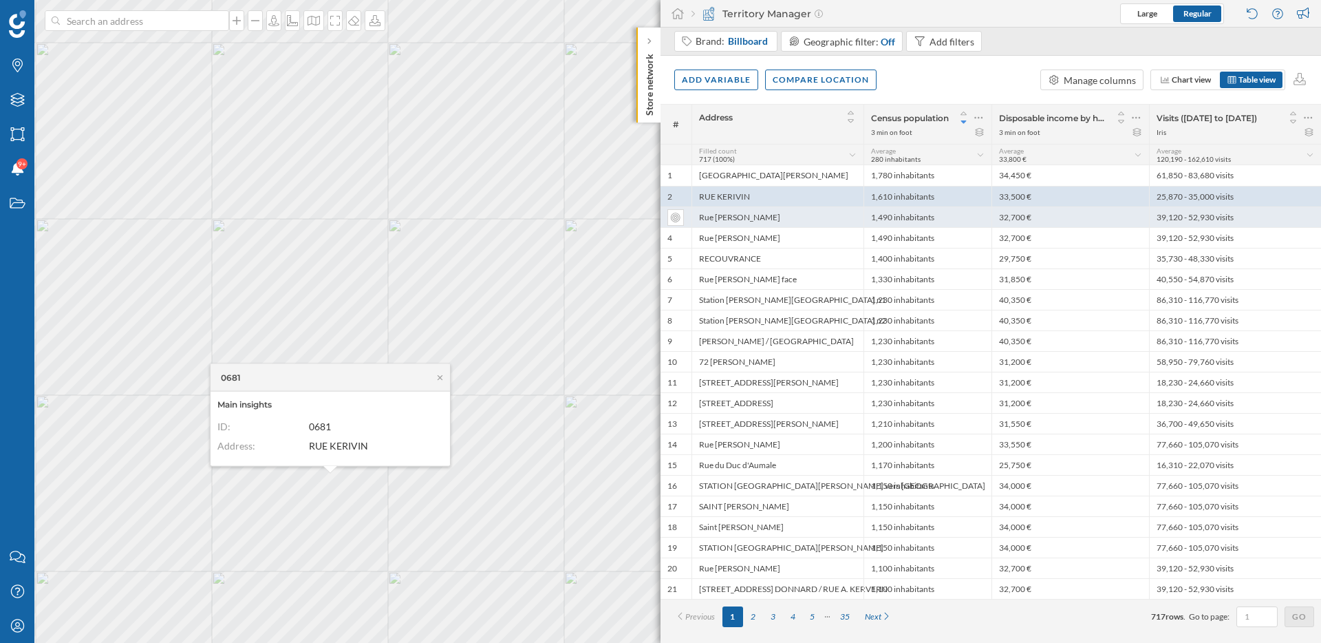
click at [1167, 212] on div "39,120 - 52,930 visits" at bounding box center [1235, 216] width 172 height 21
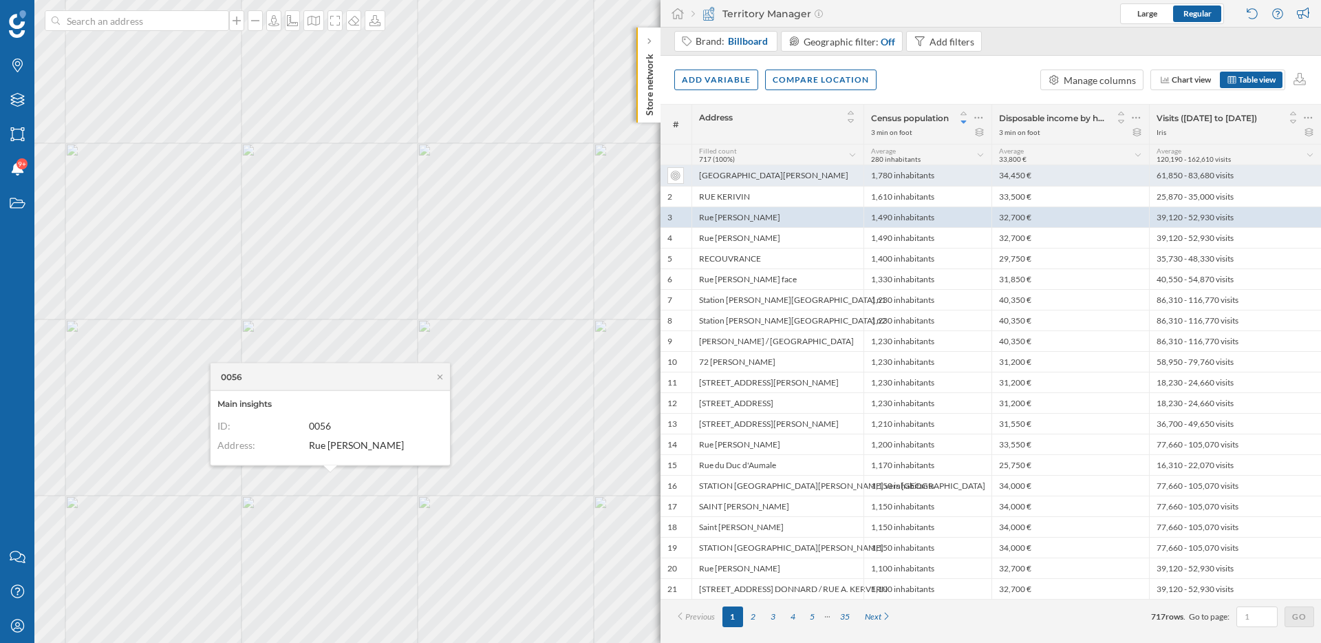
click at [1163, 171] on div "61,850 - 83,680 visits" at bounding box center [1235, 175] width 172 height 21
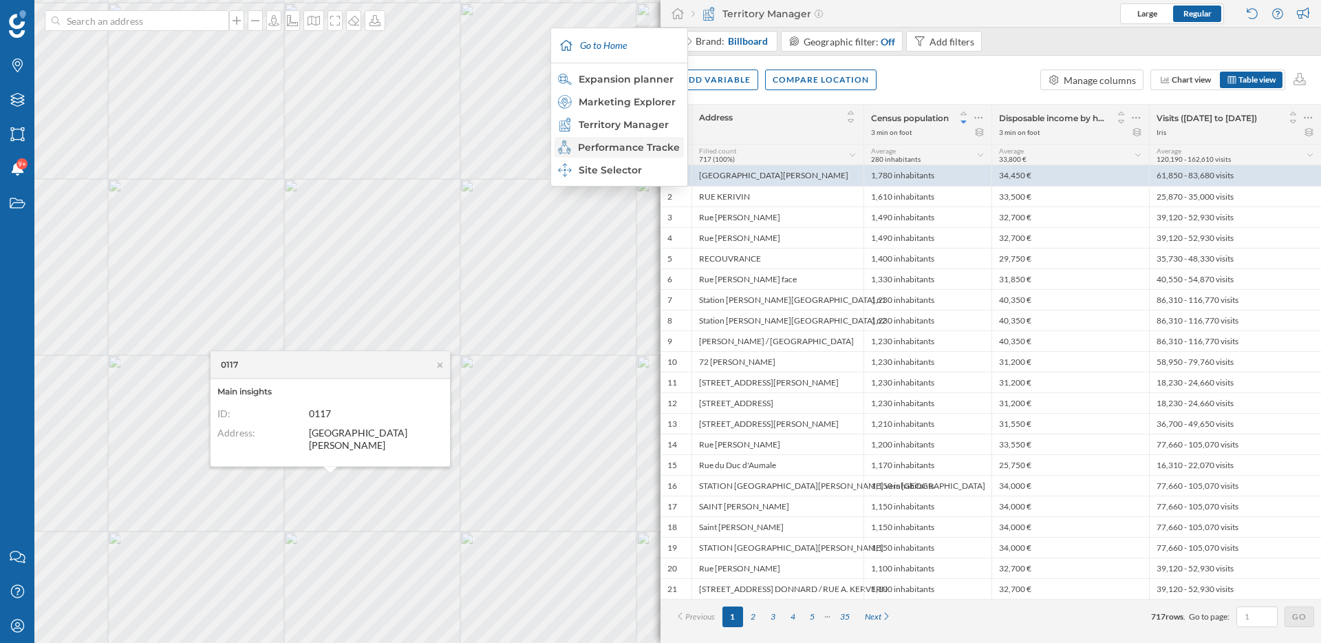
click at [635, 149] on div "Performance Tracker" at bounding box center [618, 147] width 121 height 14
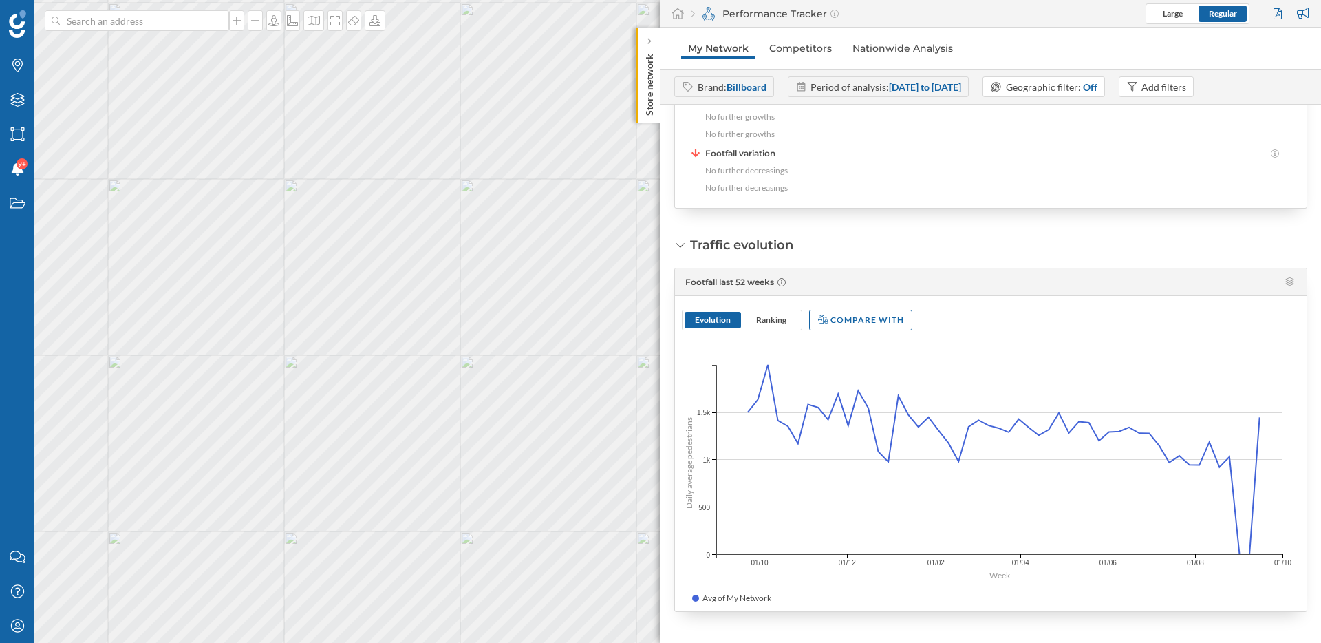
scroll to position [427, 0]
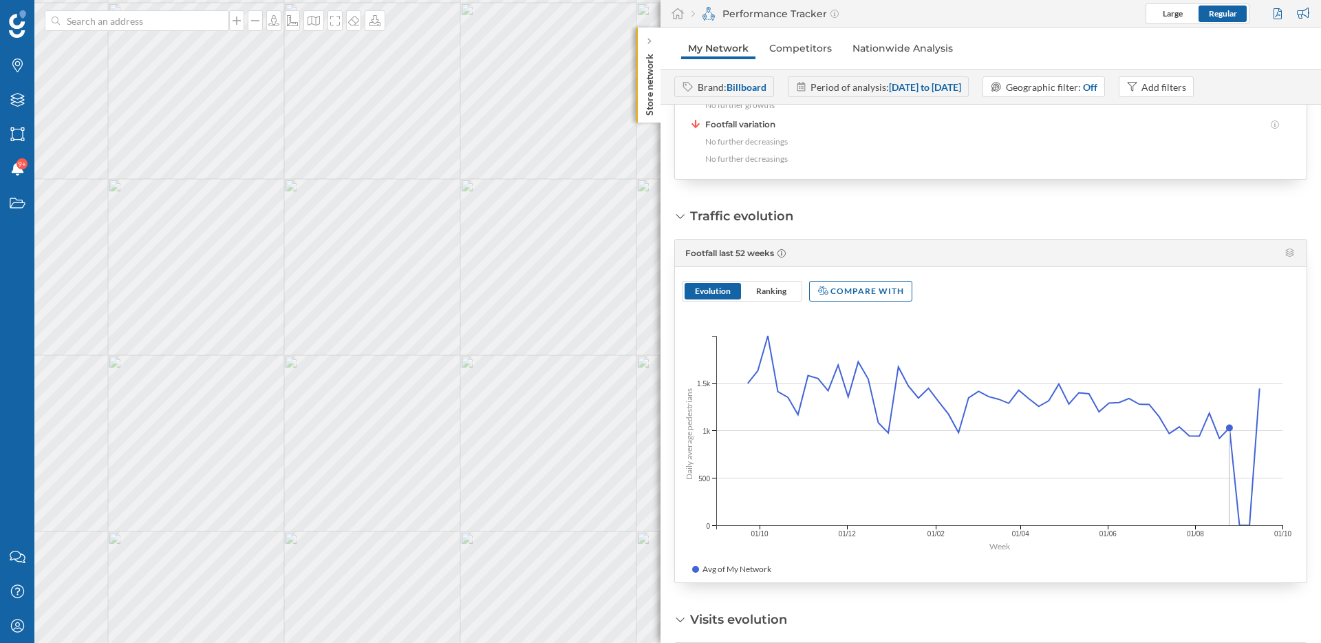
click at [1222, 560] on div "Avg of My Network" at bounding box center [991, 571] width 632 height 23
